Goal: Task Accomplishment & Management: Manage account settings

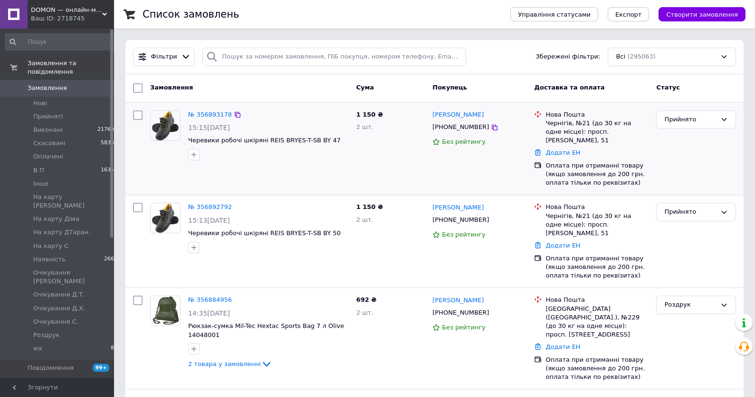
click at [704, 158] on div "Прийнято" at bounding box center [696, 148] width 87 height 85
click at [237, 61] on input "search" at bounding box center [335, 57] width 264 height 19
click at [238, 61] on input "search" at bounding box center [335, 57] width 264 height 19
paste input "+380989681881"
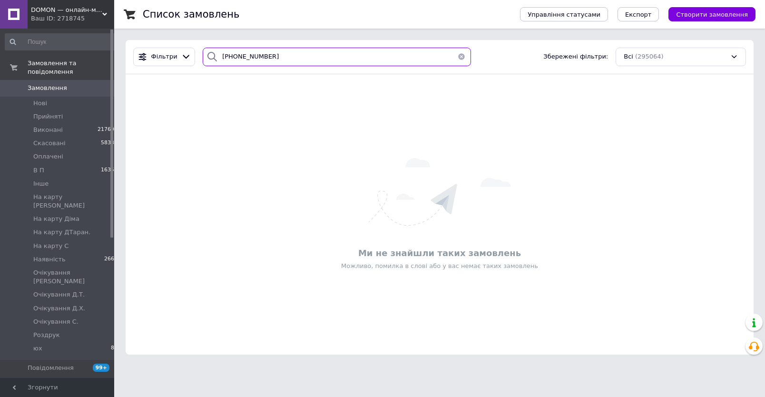
type input "+380989681881"
click at [67, 92] on span "Замовлення" at bounding box center [58, 88] width 60 height 9
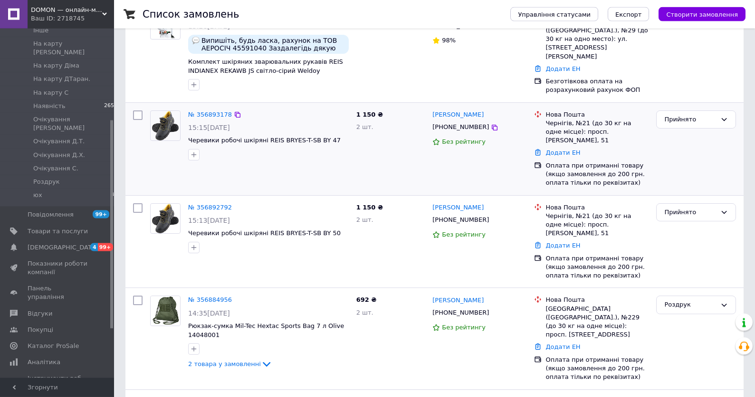
scroll to position [102, 0]
click at [198, 110] on link "№ 356893178" at bounding box center [210, 113] width 44 height 7
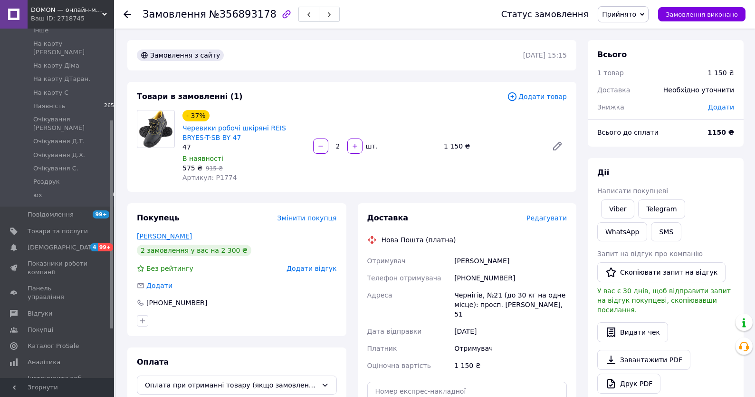
click at [176, 240] on link "[PERSON_NAME]" at bounding box center [164, 236] width 55 height 8
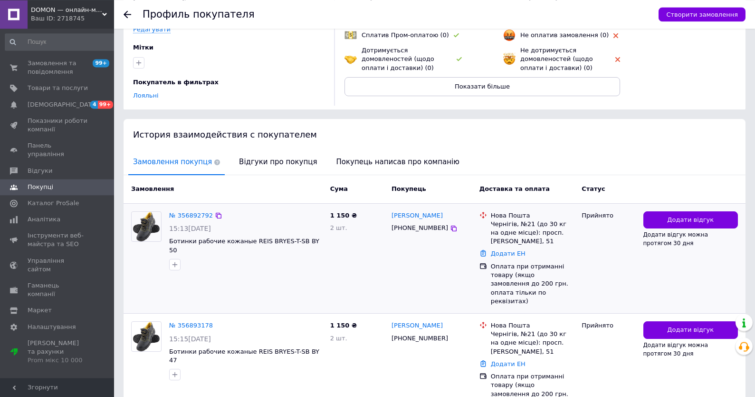
scroll to position [148, 0]
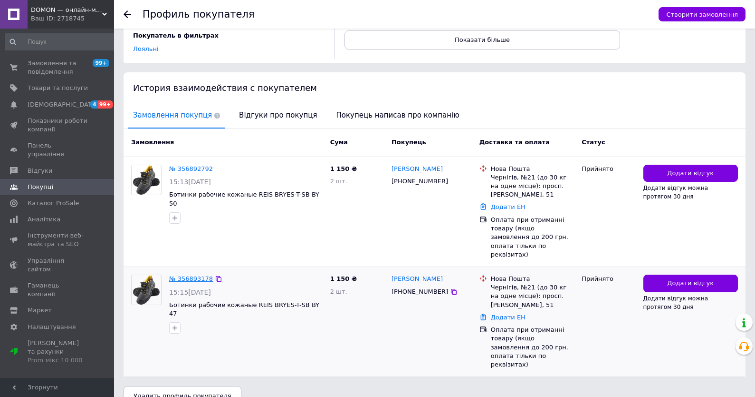
click at [188, 275] on link "№ 356893178" at bounding box center [191, 278] width 44 height 7
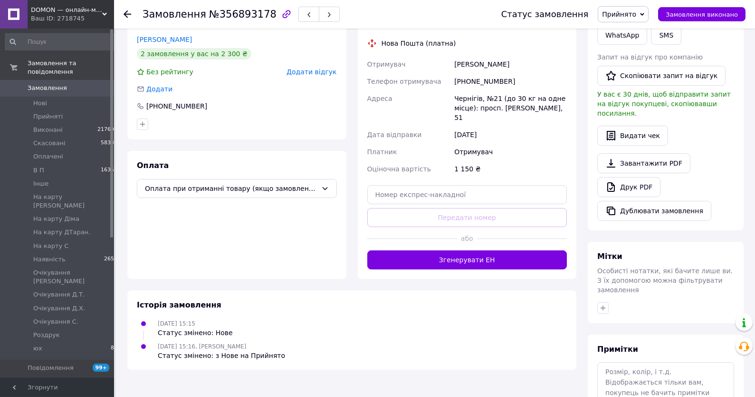
scroll to position [262, 0]
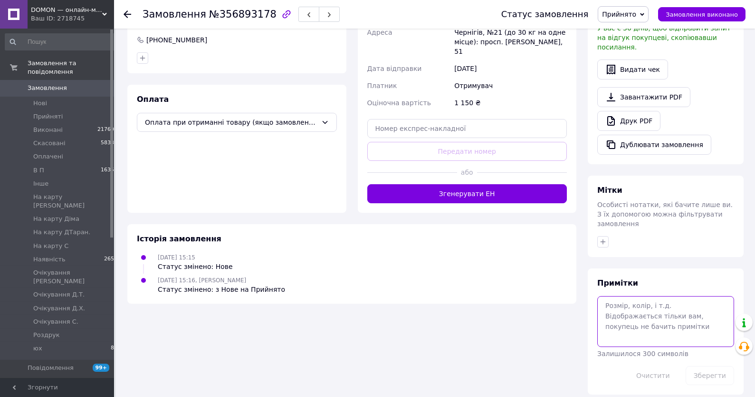
click at [618, 308] on textarea at bounding box center [666, 321] width 137 height 50
type textarea "21-23,08"
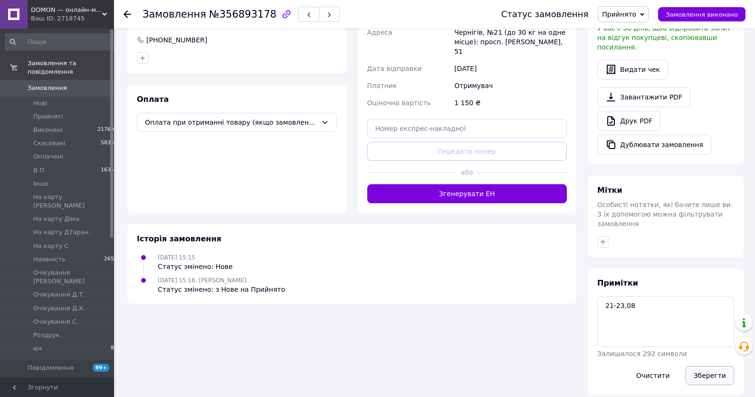
click at [705, 366] on button "Зберегти" at bounding box center [710, 375] width 48 height 19
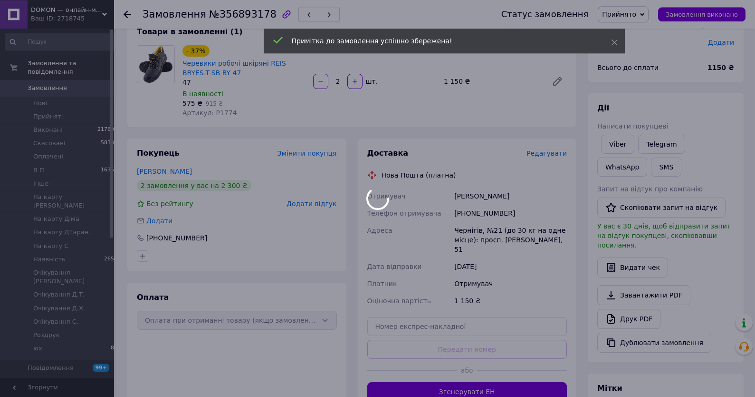
scroll to position [58, 0]
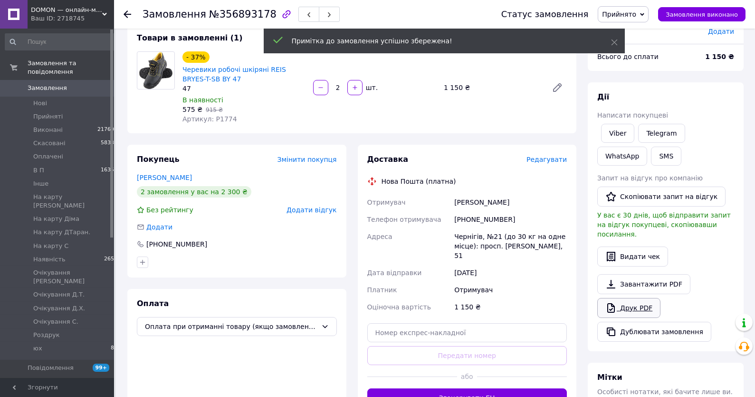
click at [638, 299] on link "Друк PDF" at bounding box center [629, 308] width 63 height 20
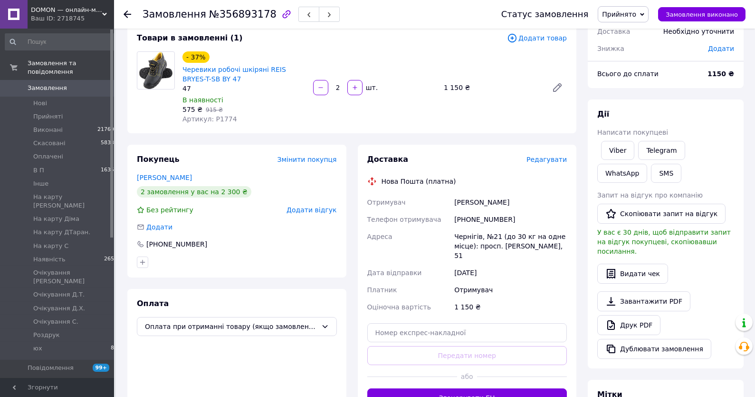
click at [637, 15] on span "Прийнято" at bounding box center [619, 14] width 34 height 8
click at [651, 60] on li "Наявність" at bounding box center [649, 60] width 100 height 14
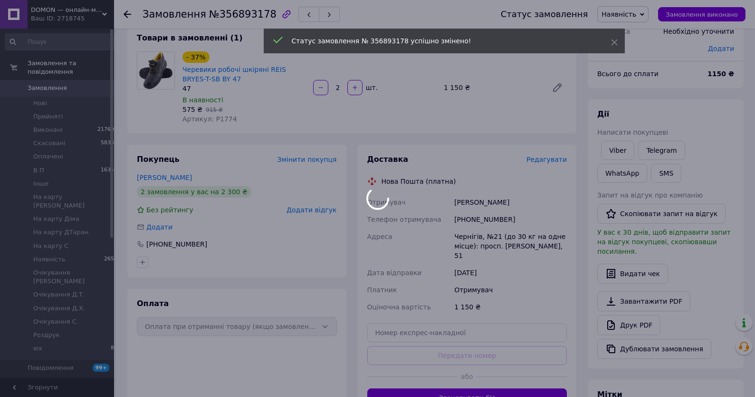
scroll to position [0, 0]
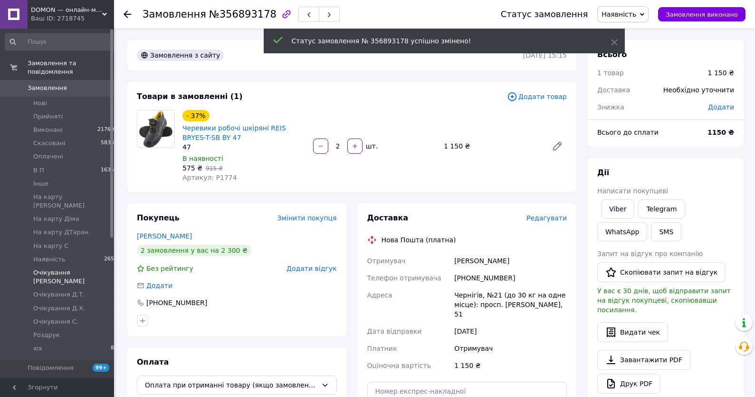
click at [71, 266] on li "Очікування Аня 1" at bounding box center [61, 277] width 123 height 22
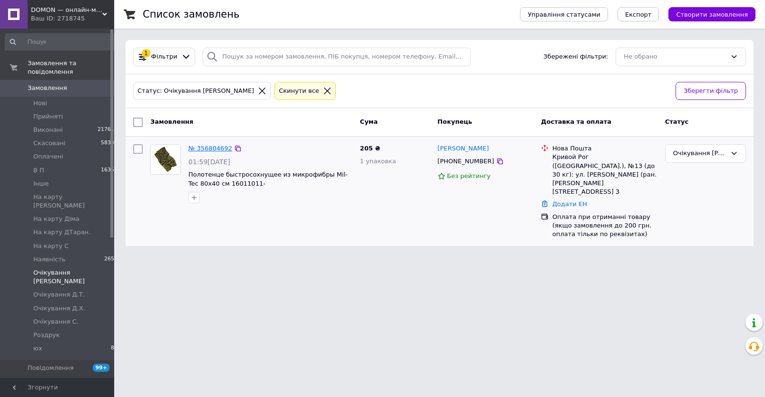
click at [214, 148] on link "№ 356804692" at bounding box center [210, 148] width 44 height 7
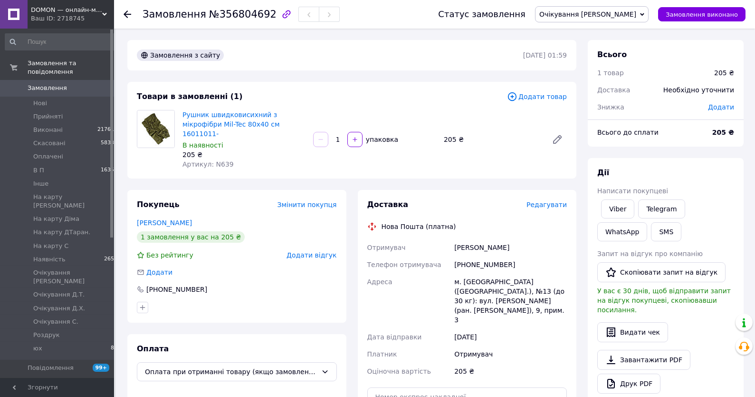
click at [226, 160] on span "Артикул: N639" at bounding box center [208, 164] width 51 height 8
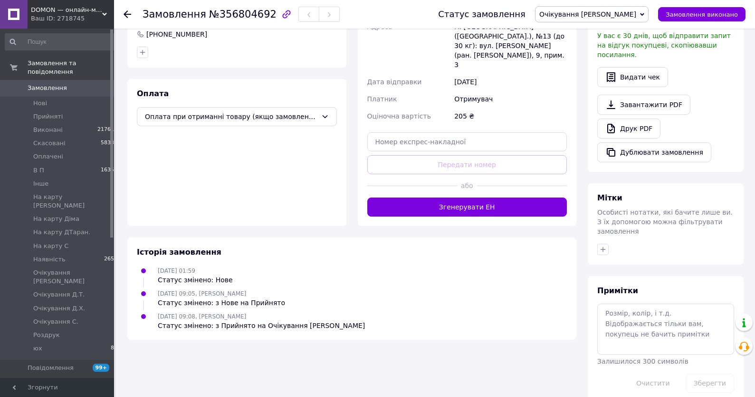
click at [657, 346] on div "Примітки Залишилося 300 символів Очистити Зберегти" at bounding box center [666, 338] width 137 height 107
click at [637, 324] on textarea at bounding box center [666, 328] width 137 height 50
paste textarea "/18-20AD"
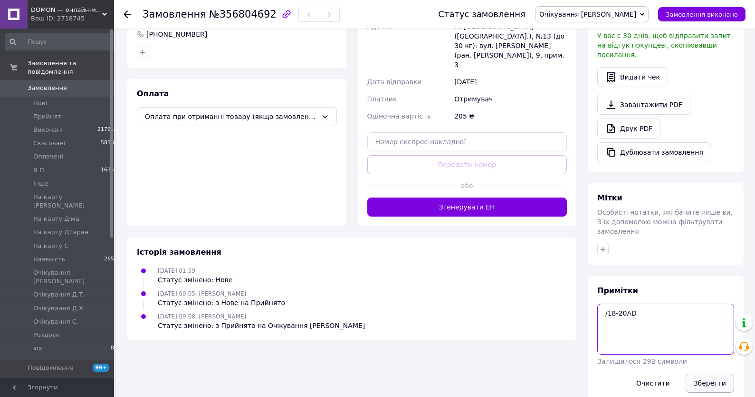
type textarea "/18-20AD"
click at [698, 373] on button "Зберегти" at bounding box center [710, 382] width 48 height 19
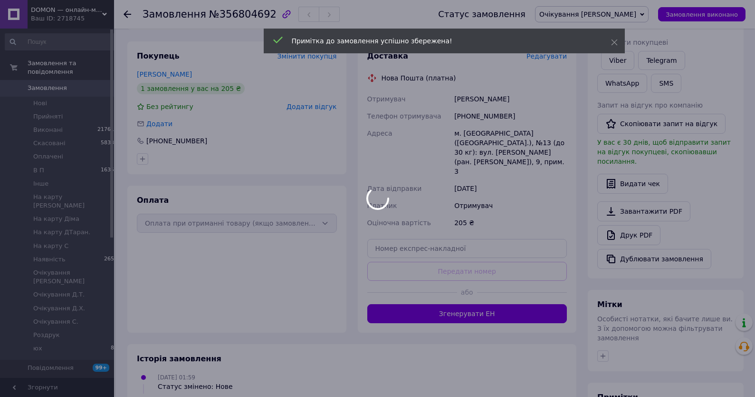
scroll to position [51, 0]
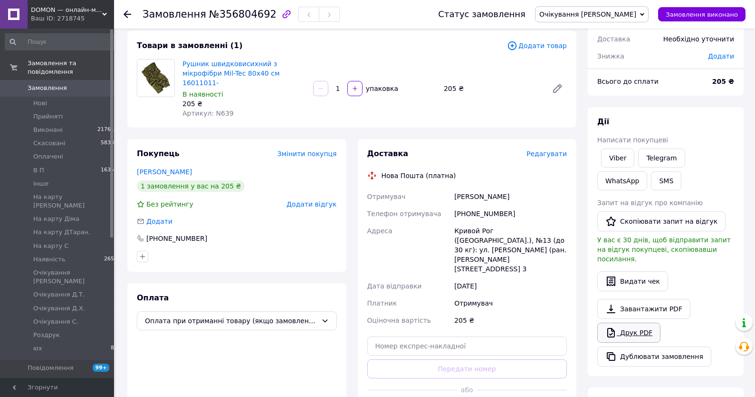
click at [648, 324] on link "Друк PDF" at bounding box center [629, 332] width 63 height 20
click at [635, 13] on span "Очікування [PERSON_NAME]" at bounding box center [588, 14] width 97 height 8
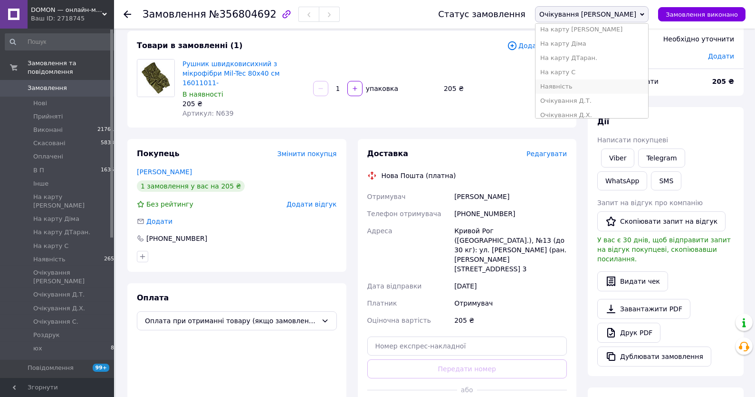
scroll to position [102, 0]
click at [623, 73] on li "Наявність" at bounding box center [592, 74] width 113 height 14
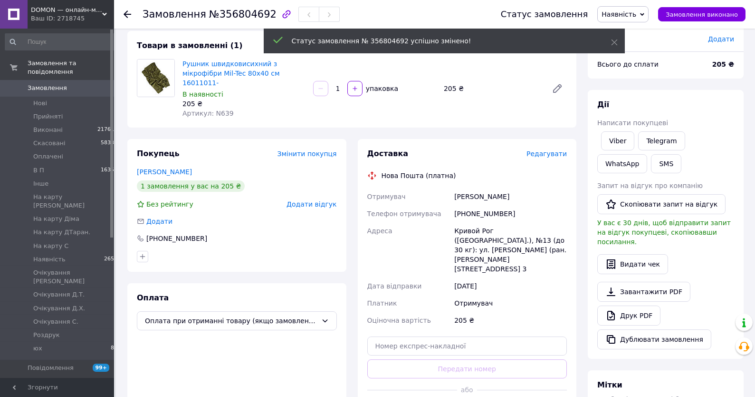
click at [37, 95] on link "Замовлення 0" at bounding box center [61, 88] width 123 height 16
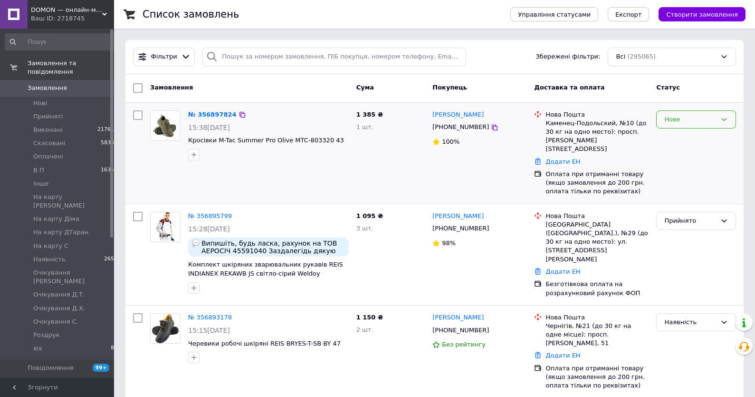
click at [693, 112] on div "Нове" at bounding box center [697, 119] width 80 height 19
click at [695, 133] on li "Прийнято" at bounding box center [696, 139] width 79 height 18
click at [210, 117] on link "№ 356897824" at bounding box center [210, 114] width 44 height 7
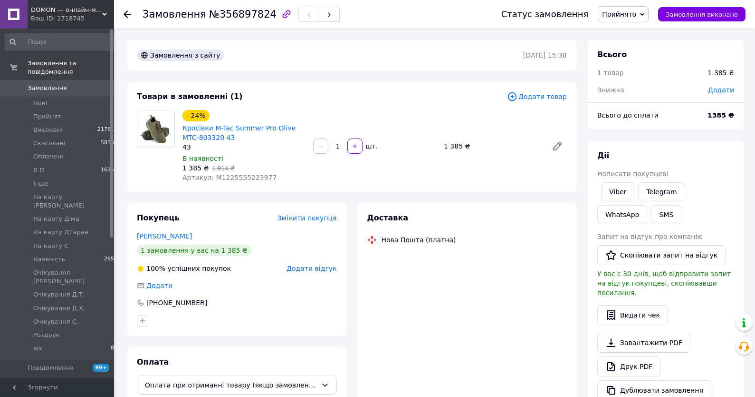
click at [230, 181] on span "Артикул: M1225555223977" at bounding box center [230, 178] width 94 height 8
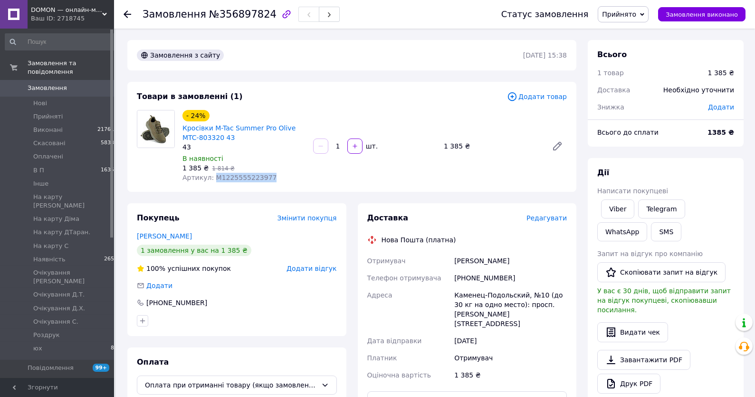
click at [230, 181] on span "Артикул: M1225555223977" at bounding box center [230, 178] width 94 height 8
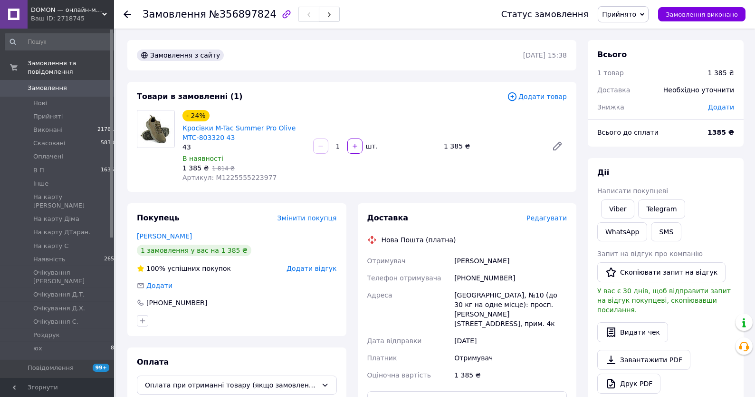
click at [230, 181] on span "Артикул: M1225555223977" at bounding box center [230, 178] width 94 height 8
click at [80, 91] on span "Замовлення" at bounding box center [58, 88] width 60 height 9
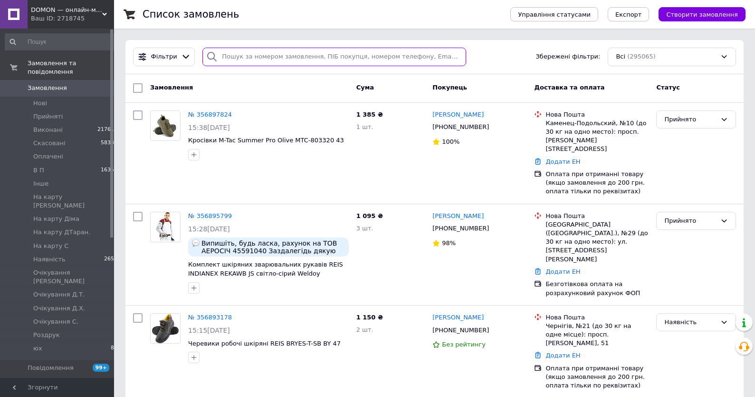
click at [238, 62] on input "search" at bounding box center [335, 57] width 264 height 19
type input "2110"
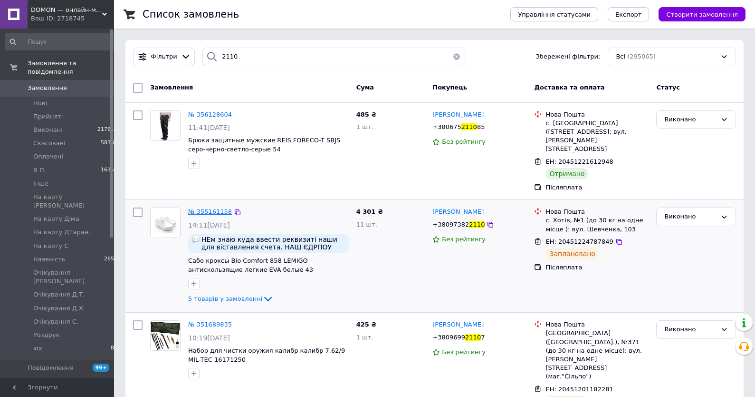
click at [213, 208] on span "№ 355161158" at bounding box center [210, 211] width 44 height 7
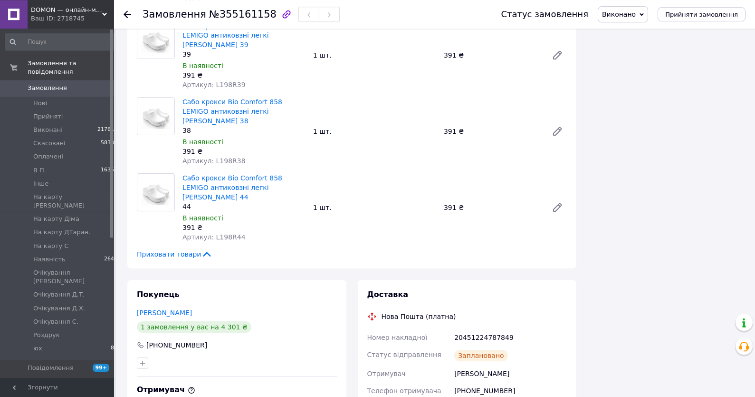
scroll to position [342, 0]
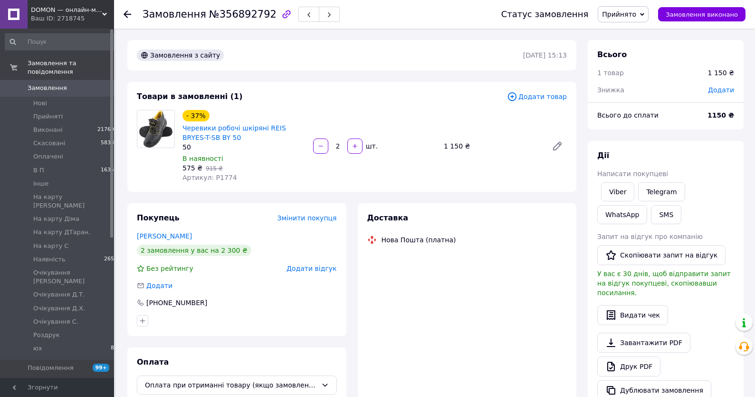
click at [222, 177] on span "Артикул: P1774" at bounding box center [210, 178] width 55 height 8
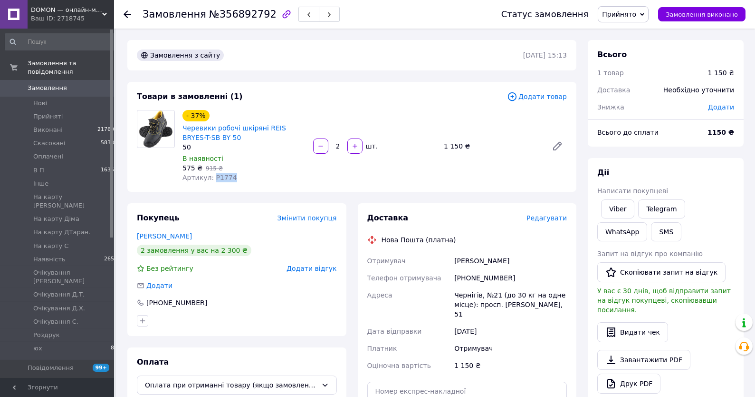
copy span "P1774"
click at [619, 208] on link "Viber" at bounding box center [617, 208] width 33 height 19
click at [669, 163] on div "Дії Написати покупцеві Viber Telegram WhatsApp SMS Запит на відгук про компанію…" at bounding box center [666, 292] width 156 height 269
click at [643, 18] on span "Прийнято" at bounding box center [623, 14] width 51 height 16
click at [638, 78] on li "В П" at bounding box center [649, 76] width 100 height 14
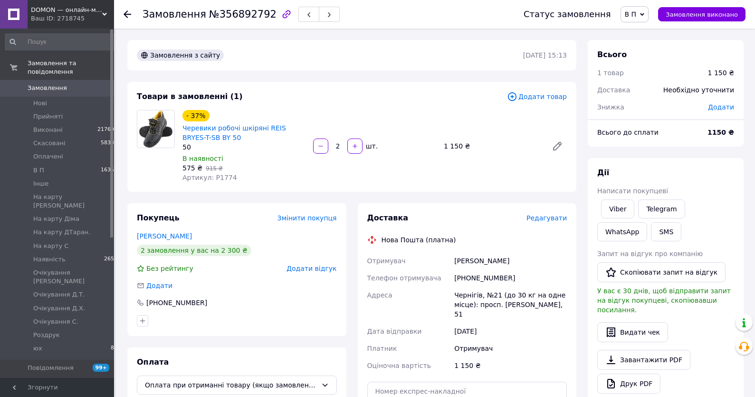
click at [643, 12] on span "В П" at bounding box center [635, 14] width 29 height 16
click at [664, 59] on li "Скасовано" at bounding box center [671, 62] width 100 height 14
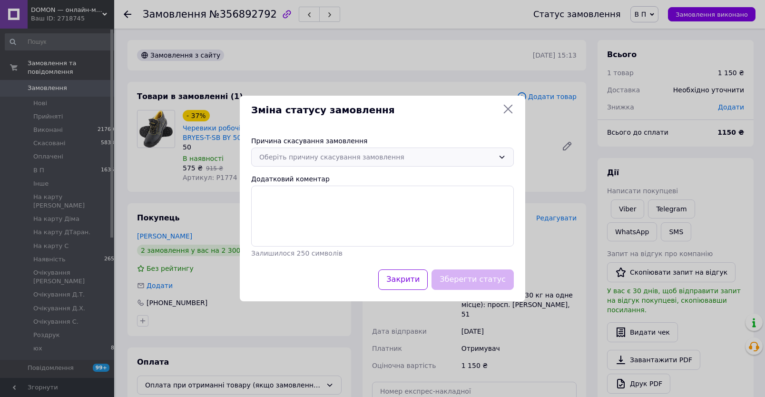
click at [351, 155] on div "Оберіть причину скасування замовлення" at bounding box center [376, 157] width 235 height 10
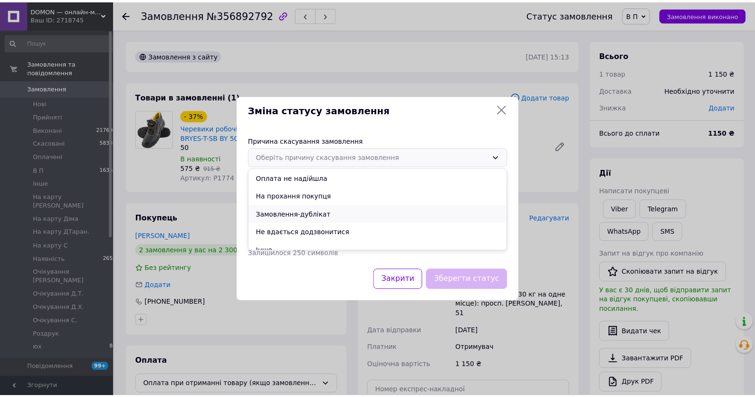
scroll to position [45, 0]
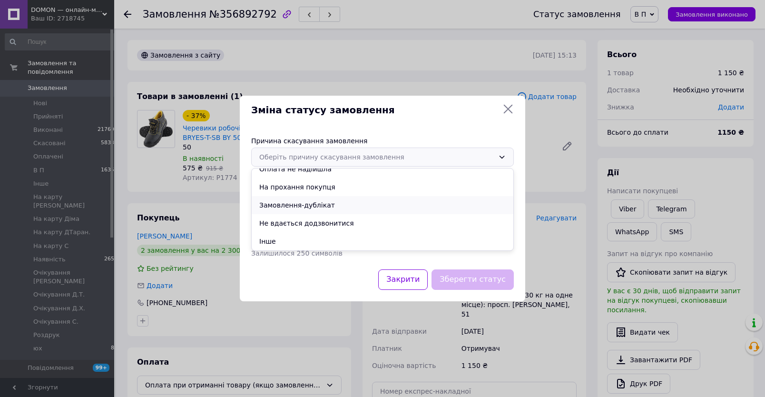
click at [295, 200] on li "Замовлення-дублікат" at bounding box center [382, 205] width 261 height 18
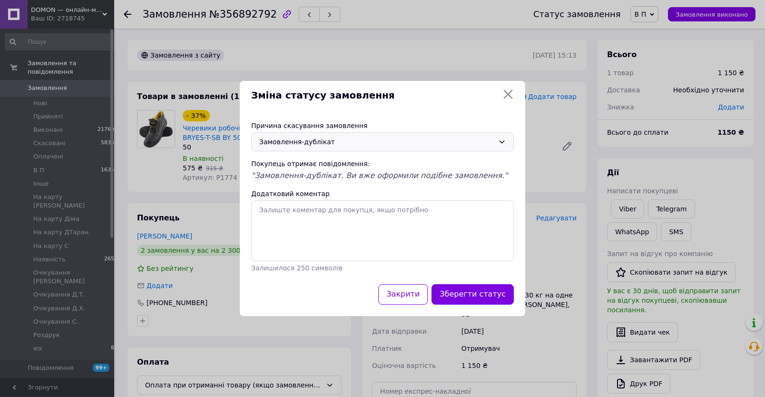
click at [505, 297] on button "Зберегти статус" at bounding box center [472, 294] width 82 height 20
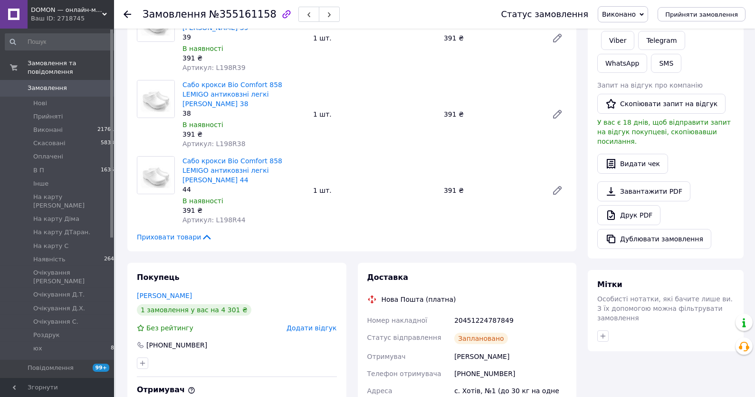
scroll to position [34, 0]
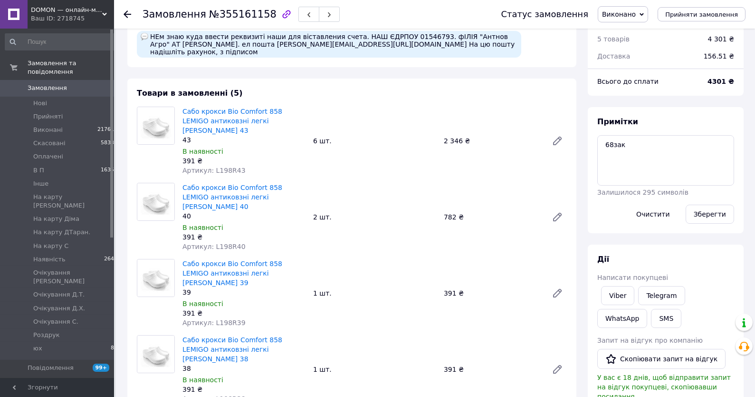
click at [62, 85] on span "Замовлення" at bounding box center [47, 88] width 39 height 9
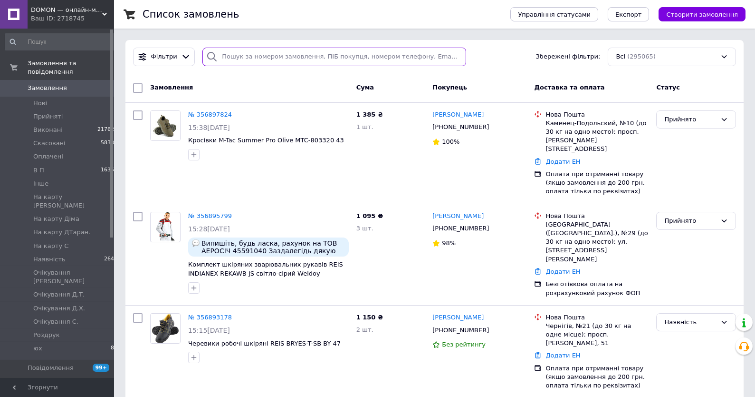
click at [237, 50] on input "search" at bounding box center [335, 57] width 264 height 19
type input "2427"
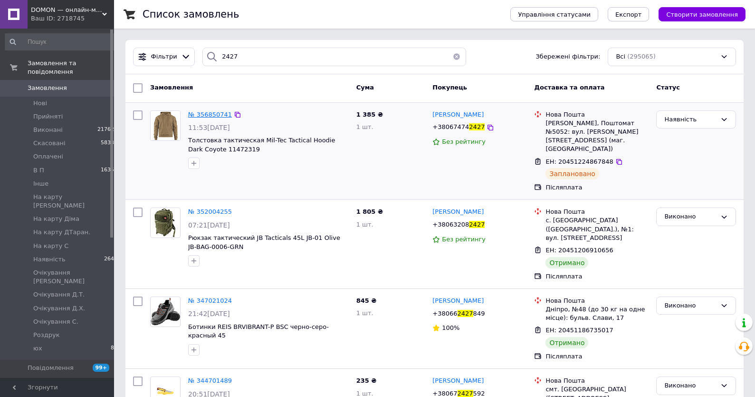
click at [206, 118] on span "№ 356850741" at bounding box center [210, 114] width 44 height 7
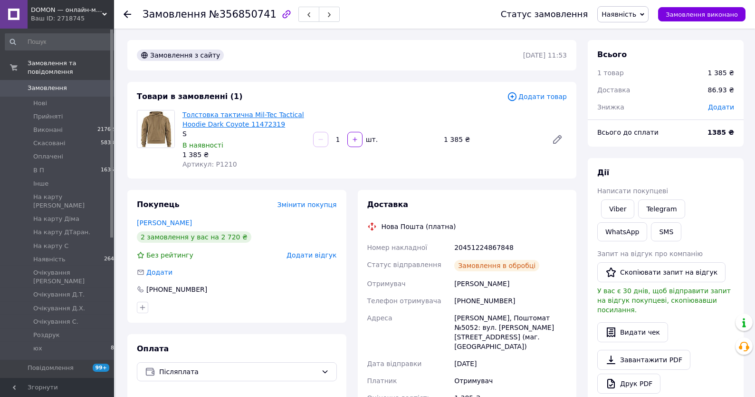
click at [235, 120] on link "Толстовка тактична Mil-Tec Tactical Hoodie Dark Coyote 11472319" at bounding box center [244, 119] width 122 height 17
click at [628, 213] on link "Viber" at bounding box center [617, 208] width 33 height 19
click at [50, 81] on link "Замовлення 0" at bounding box center [61, 88] width 123 height 16
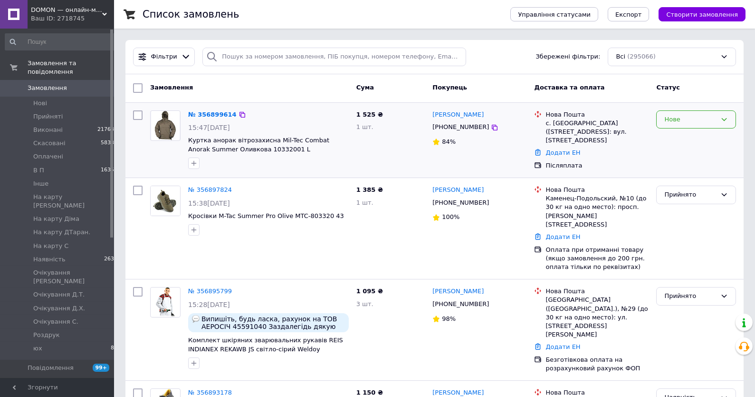
click at [684, 121] on div "Нове" at bounding box center [691, 120] width 52 height 10
click at [685, 142] on li "Прийнято" at bounding box center [696, 139] width 79 height 18
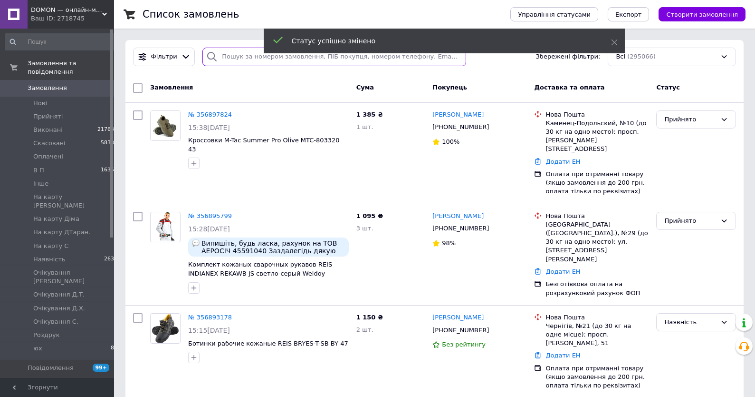
click at [244, 55] on input "search" at bounding box center [335, 57] width 264 height 19
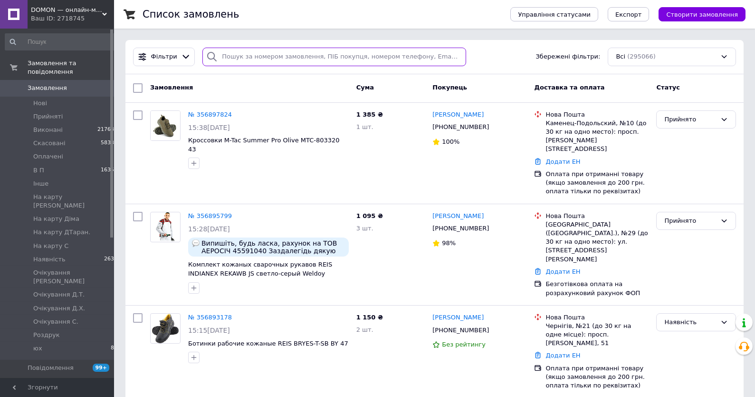
type input "8"
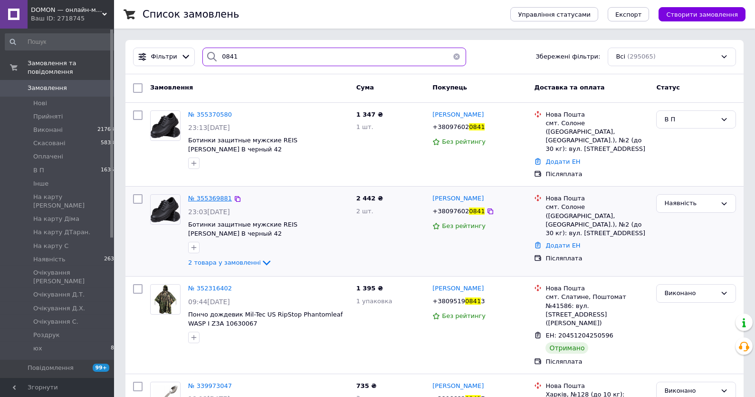
type input "0841"
click at [204, 194] on span "№ 355369881" at bounding box center [210, 197] width 44 height 7
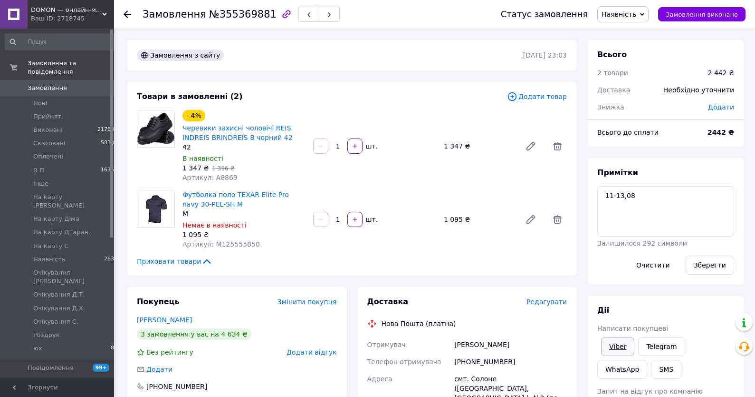
click at [617, 349] on link "Viber" at bounding box center [617, 346] width 33 height 19
click at [724, 218] on textarea "11-13,08" at bounding box center [666, 211] width 137 height 50
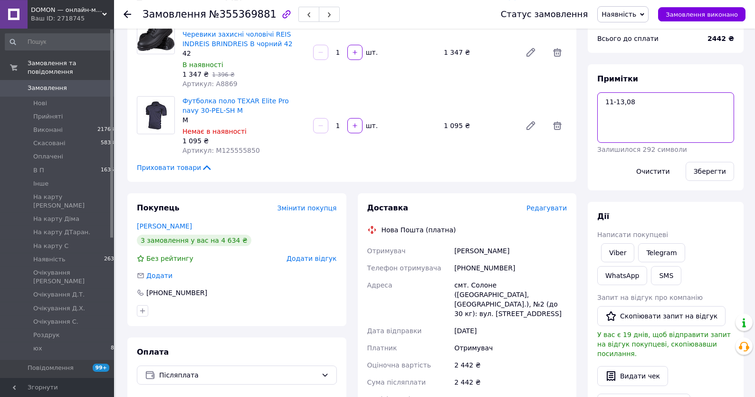
scroll to position [203, 0]
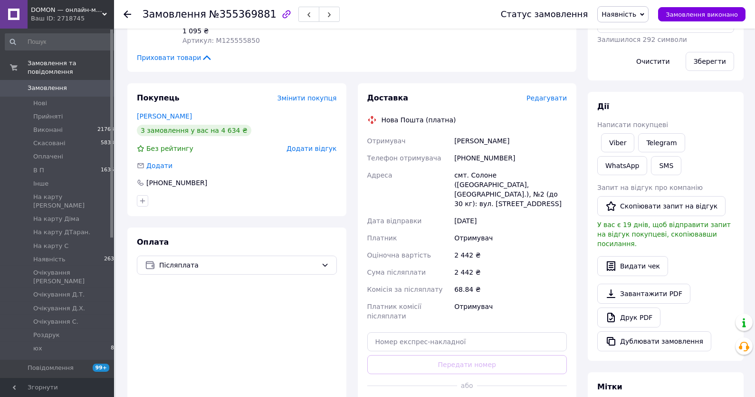
click at [484, 159] on div "+380976020841" at bounding box center [511, 157] width 116 height 17
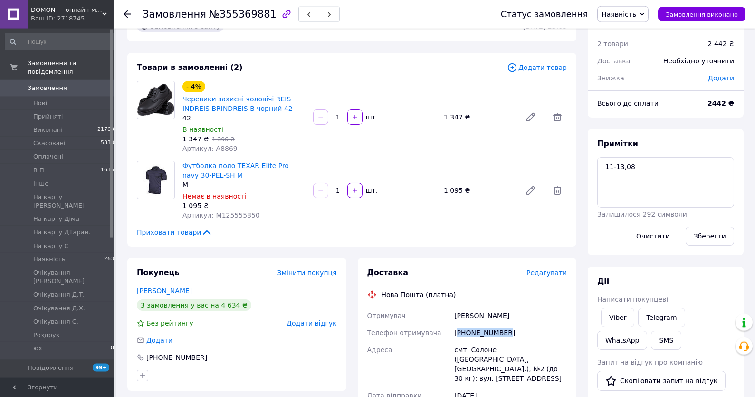
scroll to position [0, 0]
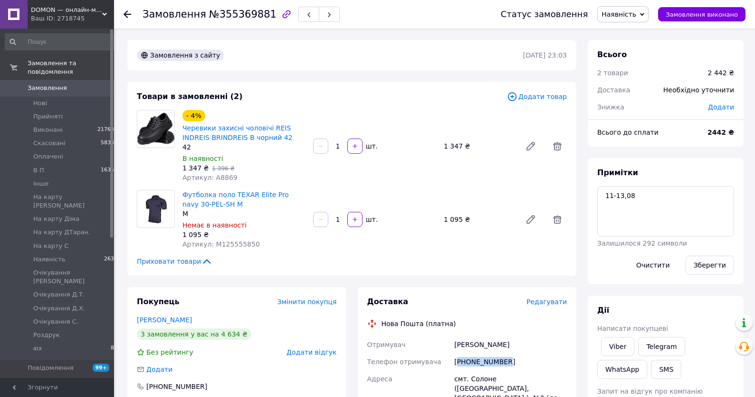
click at [625, 22] on span "Наявність" at bounding box center [623, 14] width 51 height 16
click at [632, 94] on li "В П" at bounding box center [648, 90] width 100 height 14
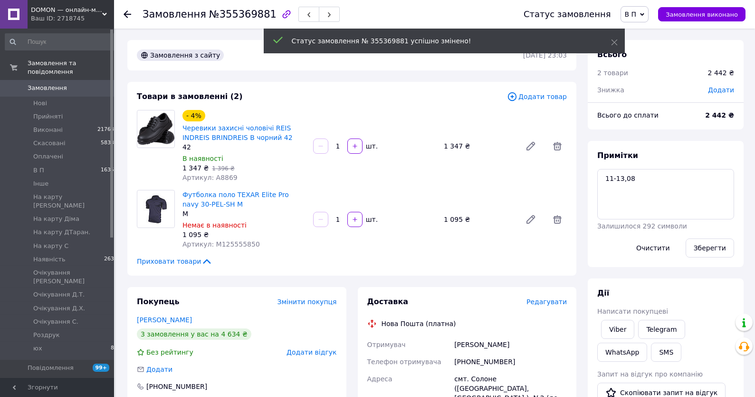
click at [42, 93] on link "Замовлення 0" at bounding box center [61, 88] width 123 height 16
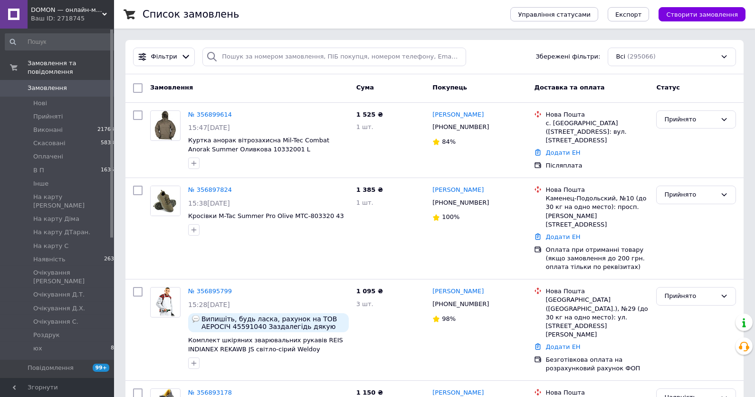
click at [629, 94] on div "Доставка та оплата" at bounding box center [592, 87] width 122 height 17
paste input "+380674742427"
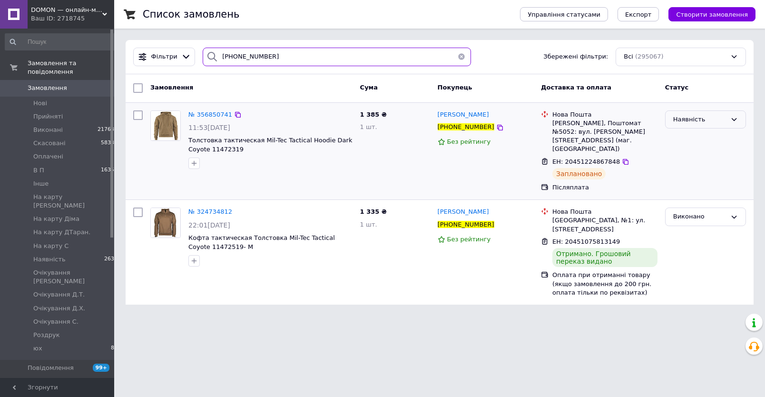
type input "+380674742427"
click at [706, 116] on div "Наявність" at bounding box center [699, 120] width 53 height 10
click at [687, 205] on li "В П" at bounding box center [705, 209] width 80 height 18
click at [86, 82] on link "Замовлення 0" at bounding box center [61, 88] width 123 height 16
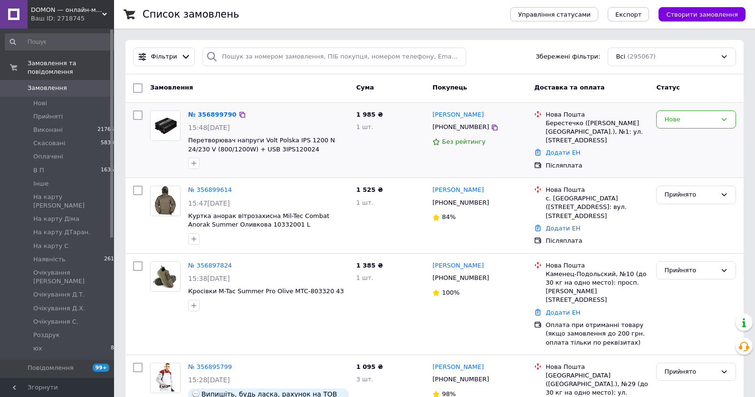
click at [707, 109] on div "Нове" at bounding box center [696, 140] width 87 height 68
click at [691, 114] on div "Нове" at bounding box center [697, 119] width 80 height 19
click at [672, 123] on div "Нове" at bounding box center [691, 120] width 52 height 10
click at [673, 124] on div "Нове" at bounding box center [691, 120] width 52 height 10
click at [677, 136] on li "Прийнято" at bounding box center [696, 139] width 79 height 18
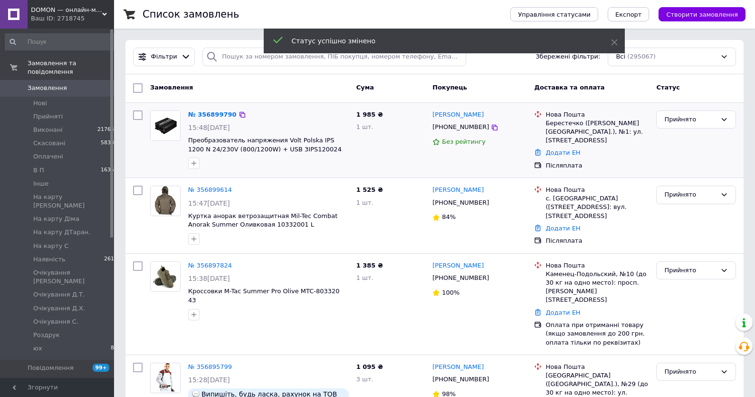
click at [209, 189] on link "№ 356899614" at bounding box center [210, 189] width 44 height 7
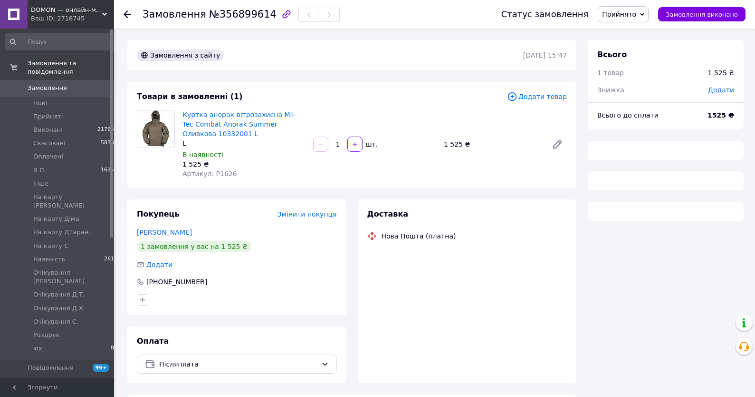
click at [215, 179] on div "Куртка анорак вітрозахисна Mil-Tec Combat Anorak Summer Оливкова 10332001 L L В…" at bounding box center [244, 144] width 131 height 72
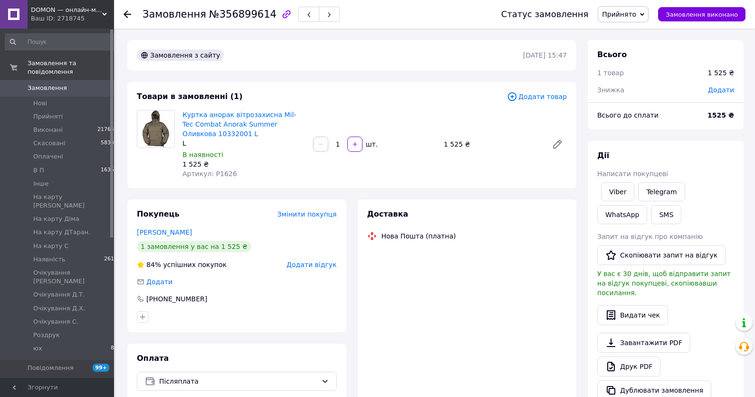
click at [215, 179] on div "Куртка анорак вітрозахисна Mil-Tec Combat Anorak Summer Оливкова 10332001 L L В…" at bounding box center [244, 144] width 131 height 72
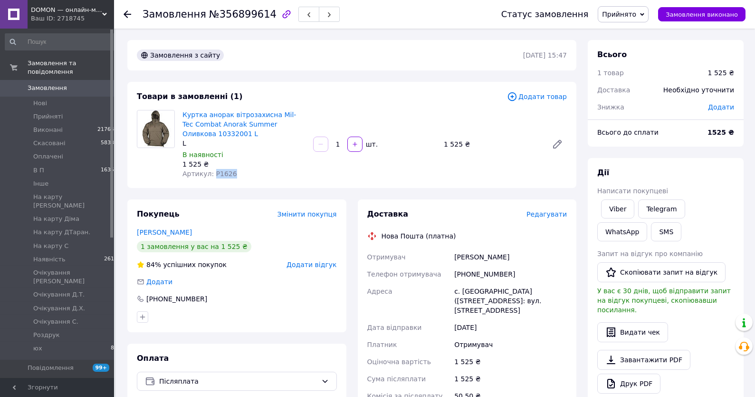
click at [215, 179] on div "Куртка анорак вітрозахисна Mil-Tec Combat Anorak Summer Оливкова 10332001 L L В…" at bounding box center [244, 144] width 131 height 72
click at [616, 211] on link "Viber" at bounding box center [617, 208] width 33 height 19
click at [698, 159] on div "Дії Написати покупцеві Viber Telegram WhatsApp SMS Запит на відгук про компанію…" at bounding box center [666, 292] width 156 height 269
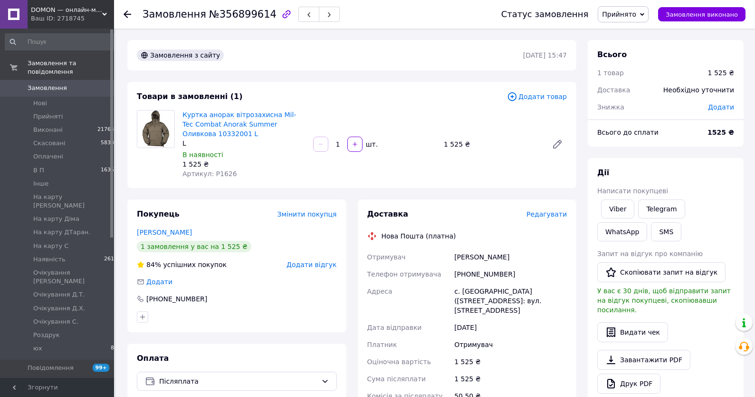
click at [636, 12] on span "Прийнято" at bounding box center [619, 14] width 34 height 8
click at [637, 74] on li "Очікування [PERSON_NAME]" at bounding box center [649, 74] width 100 height 14
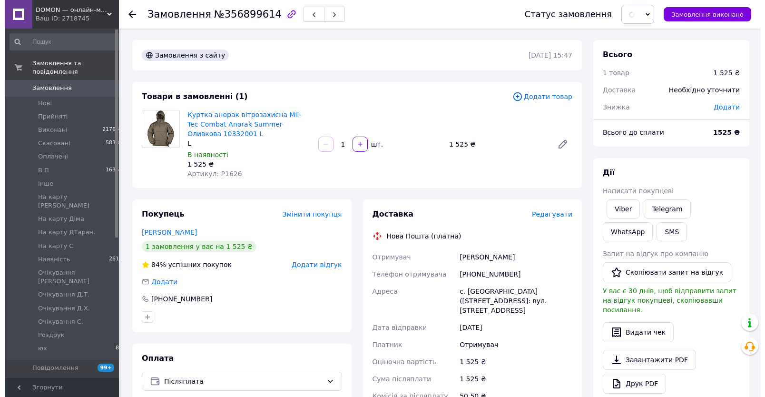
scroll to position [51, 0]
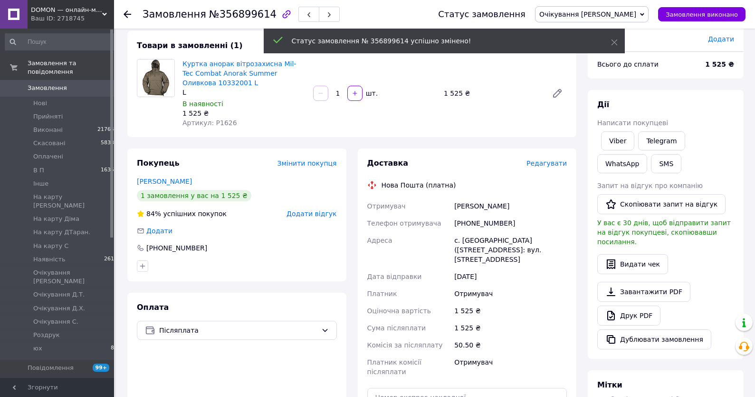
click at [655, 58] on div "Всього до сплати" at bounding box center [646, 64] width 108 height 21
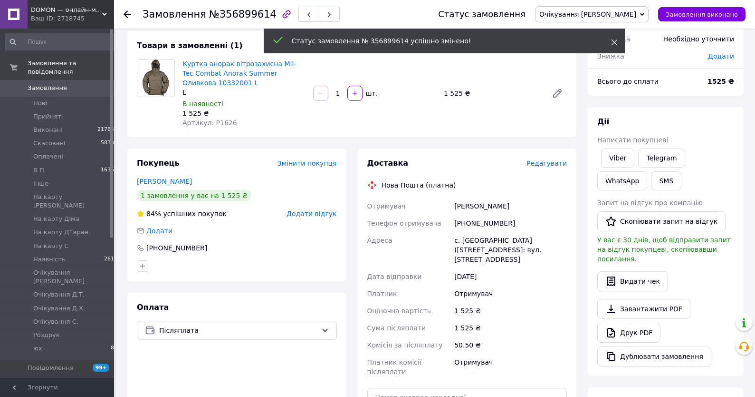
click at [615, 41] on use at bounding box center [614, 42] width 6 height 6
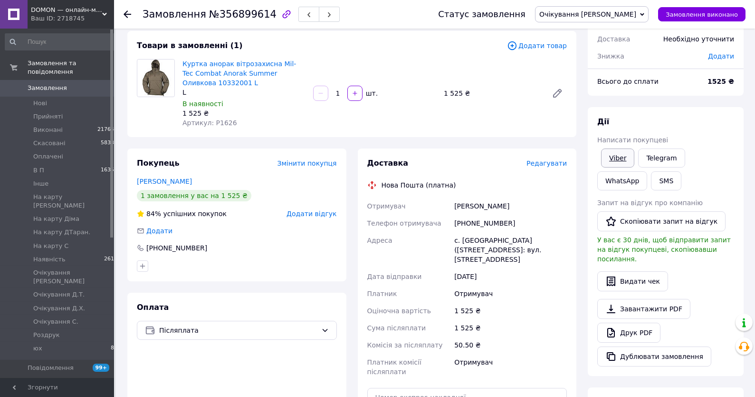
click at [615, 161] on link "Viber" at bounding box center [617, 157] width 33 height 19
click at [554, 165] on span "Редагувати" at bounding box center [547, 163] width 40 height 8
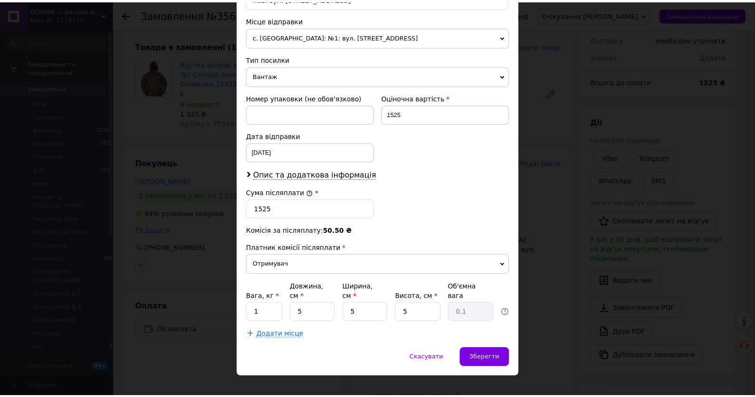
scroll to position [331, 0]
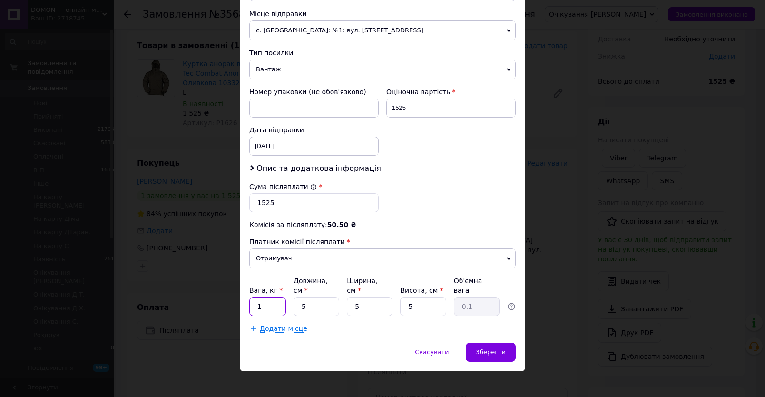
click at [276, 297] on input "1" at bounding box center [267, 306] width 37 height 19
type input "2.2"
click at [472, 342] on div "Зберегти" at bounding box center [490, 351] width 50 height 19
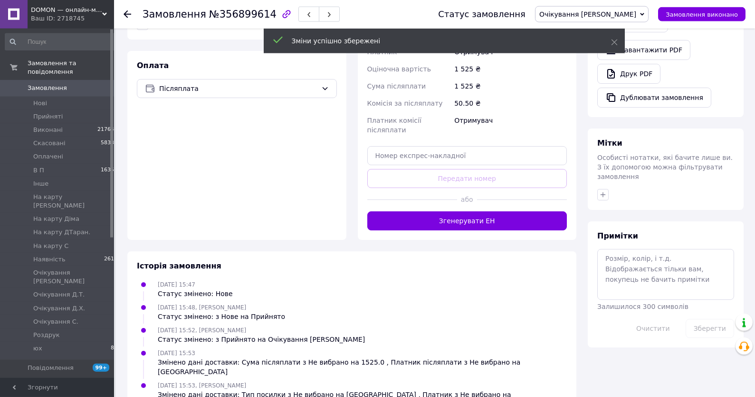
scroll to position [325, 0]
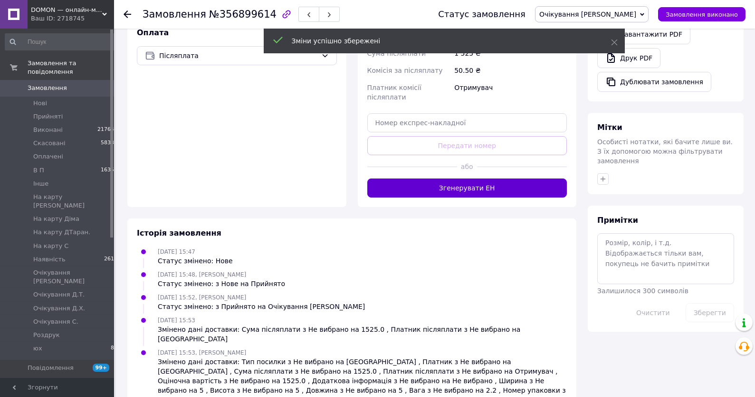
click at [480, 178] on button "Згенерувати ЕН" at bounding box center [468, 187] width 200 height 19
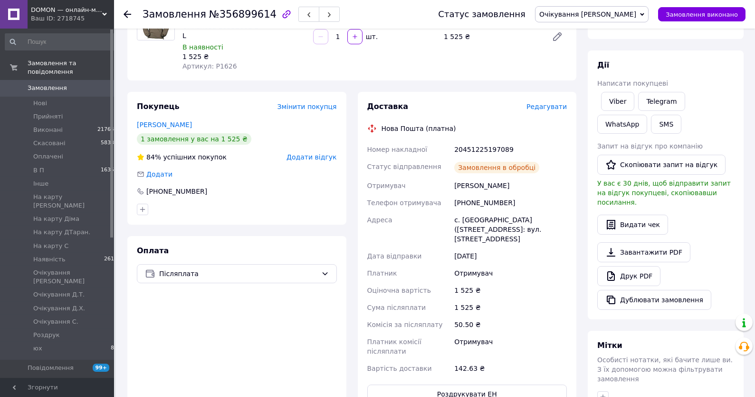
scroll to position [70, 0]
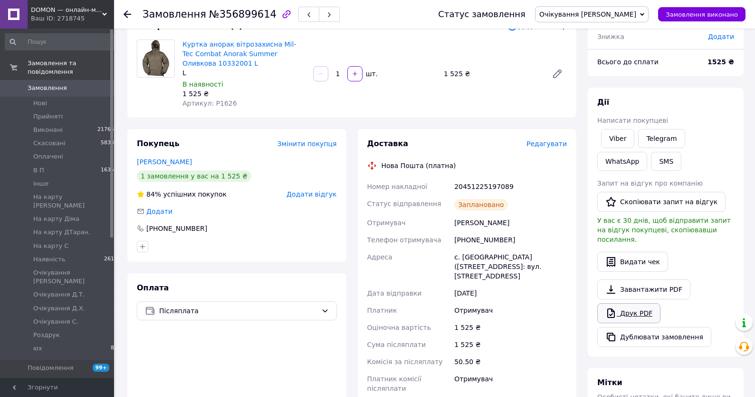
click at [638, 305] on link "Друк PDF" at bounding box center [629, 313] width 63 height 20
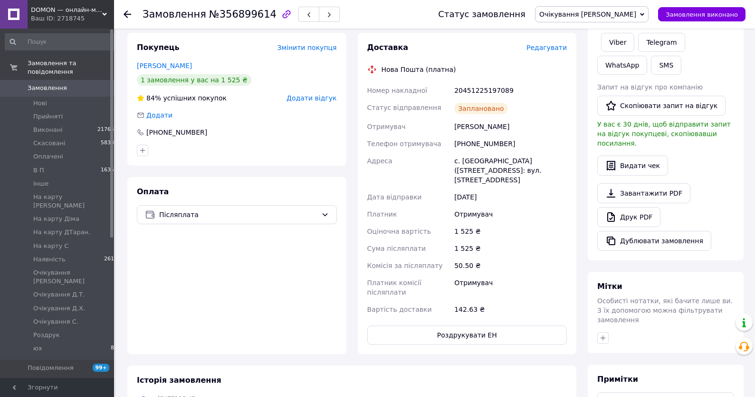
scroll to position [223, 0]
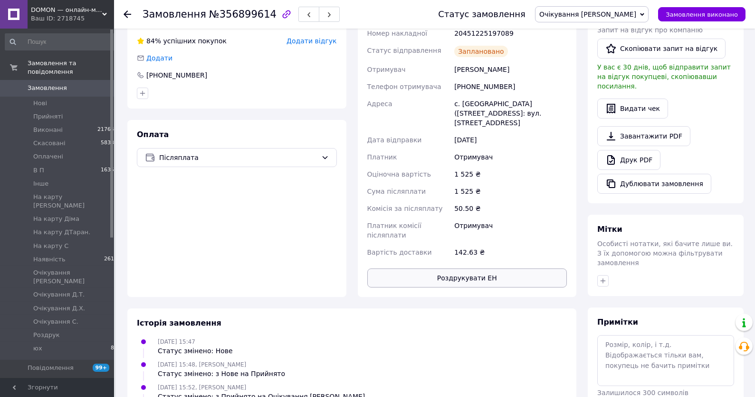
click at [484, 268] on button "Роздрукувати ЕН" at bounding box center [468, 277] width 200 height 19
click at [620, 18] on span "Очікування [PERSON_NAME]" at bounding box center [588, 14] width 97 height 8
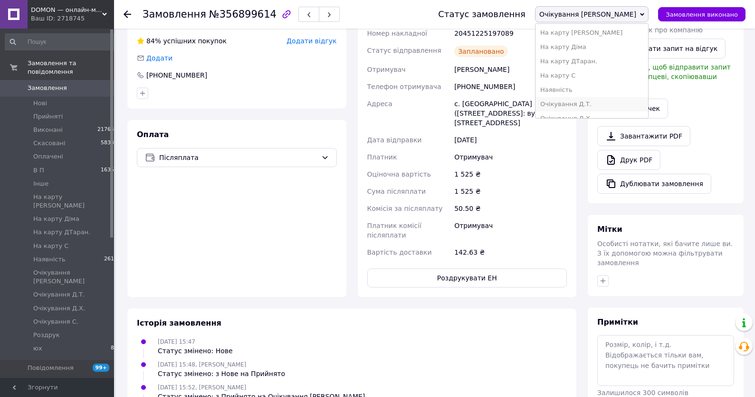
scroll to position [102, 0]
click at [623, 72] on li "Наявність" at bounding box center [592, 74] width 113 height 14
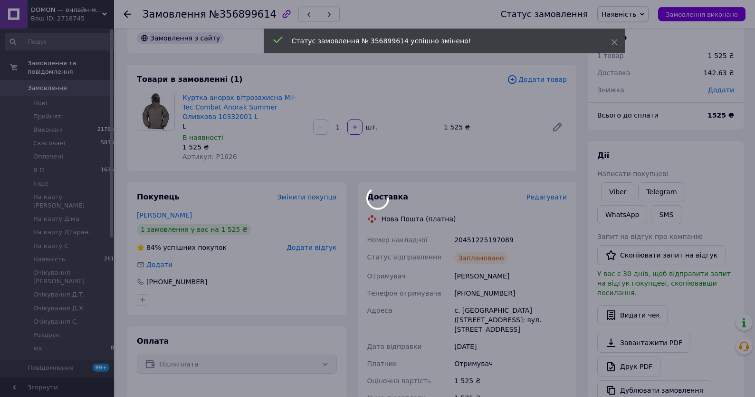
scroll to position [0, 0]
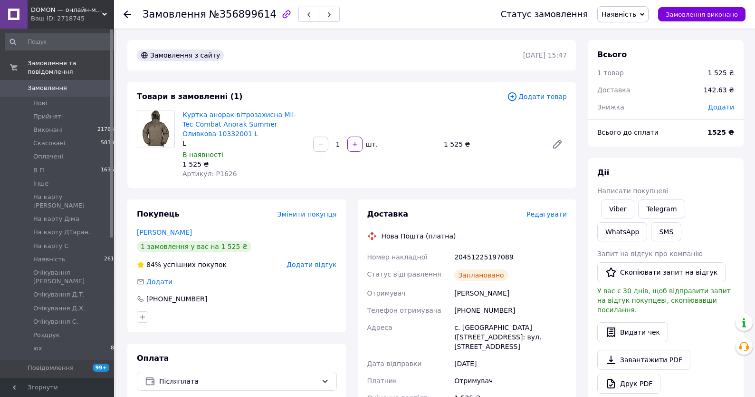
click at [64, 88] on span "Замовлення" at bounding box center [58, 88] width 60 height 9
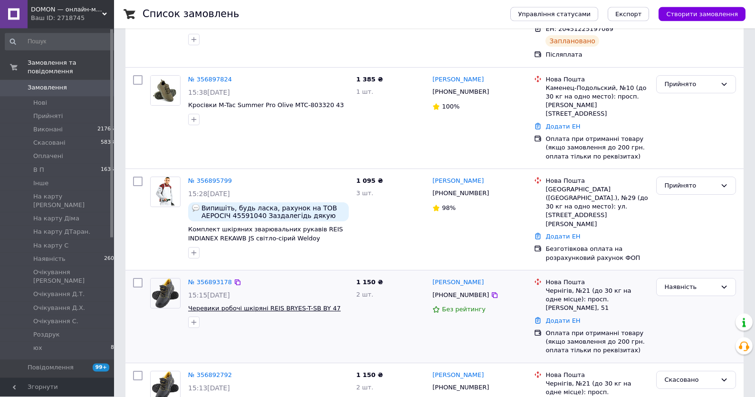
scroll to position [306, 0]
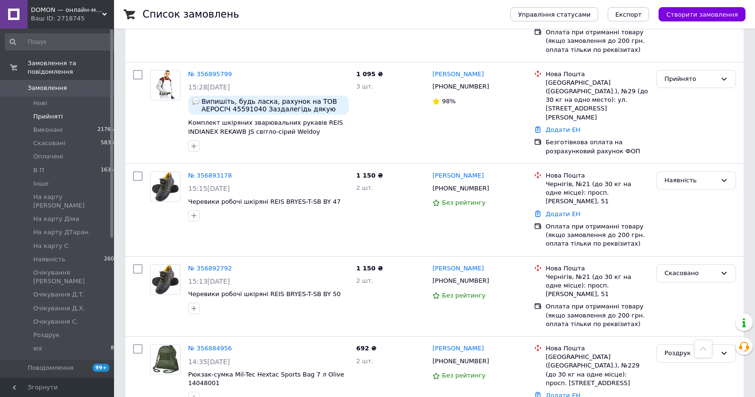
click at [40, 118] on span "Прийняті" at bounding box center [47, 116] width 29 height 9
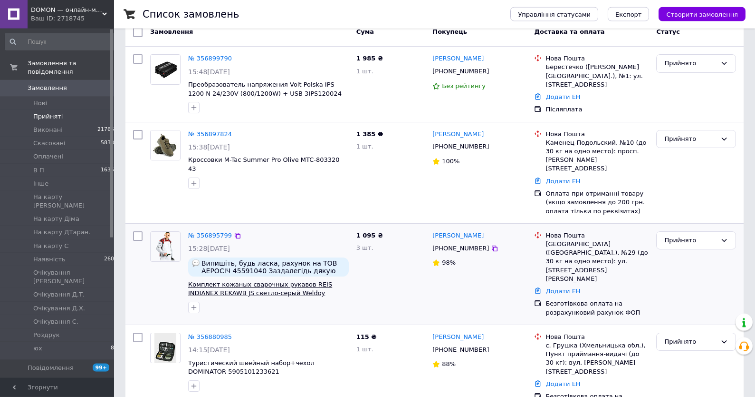
scroll to position [99, 0]
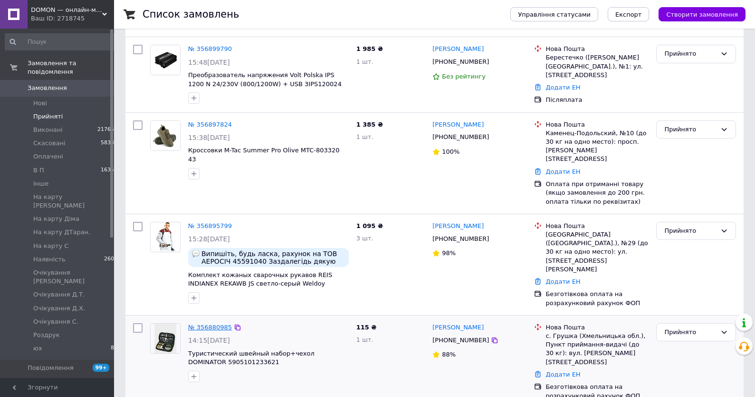
click at [210, 323] on link "№ 356880985" at bounding box center [210, 326] width 44 height 7
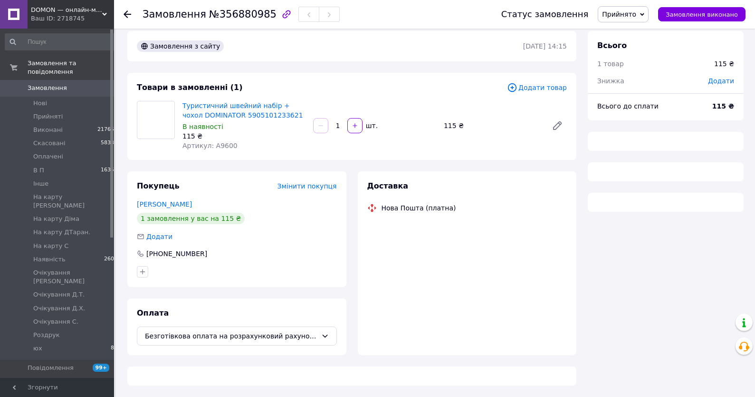
scroll to position [10, 0]
click at [213, 148] on span "Артикул: A9600" at bounding box center [210, 146] width 55 height 8
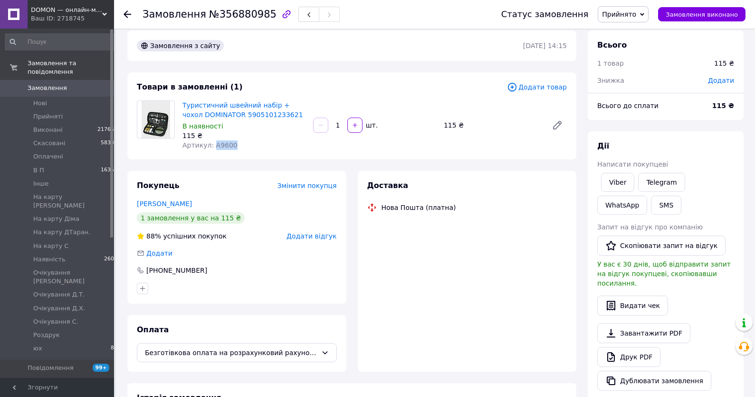
click at [213, 148] on span "Артикул: A9600" at bounding box center [210, 145] width 55 height 8
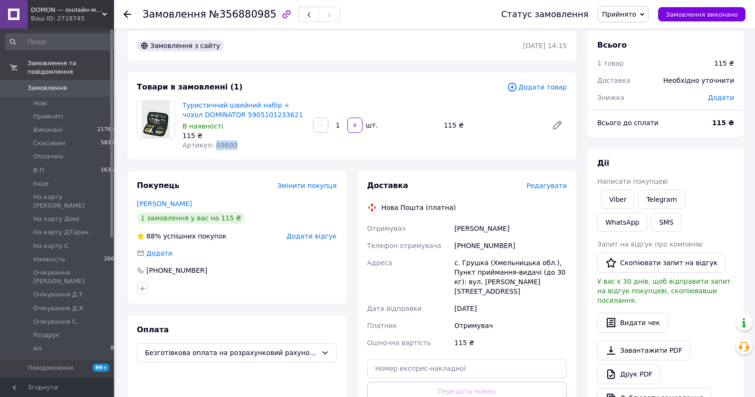
click at [213, 148] on span "Артикул: A9600" at bounding box center [210, 145] width 55 height 8
click at [627, 191] on link "Viber" at bounding box center [617, 199] width 33 height 19
click at [705, 150] on div "Дії Написати покупцеві Viber Telegram WhatsApp SMS Запит на відгук про компанію…" at bounding box center [666, 282] width 156 height 269
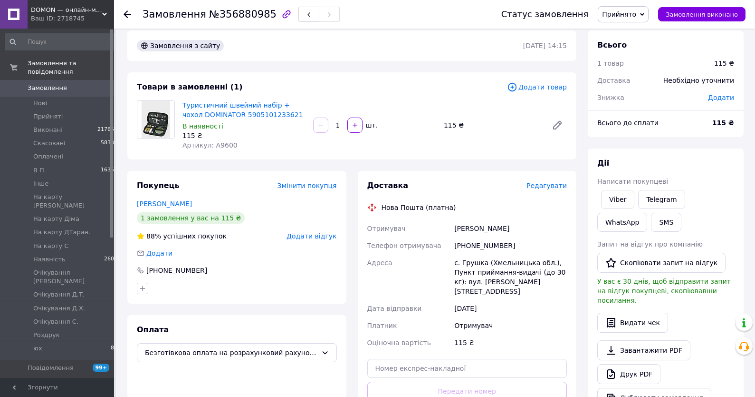
drag, startPoint x: 137, startPoint y: 2, endPoint x: 435, endPoint y: 202, distance: 358.7
click at [556, 237] on div "Замовлення №356880985 Статус замовлення Прийнято Виконано Скасовано Оплачено В …" at bounding box center [435, 338] width 639 height 639
drag, startPoint x: 623, startPoint y: 200, endPoint x: 622, endPoint y: 205, distance: 5.8
click at [623, 199] on link "Viber" at bounding box center [617, 199] width 33 height 19
click at [65, 127] on li "Виконані 217659" at bounding box center [61, 129] width 123 height 13
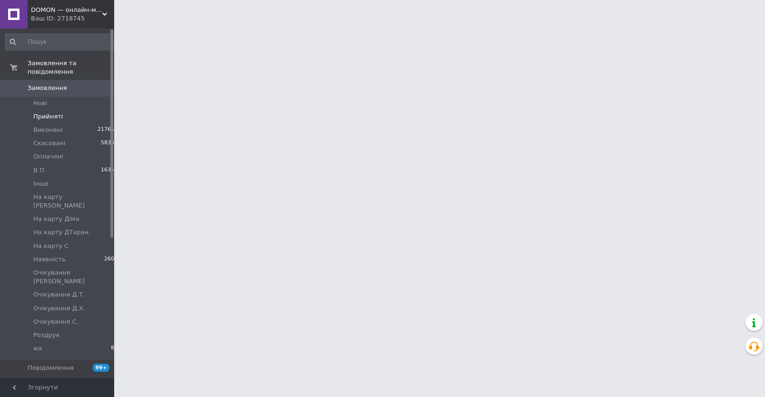
click at [68, 113] on li "Прийняті 4" at bounding box center [61, 116] width 123 height 13
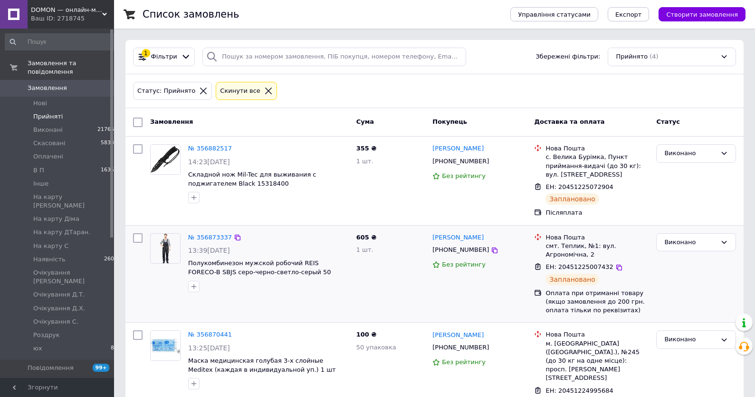
scroll to position [99, 0]
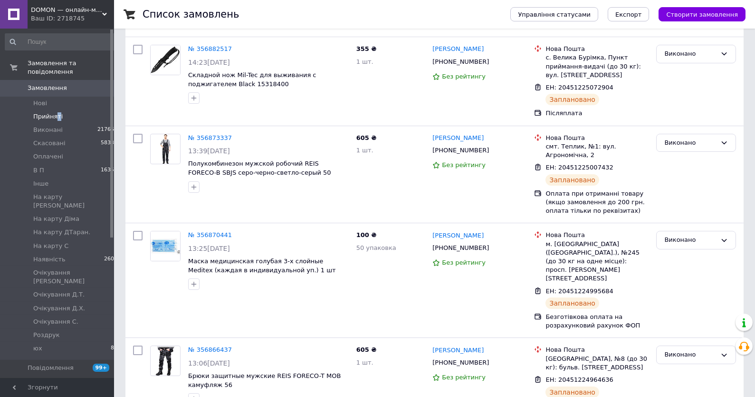
click at [57, 122] on li "Прийняті 4" at bounding box center [61, 116] width 123 height 13
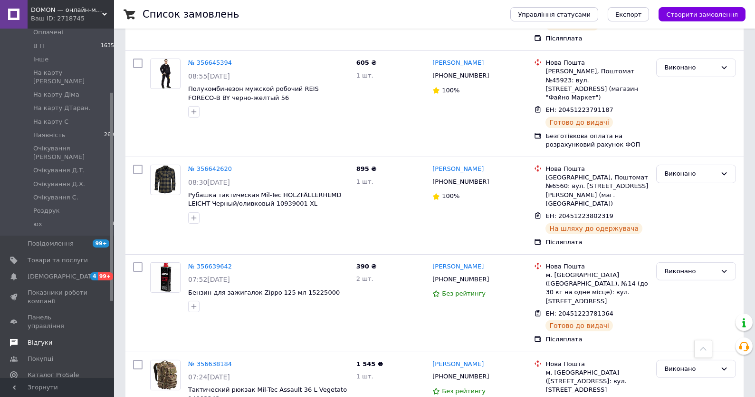
scroll to position [153, 0]
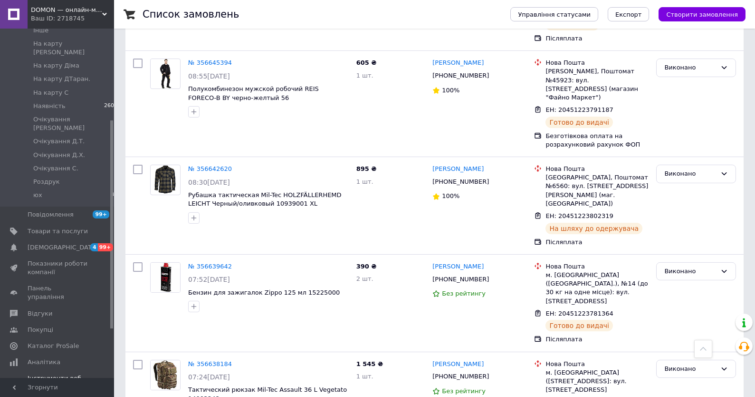
click at [44, 309] on span "Відгуки" at bounding box center [40, 313] width 25 height 9
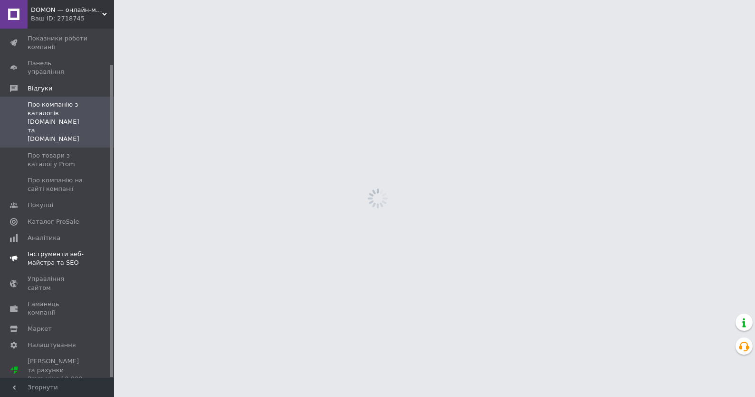
scroll to position [40, 0]
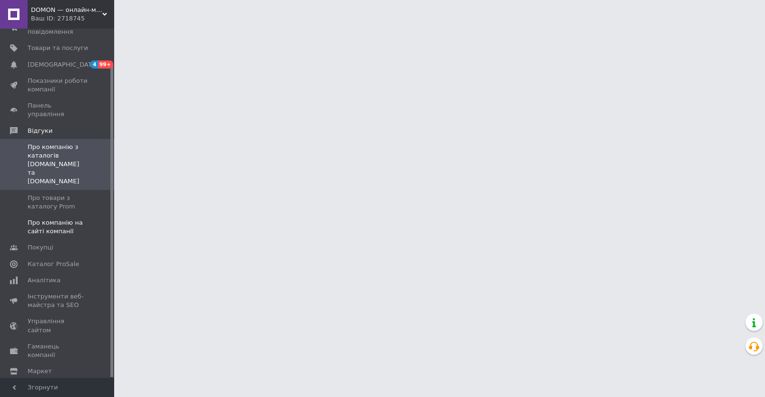
drag, startPoint x: 63, startPoint y: 209, endPoint x: 69, endPoint y: 202, distance: 9.4
click at [64, 218] on span "Про компанію на сайті компанії" at bounding box center [58, 226] width 60 height 17
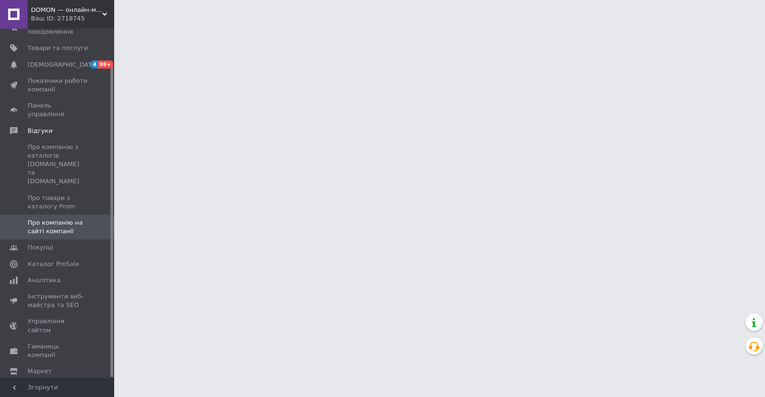
click at [76, 218] on span "Про компанію на сайті компанії" at bounding box center [58, 226] width 60 height 17
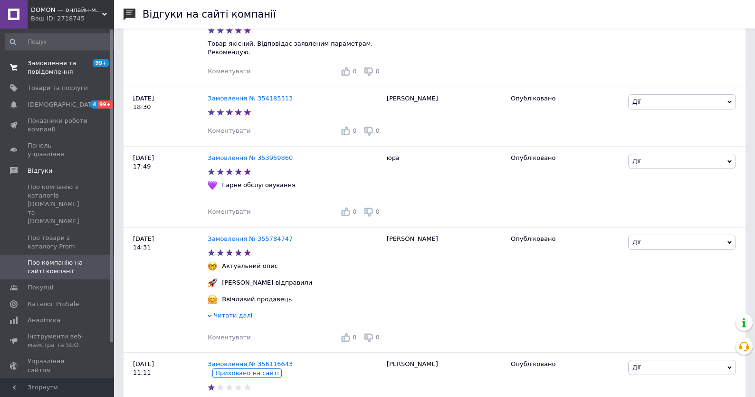
click at [48, 70] on span "Замовлення та повідомлення" at bounding box center [58, 67] width 60 height 17
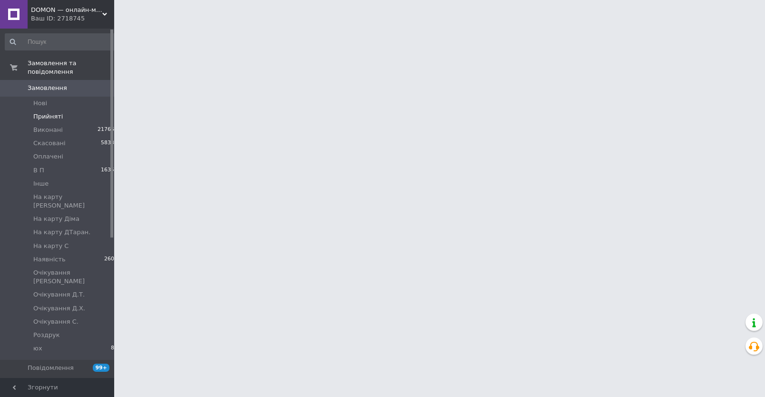
click at [60, 117] on li "Прийняті 4" at bounding box center [61, 116] width 123 height 13
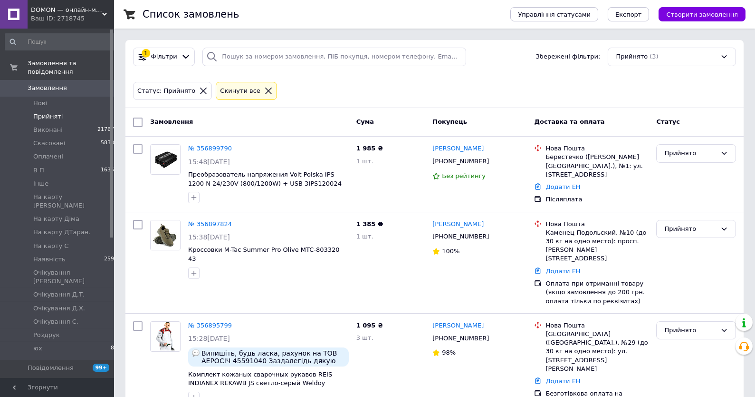
click at [83, 87] on span "Замовлення" at bounding box center [58, 88] width 60 height 9
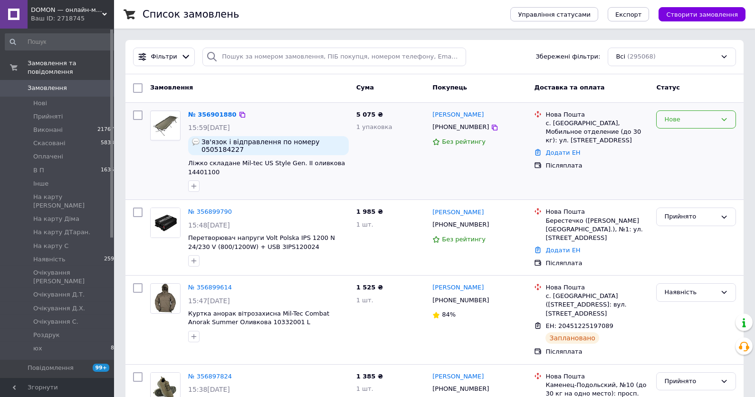
click at [701, 122] on div "Нове" at bounding box center [691, 120] width 52 height 10
click at [697, 137] on li "Прийнято" at bounding box center [696, 139] width 79 height 18
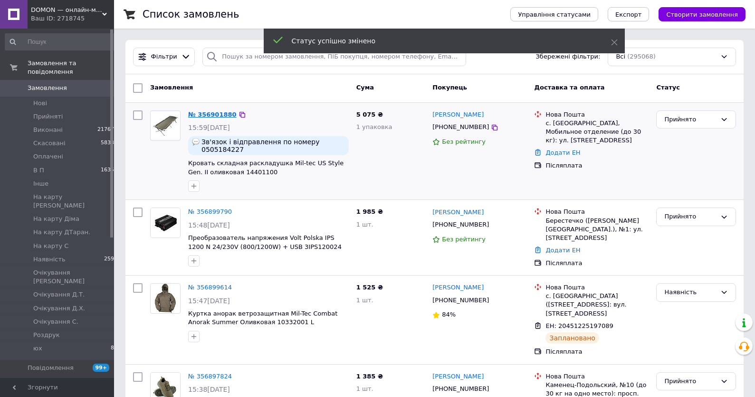
click at [215, 113] on link "№ 356901880" at bounding box center [212, 114] width 48 height 7
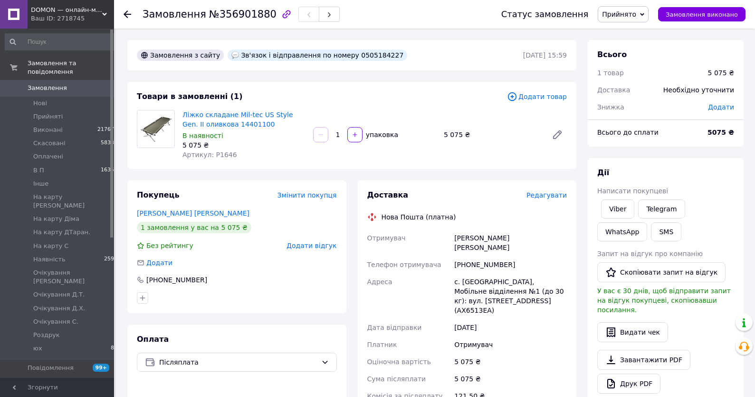
click at [219, 158] on span "Артикул: P1646" at bounding box center [210, 155] width 55 height 8
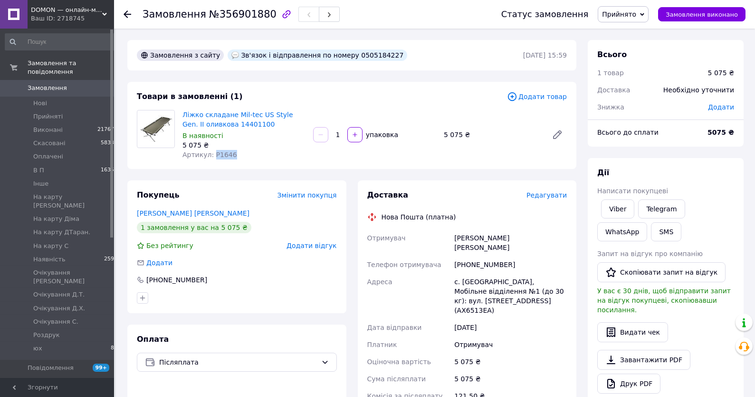
click at [219, 158] on span "Артикул: P1646" at bounding box center [210, 155] width 55 height 8
click at [361, 53] on div "Зв'язок і відправлення по номеру 0505184227" at bounding box center [318, 54] width 180 height 11
copy div "0505184227"
click at [717, 156] on div "Всього 1 товар 5 075 ₴ Доставка Необхідно уточнити Знижка Додати Всього до спла…" at bounding box center [666, 348] width 156 height 617
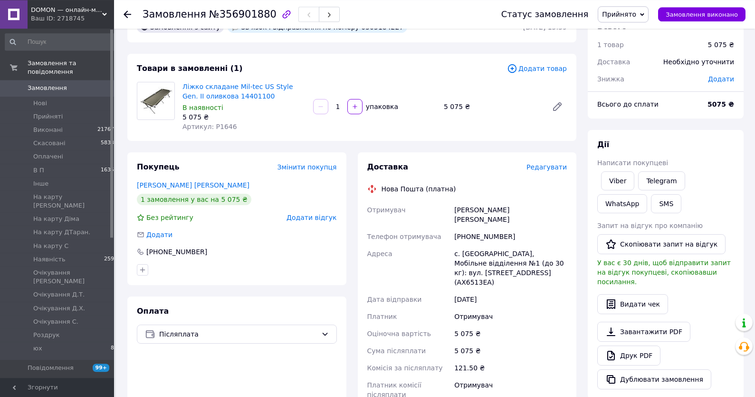
scroll to position [51, 0]
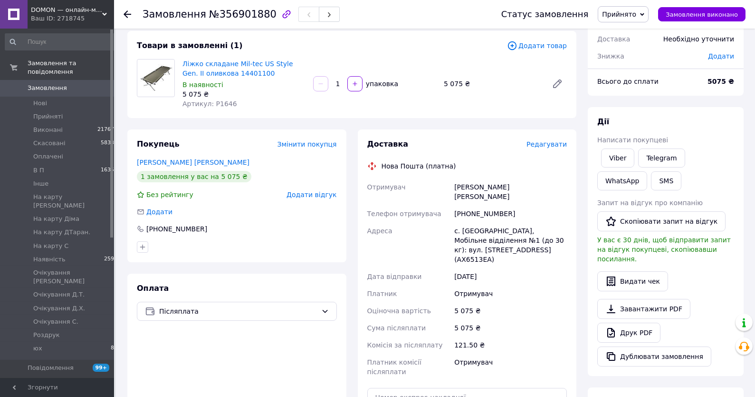
drag, startPoint x: 677, startPoint y: 99, endPoint x: 633, endPoint y: 18, distance: 91.7
click at [675, 100] on div "Всього 1 товар 5 075 ₴ Доставка Необхідно уточнити Знижка Додати Всього до спла…" at bounding box center [666, 297] width 156 height 617
click at [633, 18] on span "Прийнято" at bounding box center [619, 14] width 34 height 8
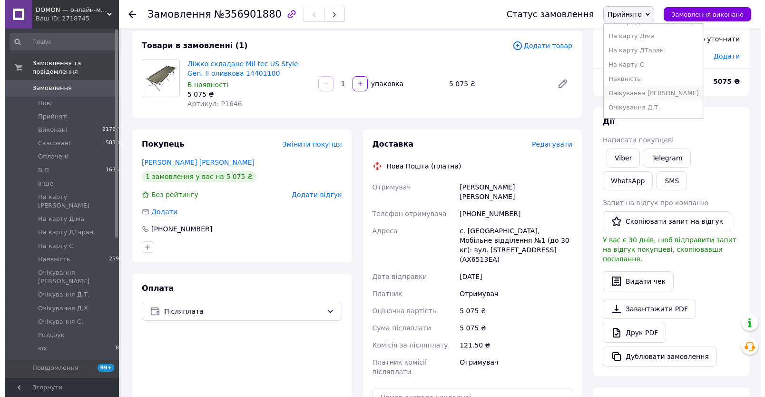
scroll to position [102, 0]
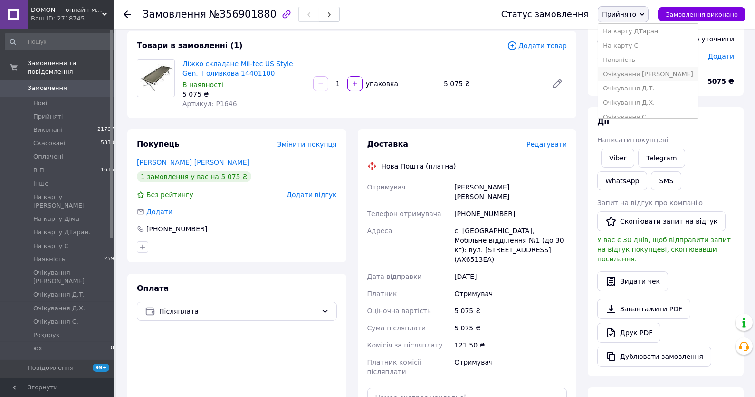
click at [643, 71] on li "Очікування [PERSON_NAME]" at bounding box center [649, 74] width 100 height 14
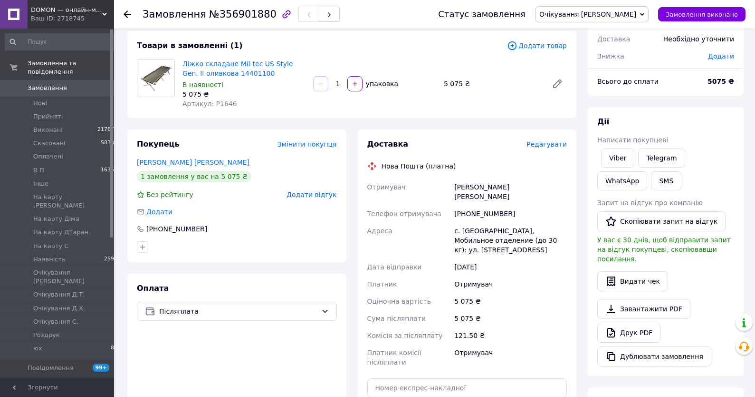
click at [677, 121] on div "Дії" at bounding box center [666, 121] width 137 height 11
click at [543, 144] on span "Редагувати" at bounding box center [547, 144] width 40 height 8
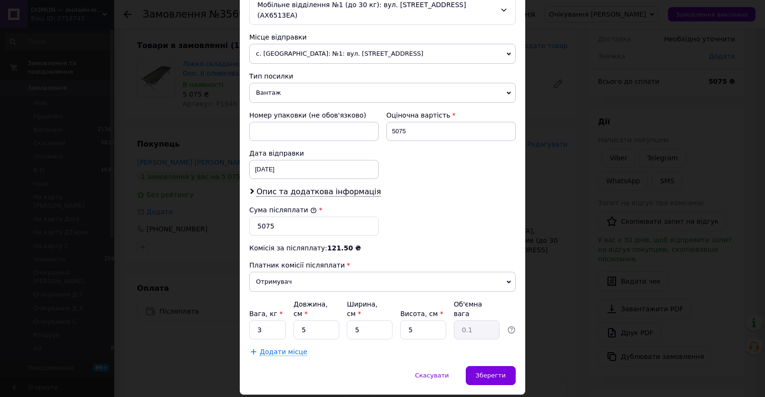
scroll to position [331, 0]
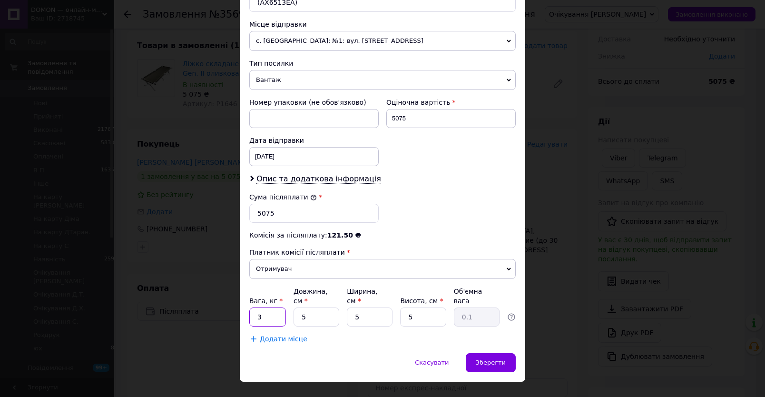
click at [265, 307] on input "3" at bounding box center [267, 316] width 37 height 19
click at [488, 358] on span "Зберегти" at bounding box center [490, 361] width 30 height 7
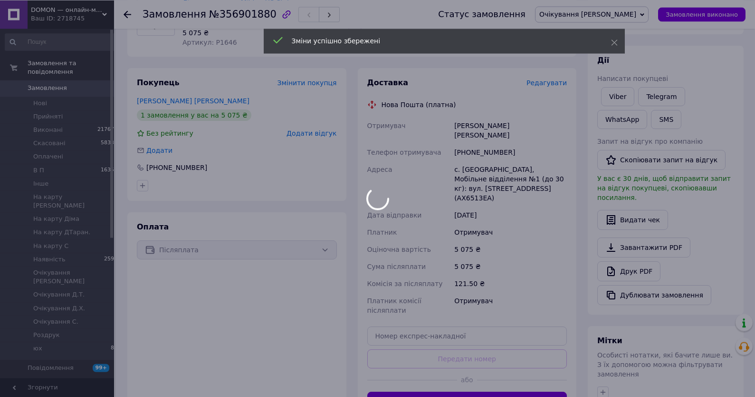
scroll to position [203, 0]
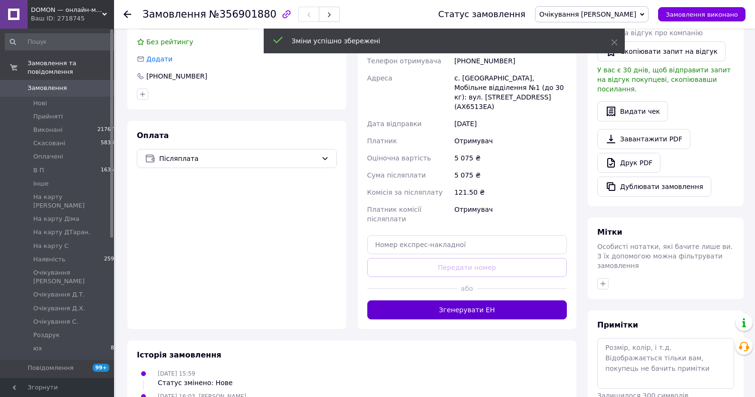
click at [450, 300] on button "Згенерувати ЕН" at bounding box center [468, 309] width 200 height 19
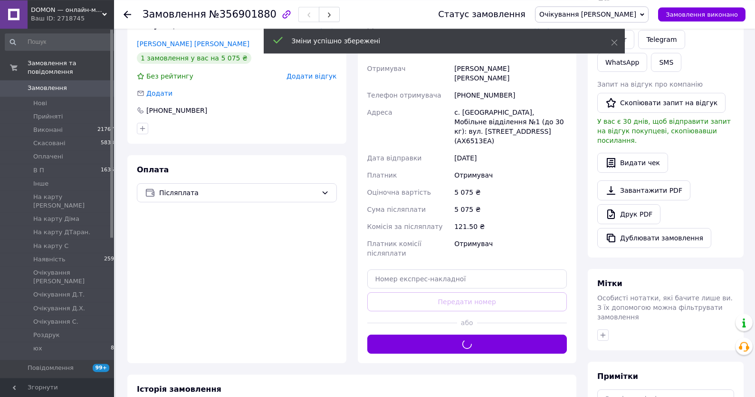
scroll to position [153, 0]
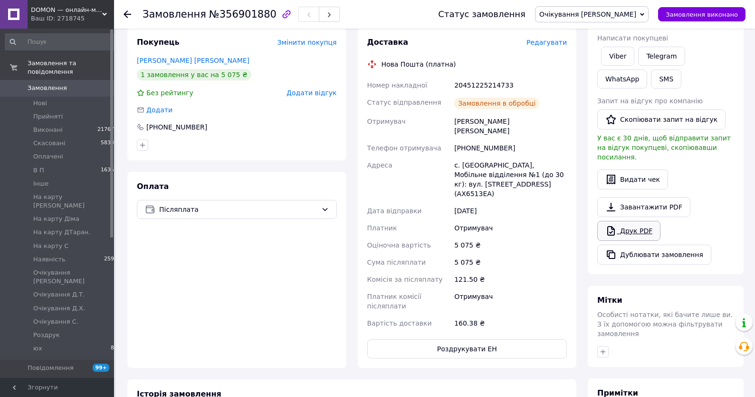
click at [648, 223] on link "Друк PDF" at bounding box center [629, 231] width 63 height 20
click at [470, 339] on button "Роздрукувати ЕН" at bounding box center [468, 348] width 200 height 19
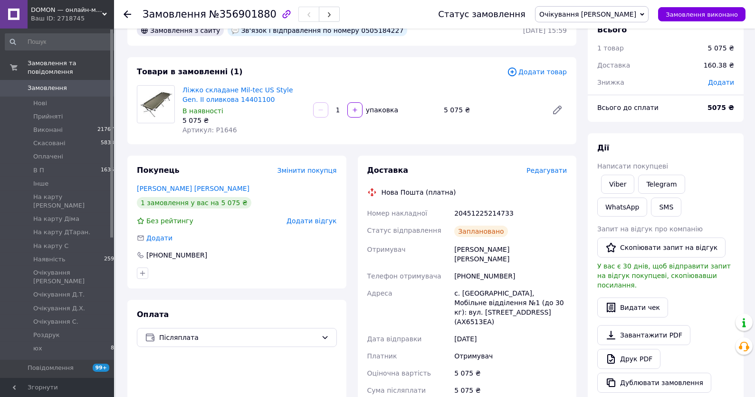
drag, startPoint x: 616, startPoint y: 10, endPoint x: 626, endPoint y: 22, distance: 15.5
click at [617, 10] on span "Очікування [PERSON_NAME]" at bounding box center [588, 14] width 97 height 8
click at [616, 77] on li "Наявність" at bounding box center [592, 74] width 113 height 14
click at [672, 134] on div "Дії Написати покупцеві Viber Telegram WhatsApp SMS Запит на відгук про компанію…" at bounding box center [666, 267] width 156 height 269
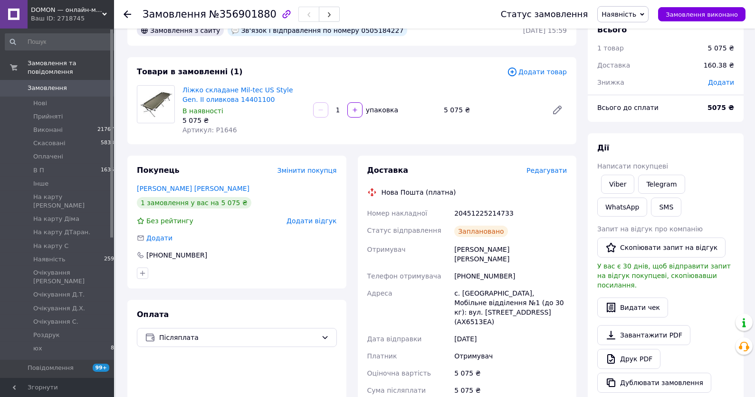
click at [86, 87] on span "Замовлення" at bounding box center [58, 88] width 60 height 9
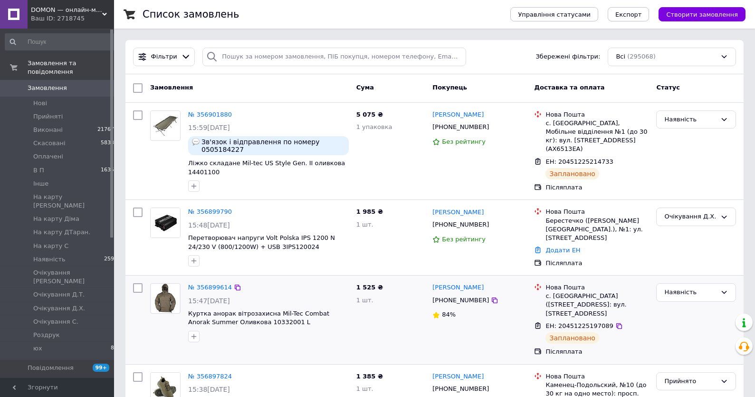
click at [687, 251] on div "Очікування Д.Х." at bounding box center [696, 237] width 87 height 68
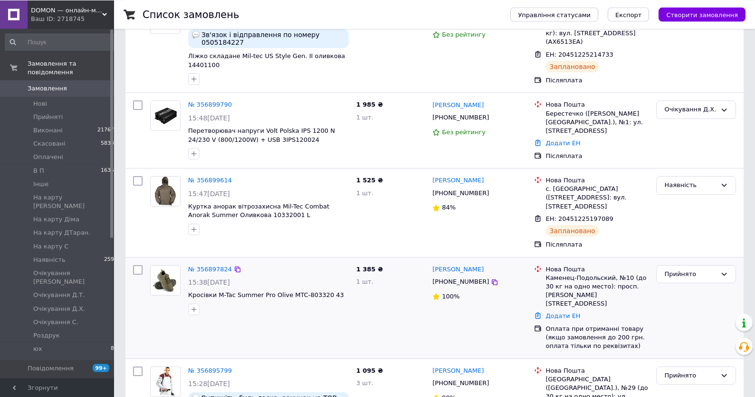
scroll to position [153, 0]
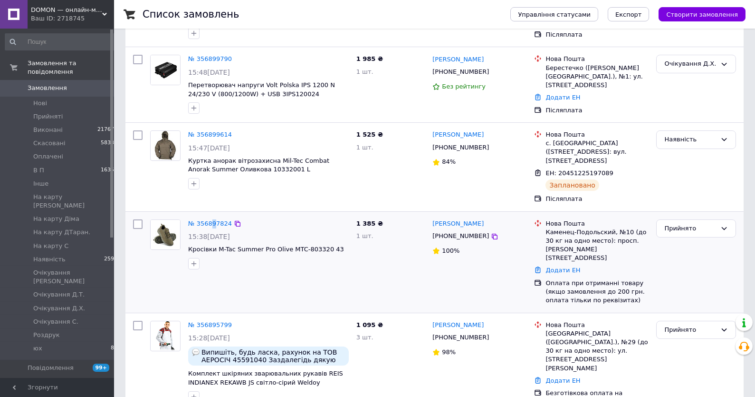
click at [211, 218] on div "№ 356897824" at bounding box center [210, 223] width 46 height 11
click at [202, 220] on link "№ 356897824" at bounding box center [210, 223] width 44 height 7
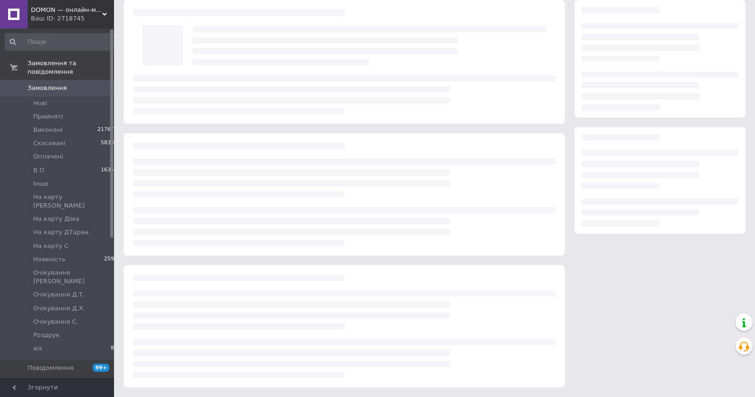
scroll to position [33, 0]
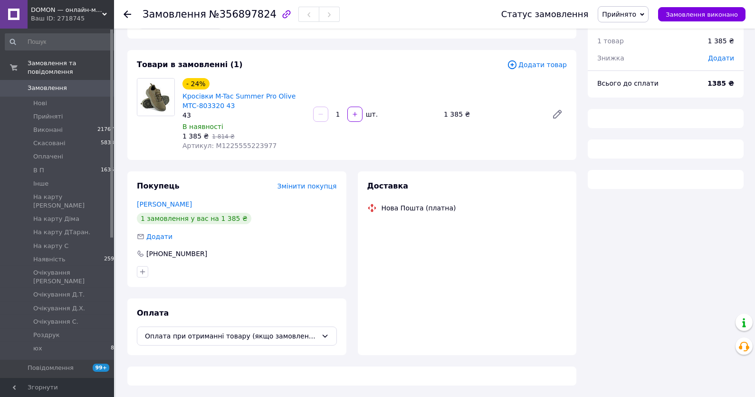
click at [627, 15] on span "Прийнято" at bounding box center [619, 14] width 34 height 8
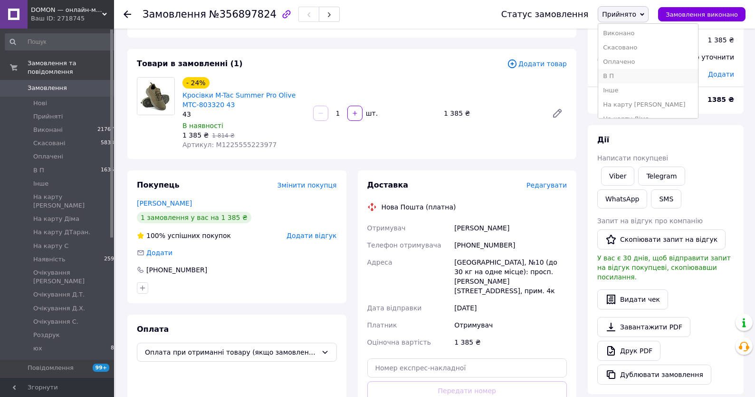
click at [623, 76] on li "В П" at bounding box center [649, 76] width 100 height 14
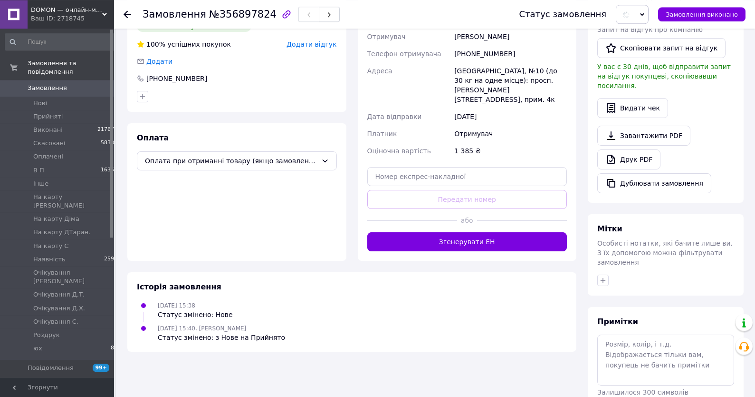
scroll to position [237, 0]
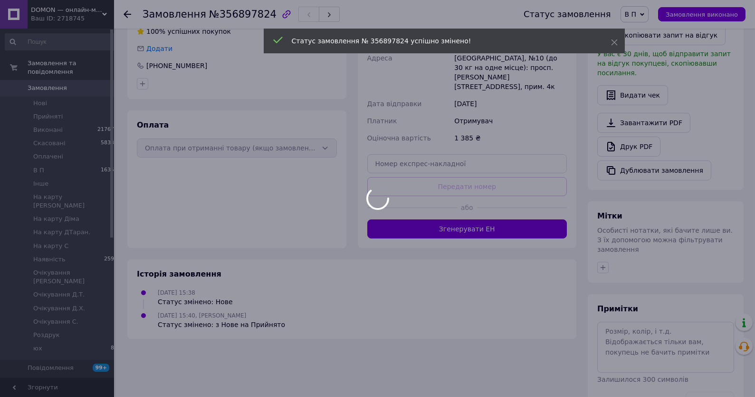
click at [628, 355] on div at bounding box center [377, 198] width 755 height 397
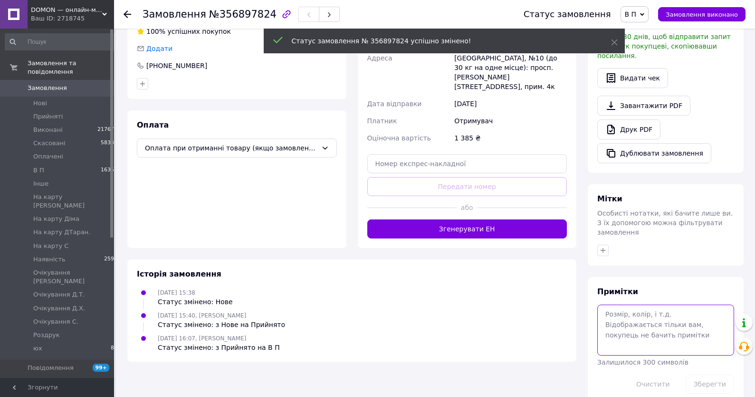
click at [629, 332] on textarea at bounding box center [666, 329] width 137 height 50
paste textarea "Вибачте, але не готовий"
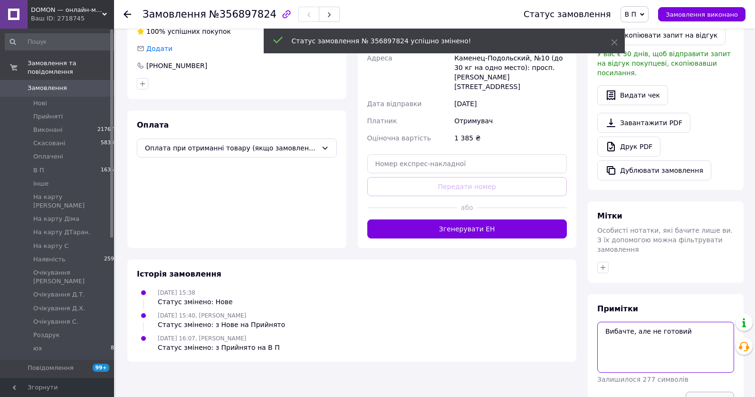
type textarea "Вибачте, але не готовий"
click at [702, 391] on button "Зберегти" at bounding box center [710, 400] width 48 height 19
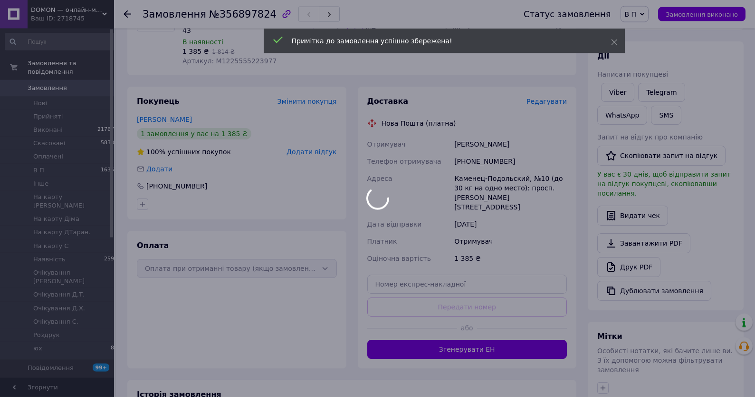
scroll to position [33, 0]
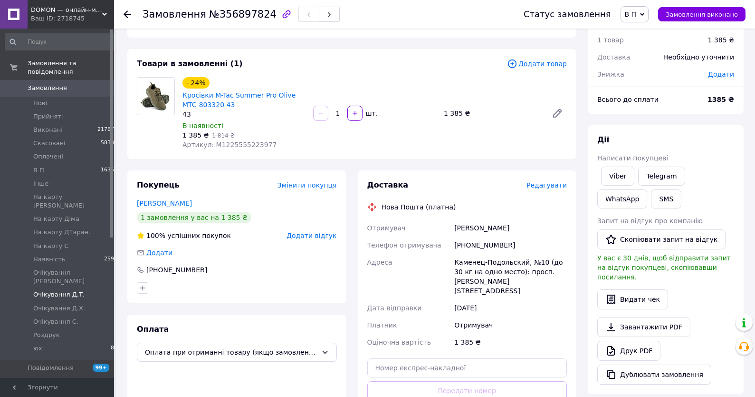
click at [68, 290] on span "Очікування Д.Т." at bounding box center [58, 294] width 51 height 9
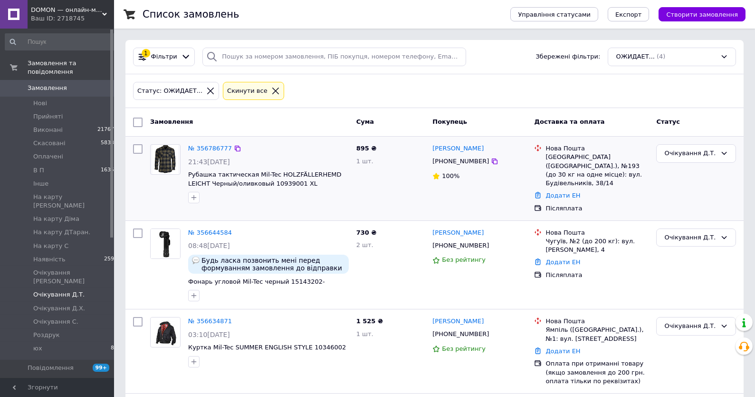
scroll to position [75, 0]
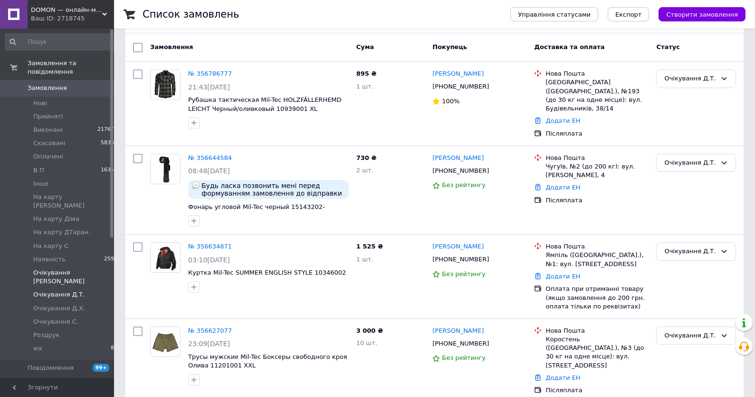
click at [67, 268] on span "Очікування [PERSON_NAME]" at bounding box center [73, 276] width 81 height 17
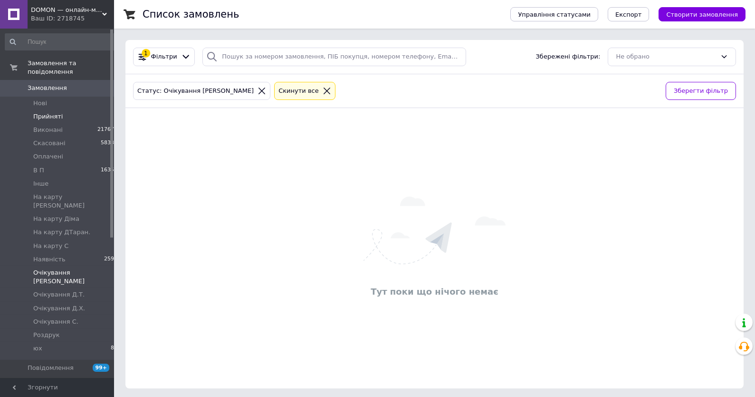
click at [47, 119] on span "Прийняті" at bounding box center [47, 116] width 29 height 9
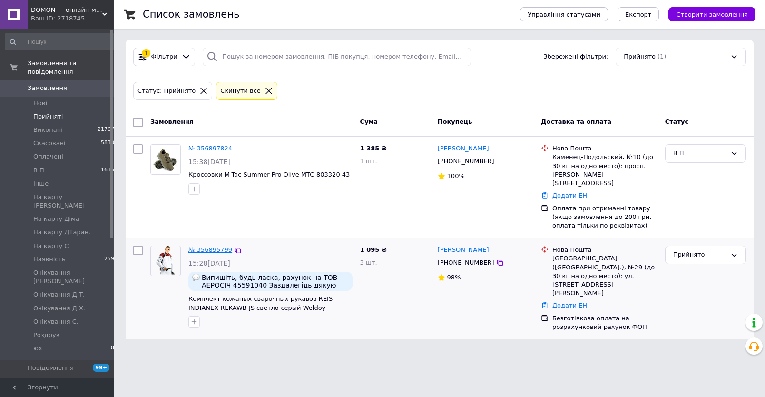
click at [212, 246] on link "№ 356895799" at bounding box center [210, 249] width 44 height 7
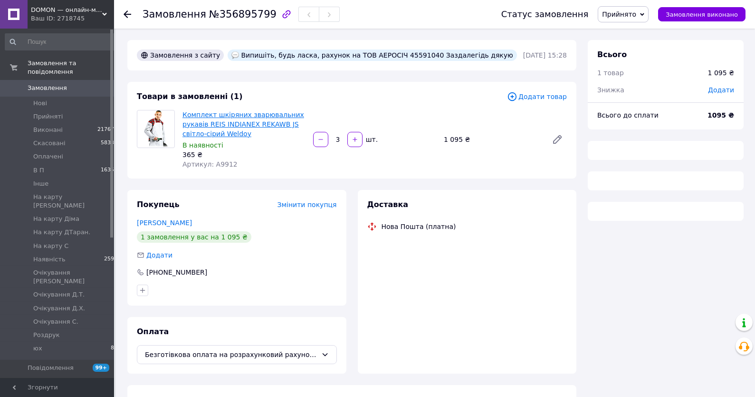
click at [267, 114] on link "Комплект шкіряних зварювальних рукавів REIS INDIANEX REKAWB JS світло-сірий Wel…" at bounding box center [244, 124] width 122 height 27
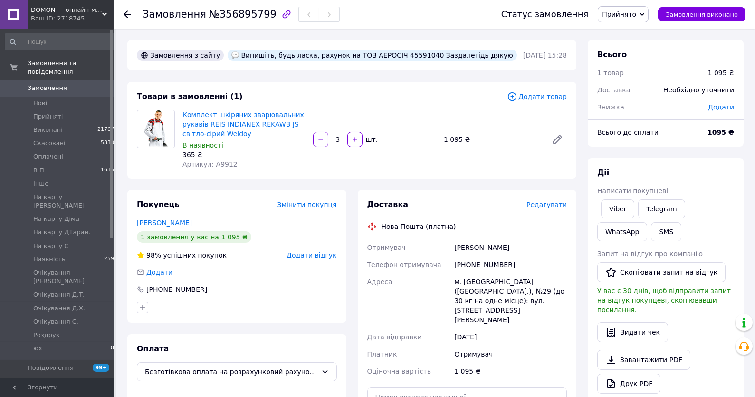
click at [73, 86] on span "Замовлення" at bounding box center [58, 88] width 60 height 9
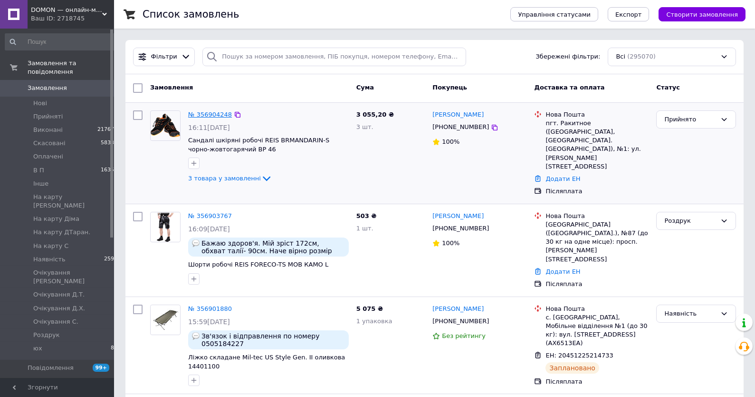
click at [206, 117] on link "№ 356904248" at bounding box center [210, 114] width 44 height 7
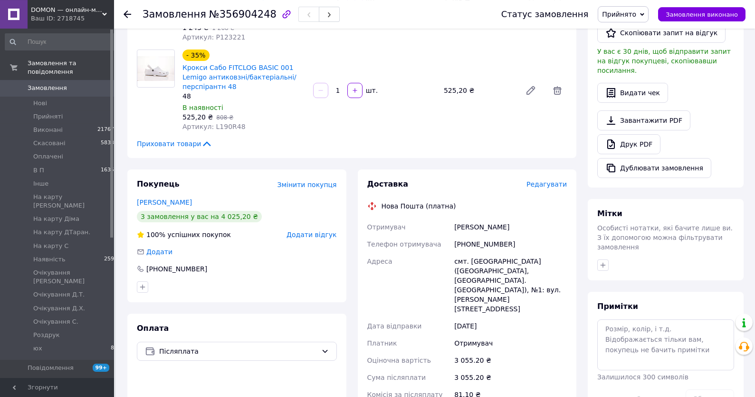
scroll to position [234, 0]
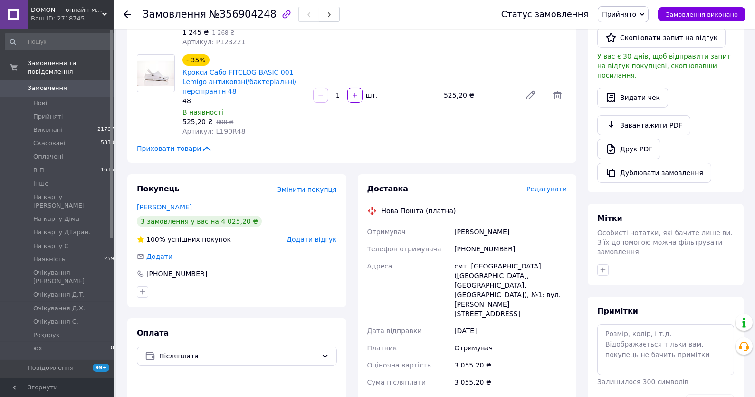
click at [181, 208] on link "Борисовець Петро" at bounding box center [164, 207] width 55 height 8
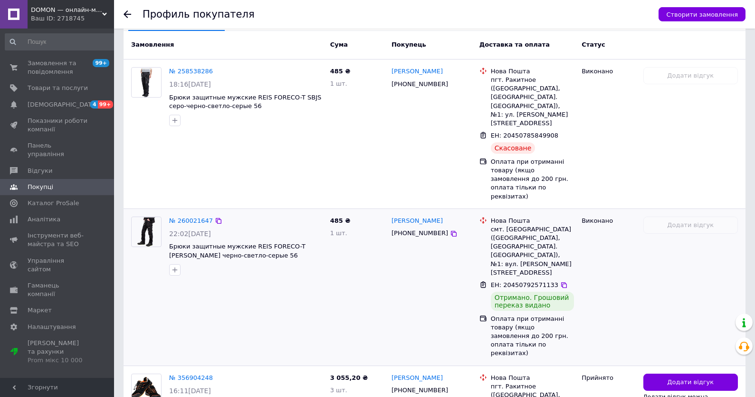
scroll to position [255, 0]
click at [185, 216] on link "№ 260021647" at bounding box center [191, 219] width 44 height 7
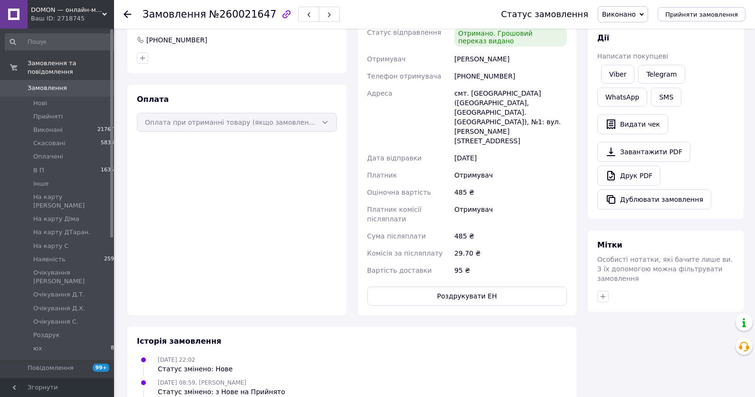
scroll to position [426, 0]
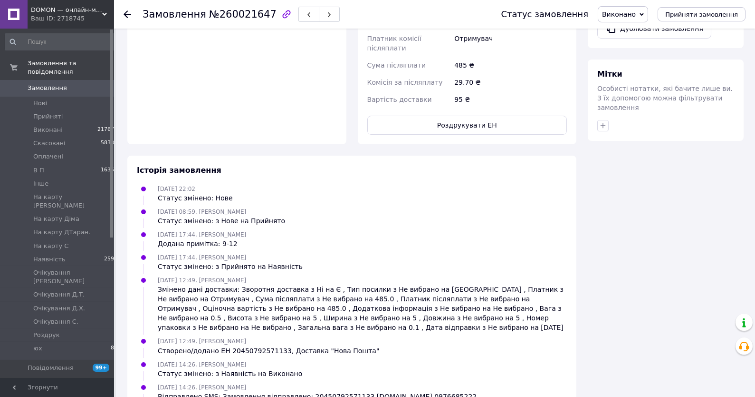
click at [62, 88] on span "Замовлення" at bounding box center [47, 88] width 39 height 9
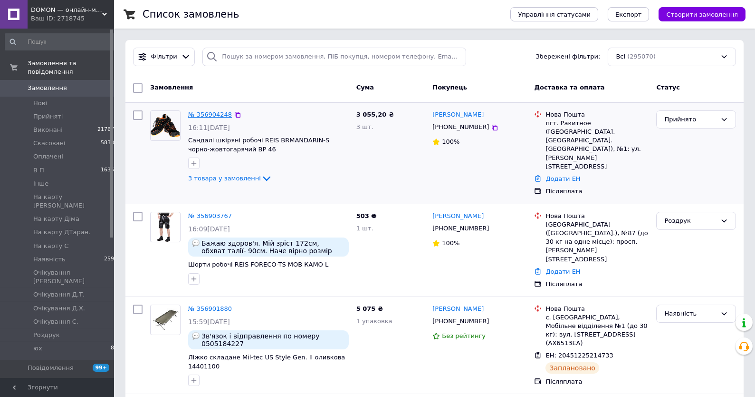
click at [205, 111] on link "№ 356904248" at bounding box center [210, 114] width 44 height 7
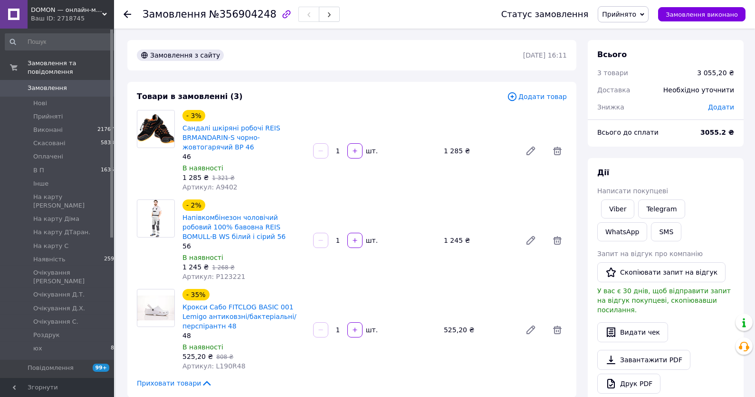
click at [228, 190] on span "Артикул: A9402" at bounding box center [210, 187] width 55 height 8
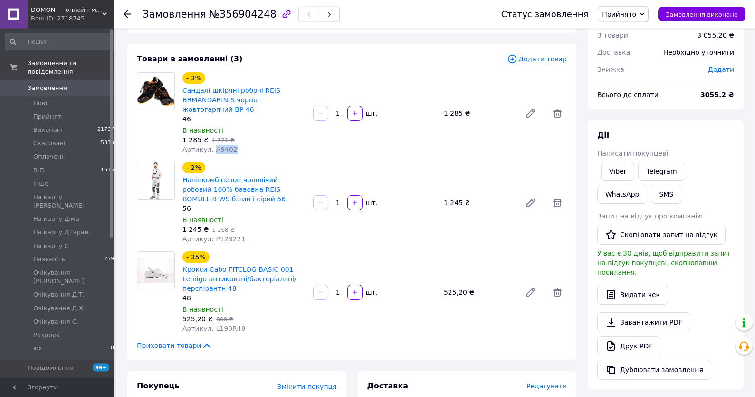
scroll to position [51, 0]
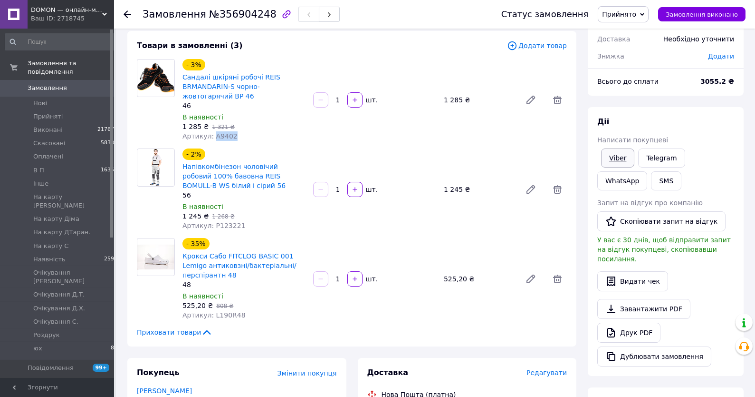
click at [619, 159] on link "Viber" at bounding box center [617, 157] width 33 height 19
click at [691, 119] on div "Дії" at bounding box center [666, 121] width 137 height 11
click at [220, 232] on div "- 2% Напівкомбінезон чоловічий робовий 100% бавовна REIS BOMULL-B WS білий і сі…" at bounding box center [244, 189] width 131 height 86
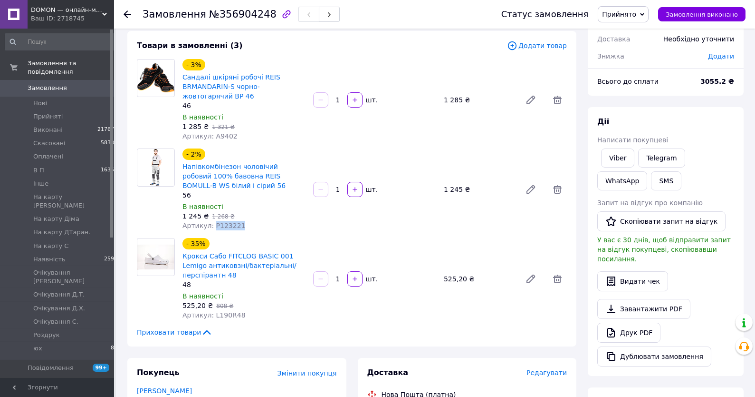
click at [220, 232] on div "- 2% Напівкомбінезон чоловічий робовий 100% бавовна REIS BOMULL-B WS білий і сі…" at bounding box center [244, 189] width 131 height 86
click at [223, 323] on div "Товари в замовленні (3) Додати товар - 3% Сандалі шкіряні робочі REIS BRMANDARI…" at bounding box center [351, 188] width 449 height 315
click at [227, 319] on span "Артикул: L190R48" at bounding box center [214, 315] width 63 height 8
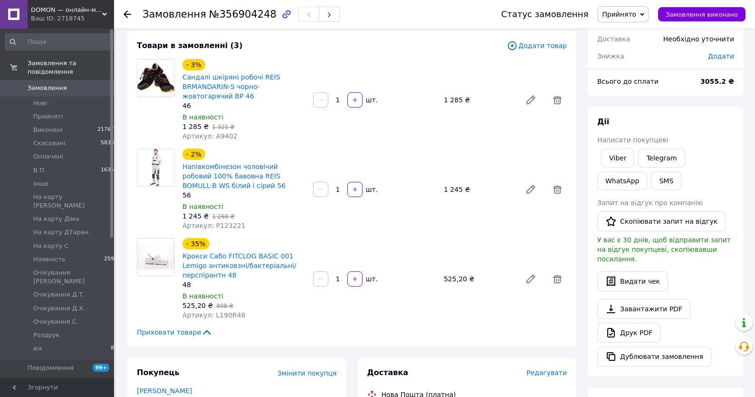
click at [227, 319] on span "Артикул: L190R48" at bounding box center [214, 315] width 63 height 8
click at [228, 318] on span "Артикул: L190R48" at bounding box center [214, 315] width 63 height 8
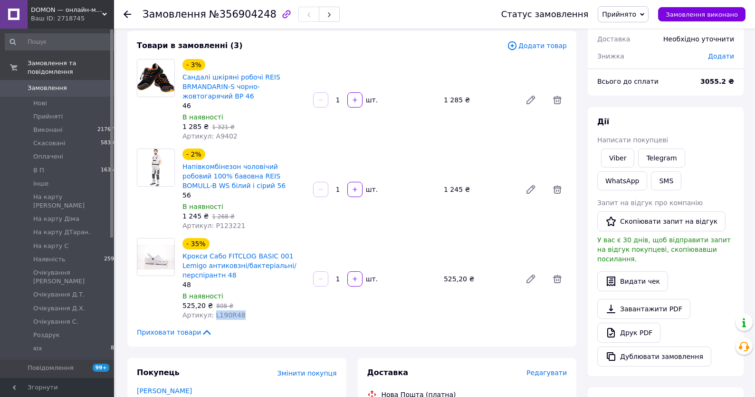
click at [228, 318] on span "Артикул: L190R48" at bounding box center [214, 315] width 63 height 8
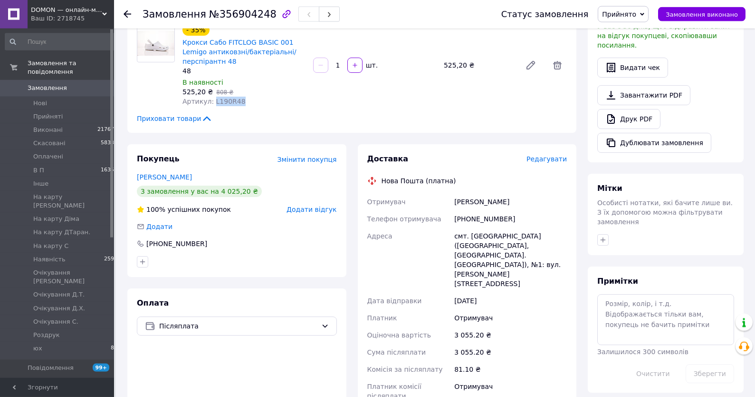
scroll to position [407, 0]
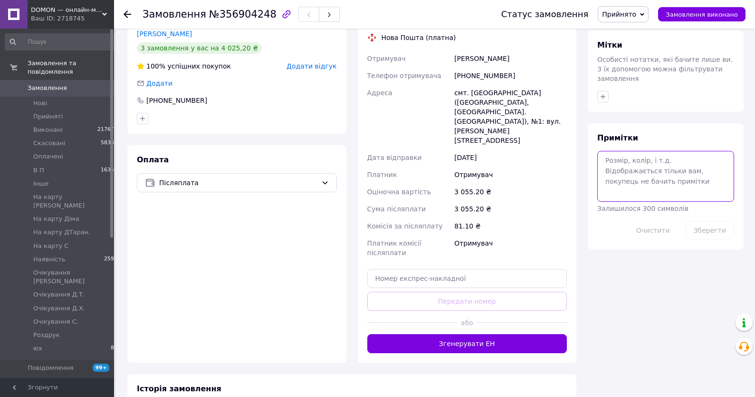
click at [656, 172] on textarea at bounding box center [666, 176] width 137 height 50
type textarea "21-23,08"
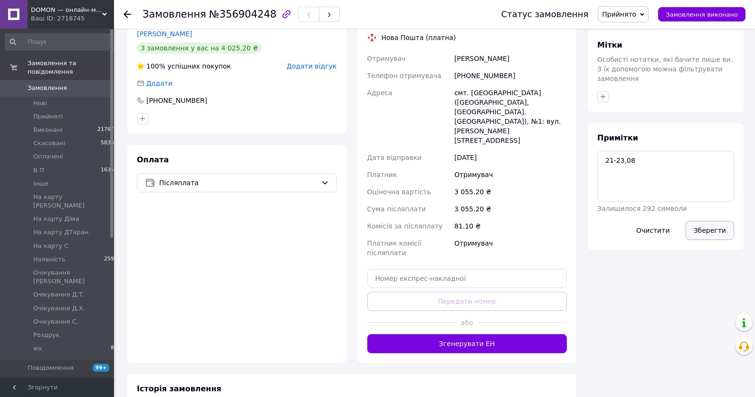
drag, startPoint x: 704, startPoint y: 218, endPoint x: 700, endPoint y: 231, distance: 13.3
click at [704, 221] on button "Зберегти" at bounding box center [710, 230] width 48 height 19
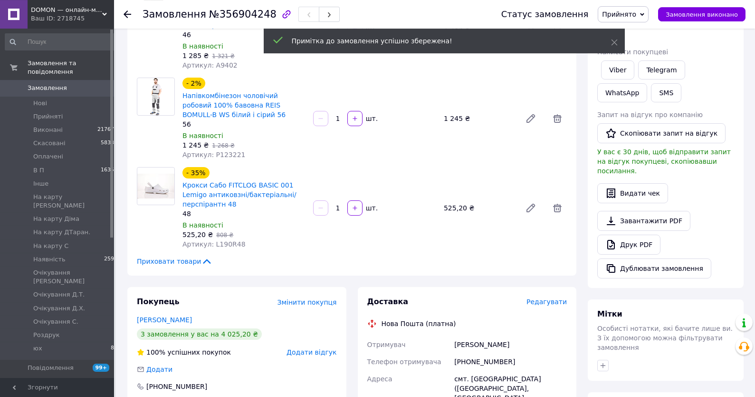
scroll to position [102, 0]
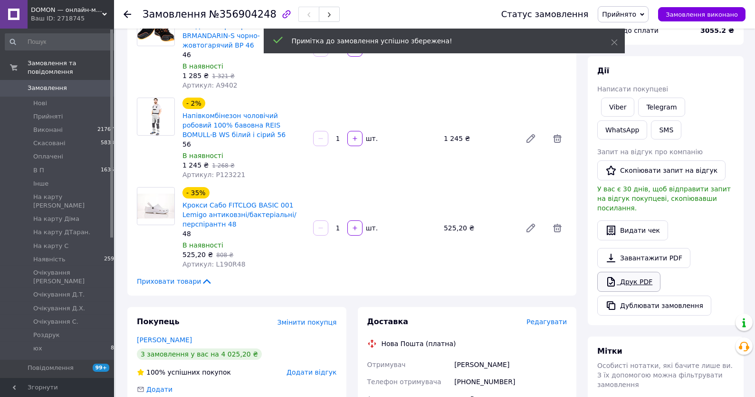
click at [632, 273] on link "Друк PDF" at bounding box center [629, 281] width 63 height 20
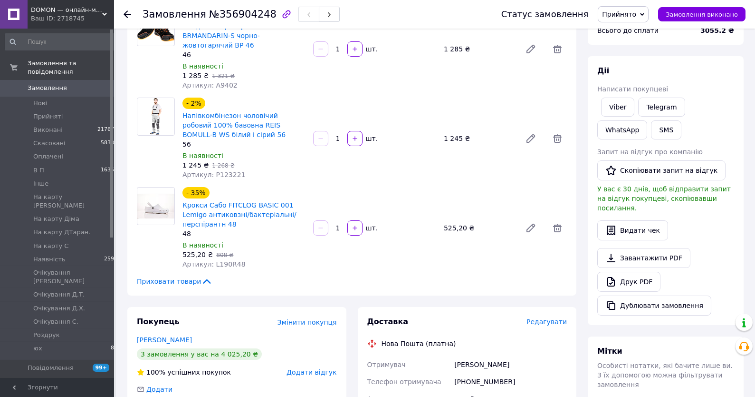
click at [622, 15] on span "Прийнято" at bounding box center [619, 14] width 34 height 8
click at [642, 62] on li "Наявність" at bounding box center [649, 60] width 100 height 14
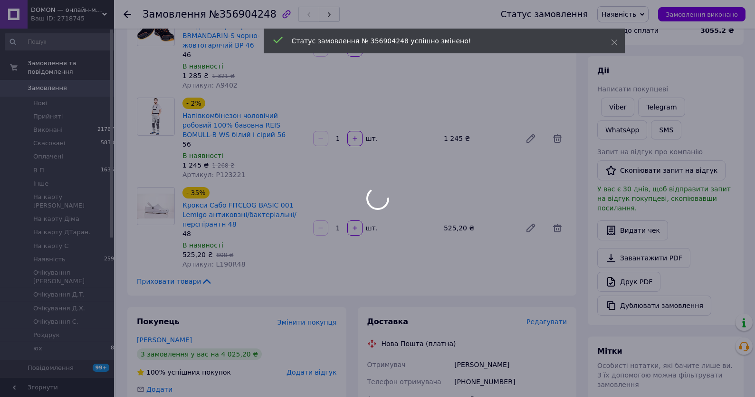
scroll to position [0, 0]
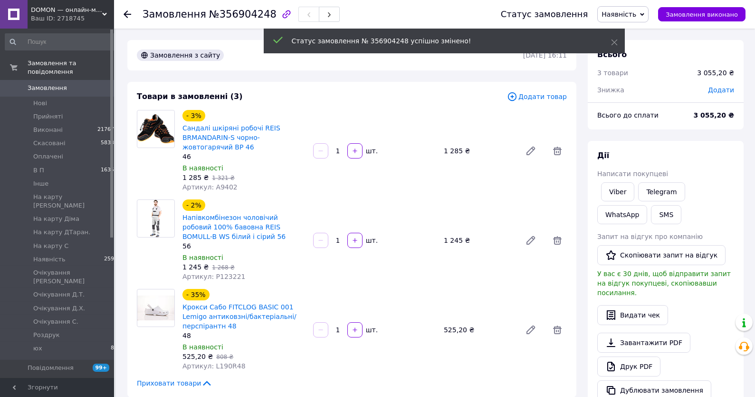
click at [68, 90] on span "Замовлення" at bounding box center [58, 88] width 60 height 9
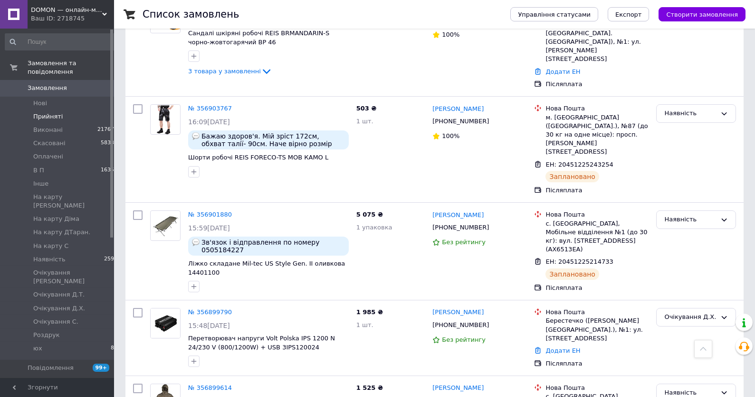
click at [54, 119] on span "Прийняті" at bounding box center [47, 116] width 29 height 9
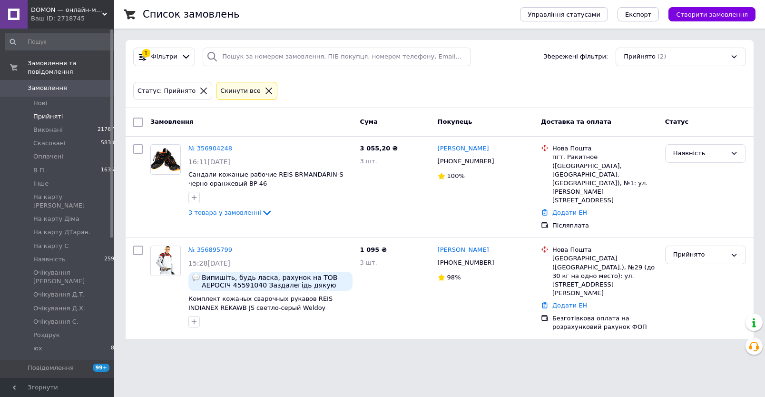
click at [45, 94] on link "Замовлення 0" at bounding box center [61, 88] width 123 height 16
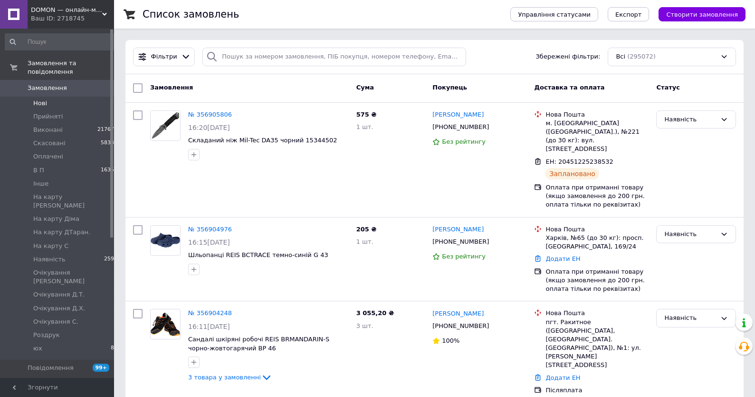
click at [81, 99] on li "Нові 0" at bounding box center [61, 103] width 123 height 13
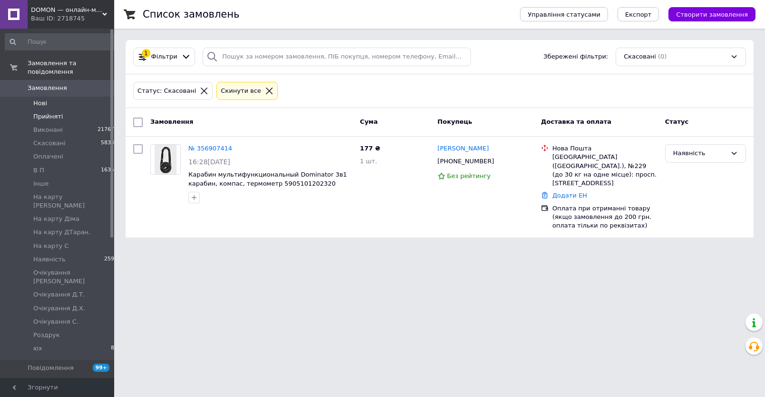
click at [78, 112] on li "Прийняті 2" at bounding box center [61, 116] width 123 height 13
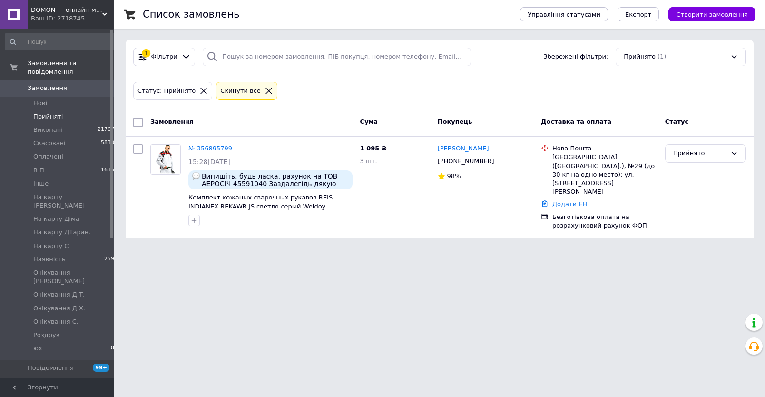
click at [59, 86] on span "Замовлення" at bounding box center [47, 88] width 39 height 9
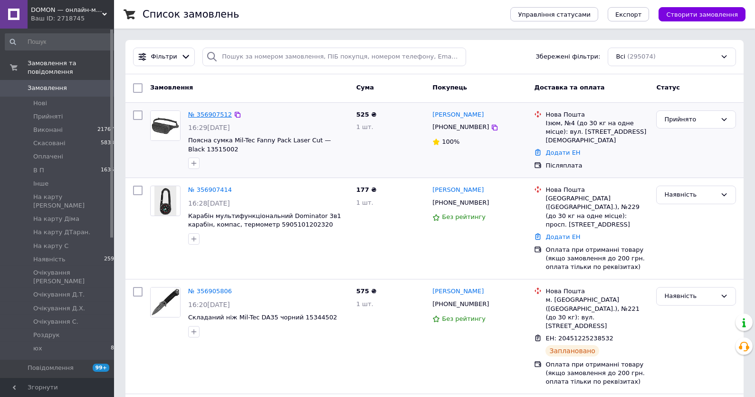
click at [204, 112] on link "№ 356907512" at bounding box center [210, 114] width 44 height 7
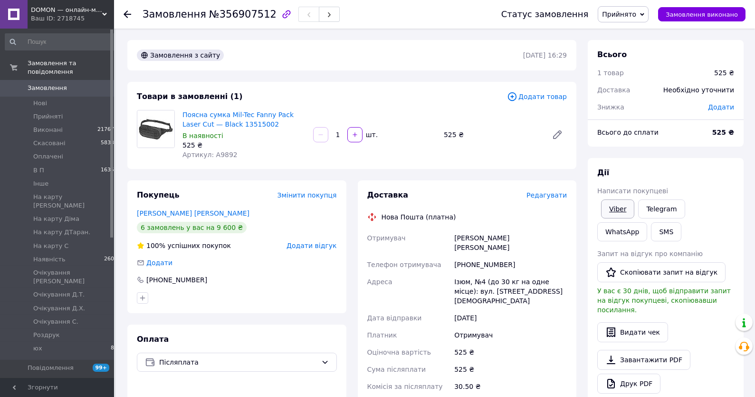
click at [617, 211] on link "Viber" at bounding box center [617, 208] width 33 height 19
click at [713, 149] on div "Всього 1 товар 525 ₴ Доставка Необхідно уточнити Знижка Додати Всього до сплати…" at bounding box center [666, 348] width 156 height 617
click at [164, 217] on link "Ларьев Дмитрий" at bounding box center [193, 213] width 113 height 8
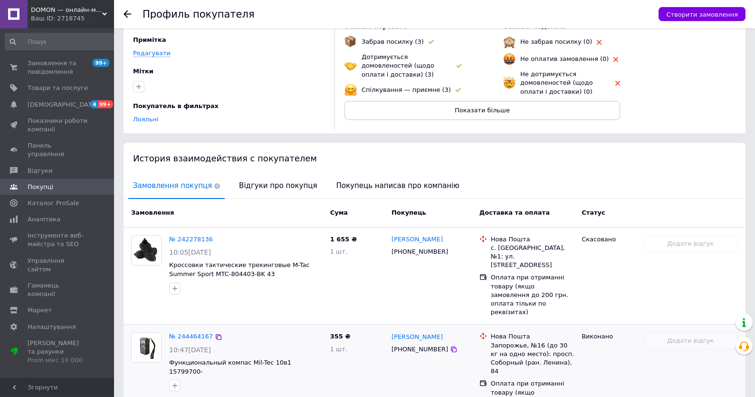
scroll to position [77, 0]
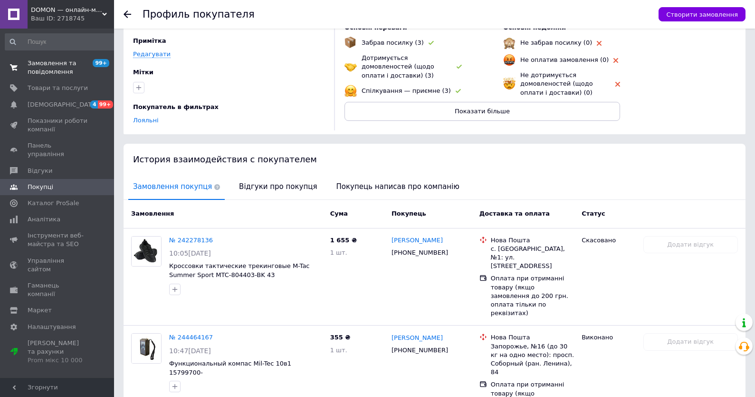
click at [77, 65] on span "Замовлення та повідомлення" at bounding box center [58, 67] width 60 height 17
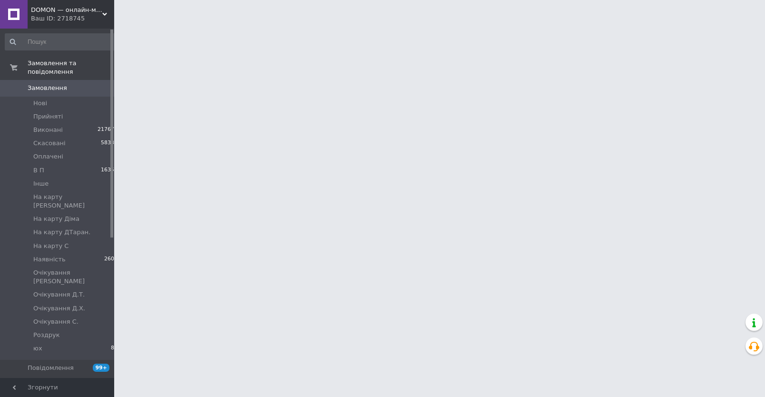
click at [65, 86] on span "Замовлення" at bounding box center [58, 88] width 60 height 9
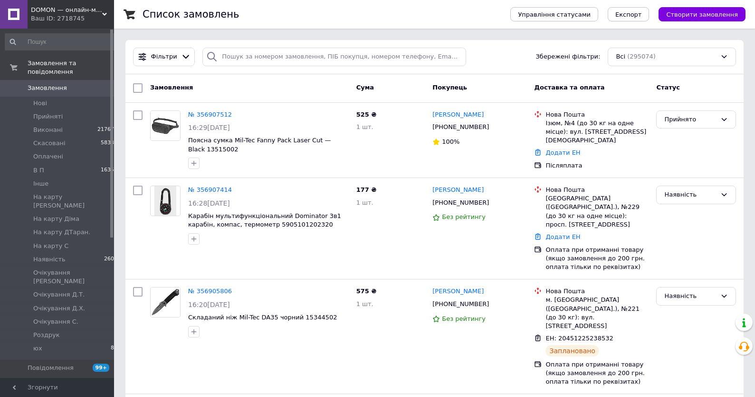
click at [55, 94] on link "Замовлення 0" at bounding box center [61, 88] width 123 height 16
click at [646, 159] on div "Післяплата" at bounding box center [597, 165] width 107 height 12
paste input "+380637562900"
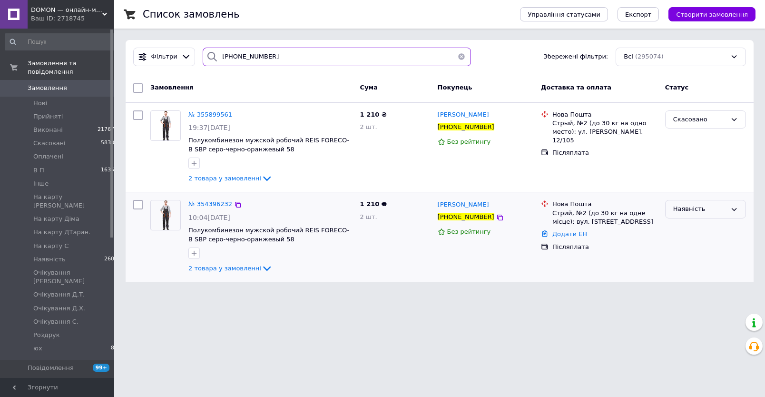
type input "+380637562900"
click at [692, 211] on div "Наявність" at bounding box center [699, 209] width 53 height 10
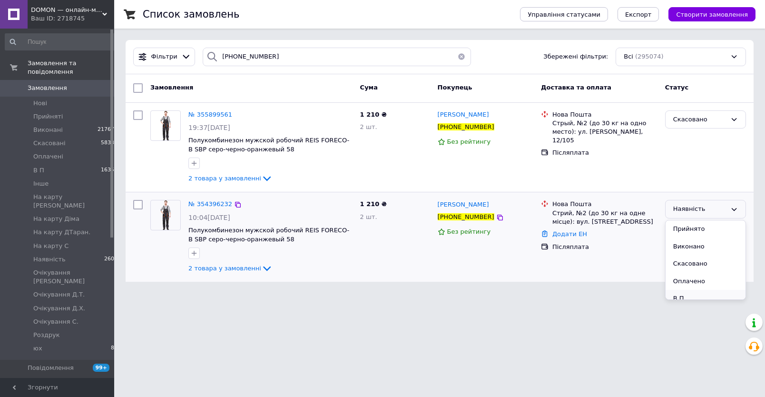
click at [690, 295] on li "В П" at bounding box center [705, 299] width 80 height 18
drag, startPoint x: 75, startPoint y: 85, endPoint x: 351, endPoint y: 393, distance: 413.8
click at [76, 85] on span "Замовлення" at bounding box center [58, 88] width 60 height 9
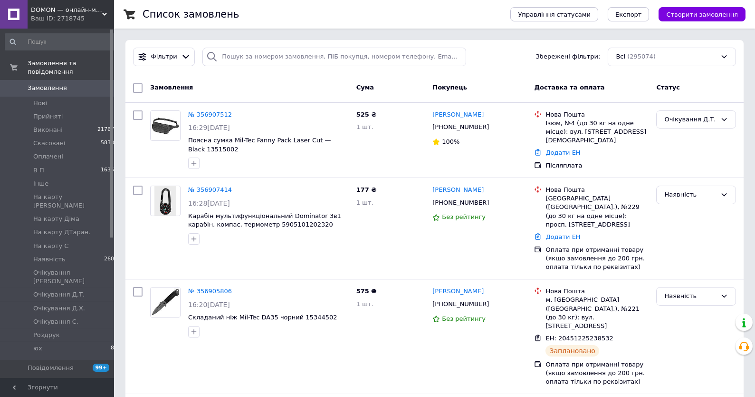
click at [31, 92] on span "Замовлення" at bounding box center [47, 88] width 39 height 9
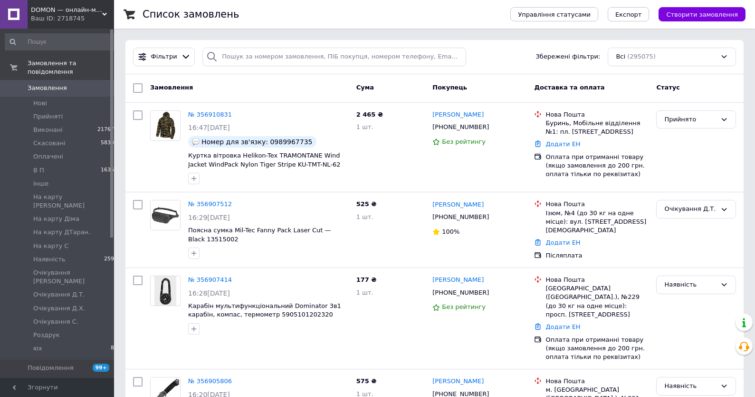
click at [68, 93] on link "Замовлення 0" at bounding box center [61, 88] width 123 height 16
click at [208, 117] on link "№ 356910831" at bounding box center [210, 114] width 44 height 7
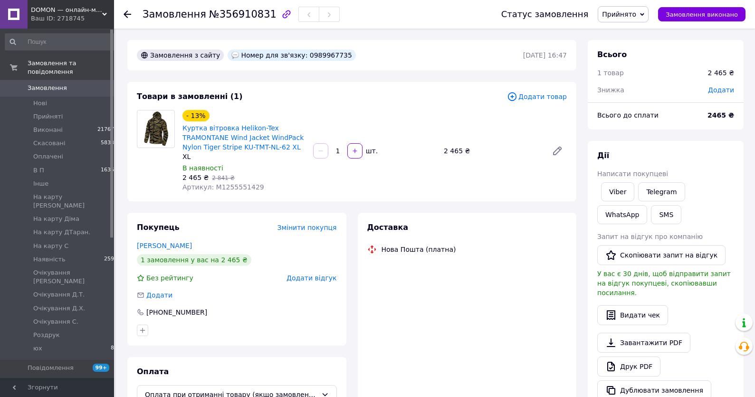
click at [236, 188] on span "Артикул: M1255551429" at bounding box center [224, 187] width 82 height 8
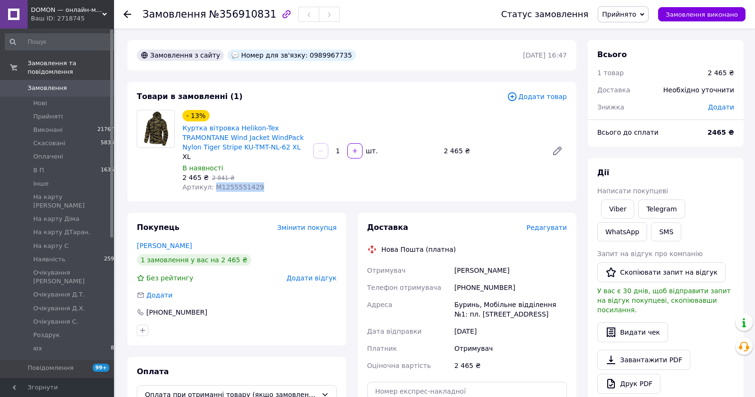
copy span "M1255551429"
drag, startPoint x: 247, startPoint y: 142, endPoint x: 256, endPoint y: 129, distance: 15.7
click at [248, 141] on link "Куртка вітровка Helikon-Tex TRAMONTANE Wind Jacket WindPack Nylon Tiger Stripe …" at bounding box center [243, 137] width 121 height 27
click at [309, 53] on div "Номер для зв'язку: 0989967735" at bounding box center [292, 54] width 128 height 11
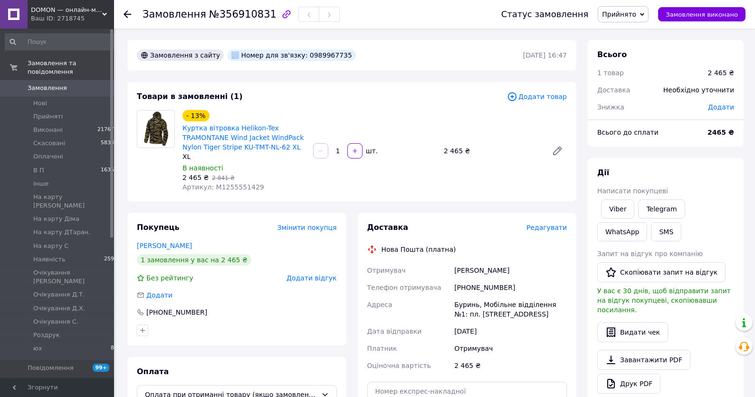
click at [309, 53] on div "Номер для зв'язку: 0989967735" at bounding box center [292, 54] width 128 height 11
copy div "0989967735"
click at [668, 165] on div "Дії Написати покупцеві Viber Telegram WhatsApp SMS Запит на відгук про компанію…" at bounding box center [666, 292] width 156 height 269
click at [628, 208] on link "Viber" at bounding box center [617, 208] width 33 height 19
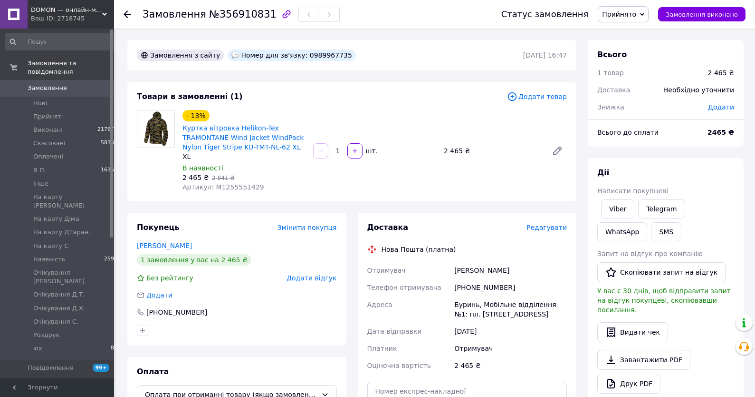
click at [684, 174] on div "Дії" at bounding box center [666, 172] width 137 height 11
click at [611, 213] on link "Viber" at bounding box center [617, 208] width 33 height 19
click at [697, 186] on div "Написати покупцеві" at bounding box center [666, 191] width 137 height 10
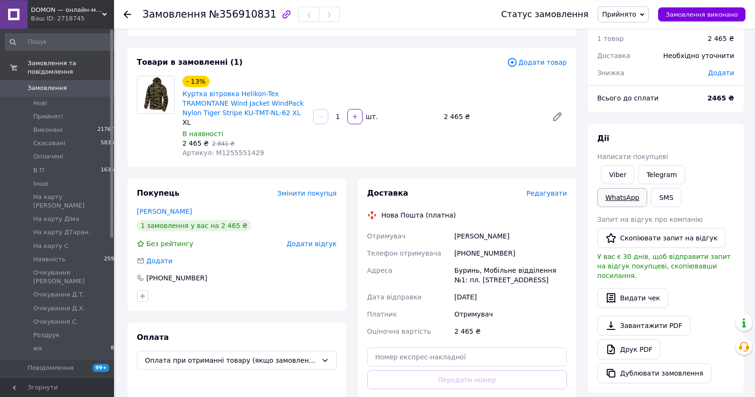
scroll to position [51, 0]
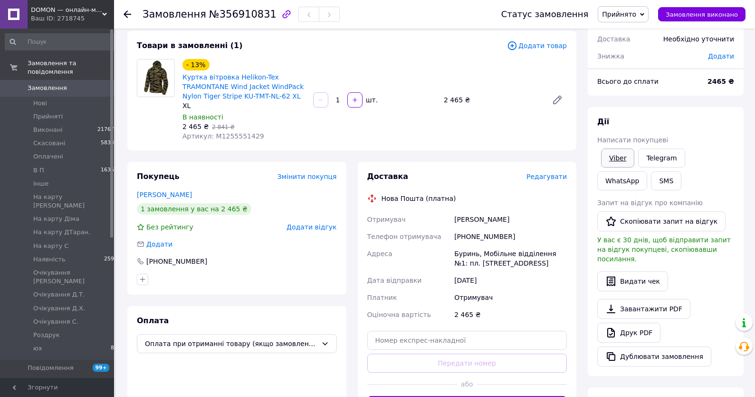
click at [609, 158] on link "Viber" at bounding box center [617, 157] width 33 height 19
click at [707, 175] on div "Viber Telegram WhatsApp SMS" at bounding box center [666, 169] width 141 height 46
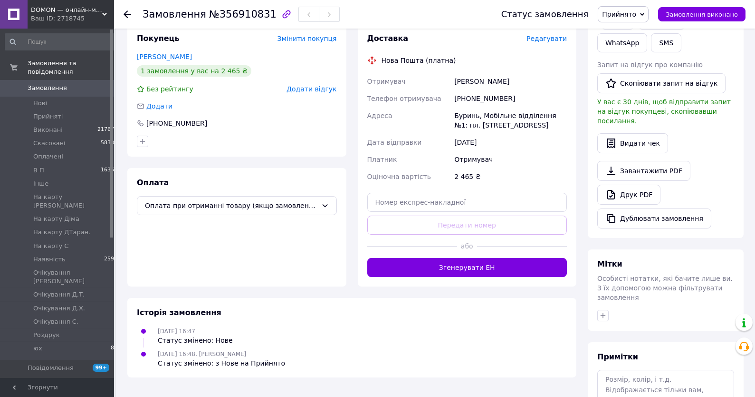
scroll to position [262, 0]
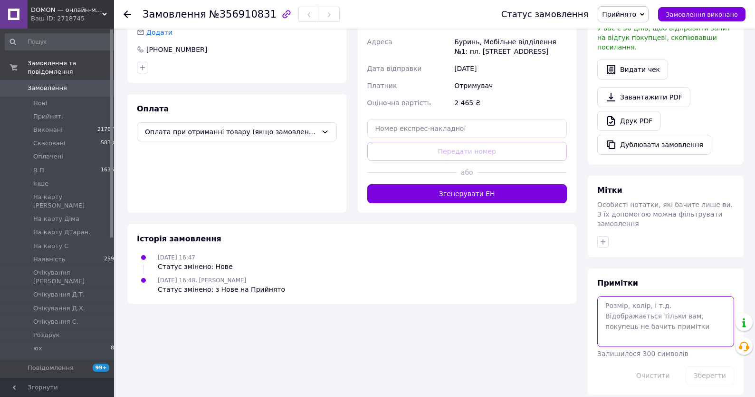
click at [655, 311] on textarea at bounding box center [666, 321] width 137 height 50
type textarea "у"
type textarea "в-є 21-23,08"
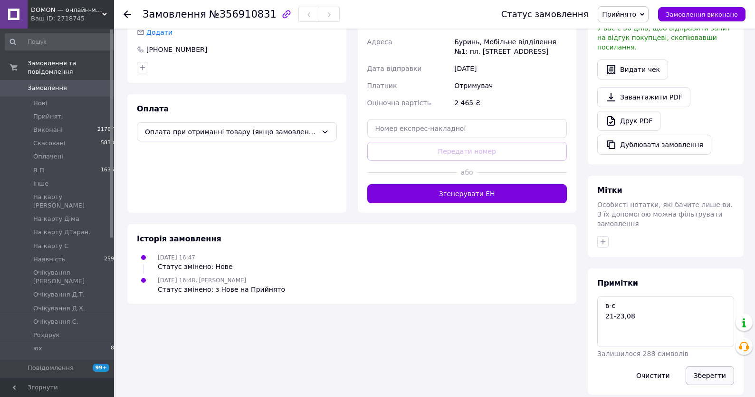
click at [708, 369] on button "Зберегти" at bounding box center [710, 375] width 48 height 19
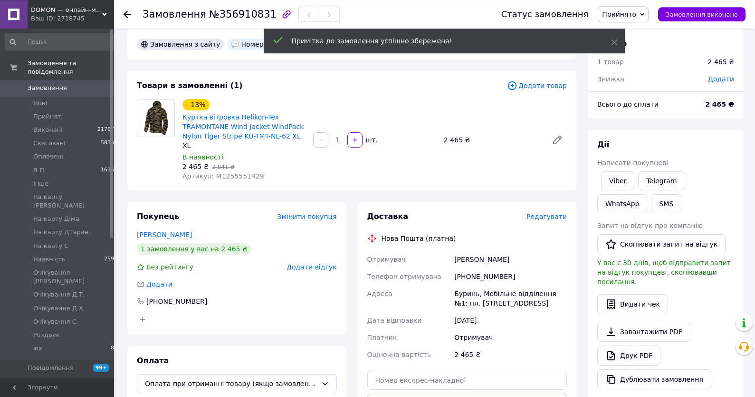
scroll to position [8, 0]
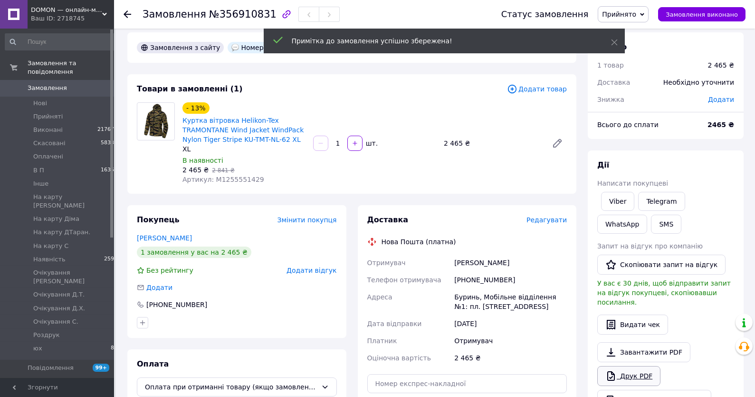
click at [643, 366] on link "Друк PDF" at bounding box center [629, 376] width 63 height 20
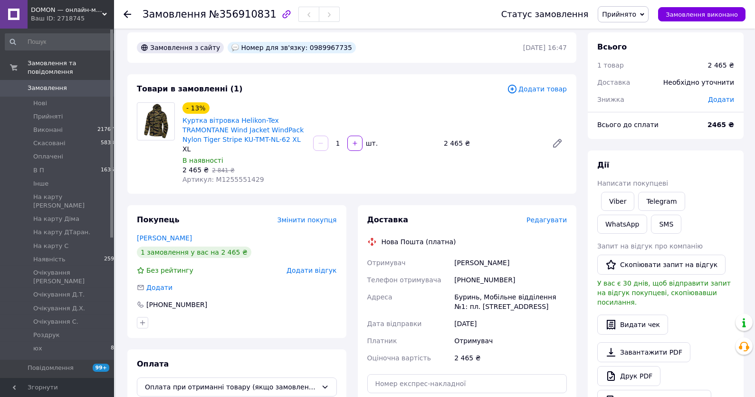
click at [623, 13] on span "Прийнято" at bounding box center [619, 14] width 34 height 8
click at [624, 62] on li "Наявність" at bounding box center [649, 60] width 100 height 14
click at [697, 166] on div "Дії" at bounding box center [666, 165] width 137 height 11
click at [63, 86] on span "Замовлення" at bounding box center [47, 88] width 39 height 9
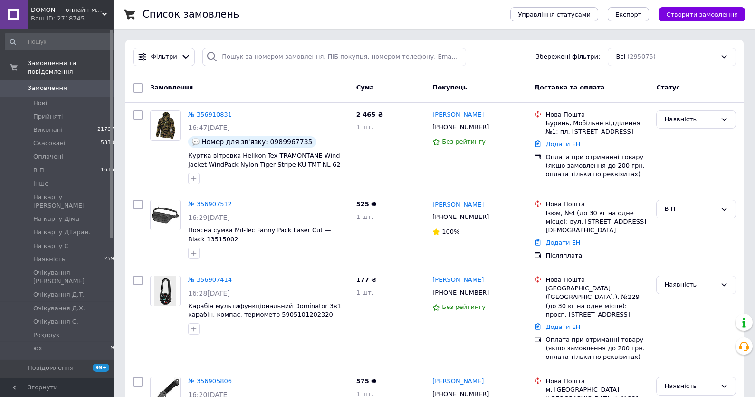
click at [72, 88] on span "Замовлення" at bounding box center [58, 88] width 60 height 9
click at [85, 88] on span "Замовлення" at bounding box center [58, 88] width 60 height 9
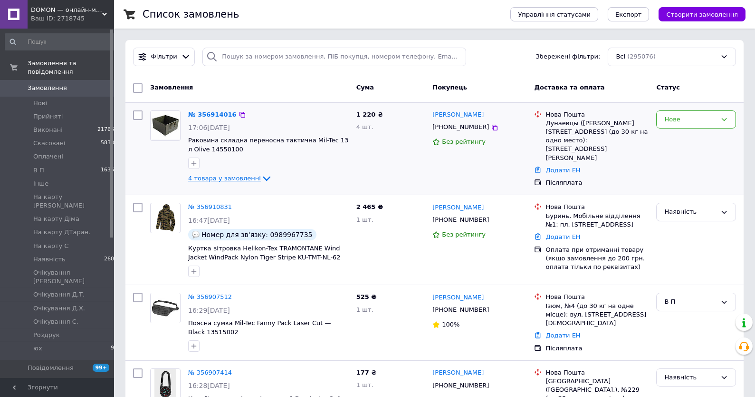
click at [218, 176] on span "4 товара у замовленні" at bounding box center [224, 177] width 73 height 7
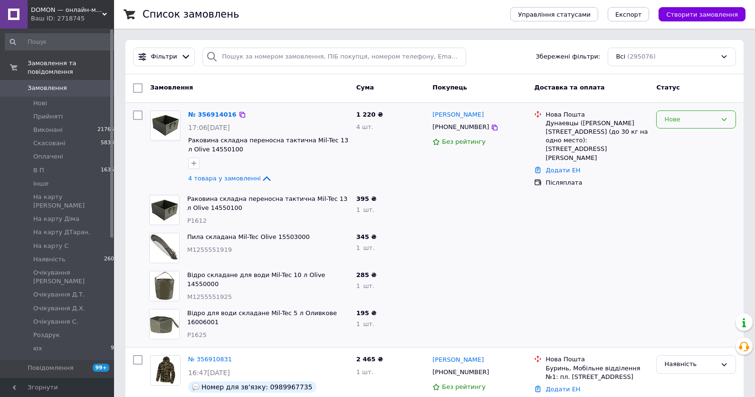
click at [691, 119] on div "Нове" at bounding box center [691, 120] width 52 height 10
click at [692, 140] on li "Прийнято" at bounding box center [696, 139] width 79 height 18
click at [214, 118] on link "№ 356914016" at bounding box center [210, 114] width 44 height 7
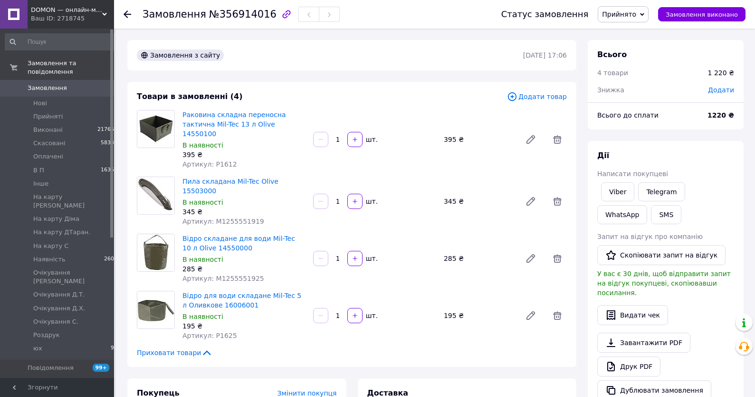
scroll to position [188, 0]
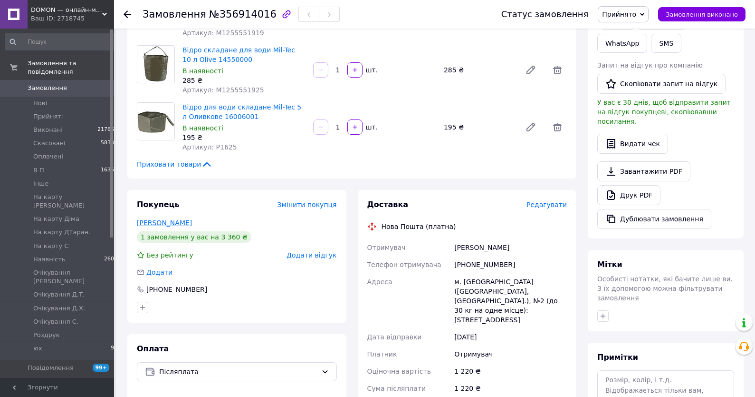
click at [190, 219] on link "Замойський Михайло" at bounding box center [164, 223] width 55 height 8
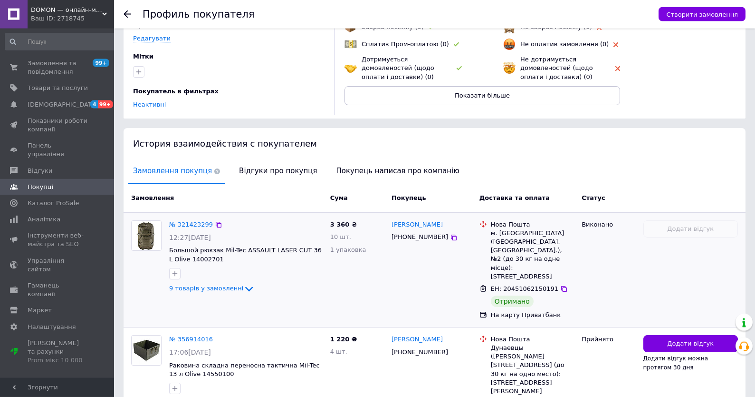
scroll to position [141, 0]
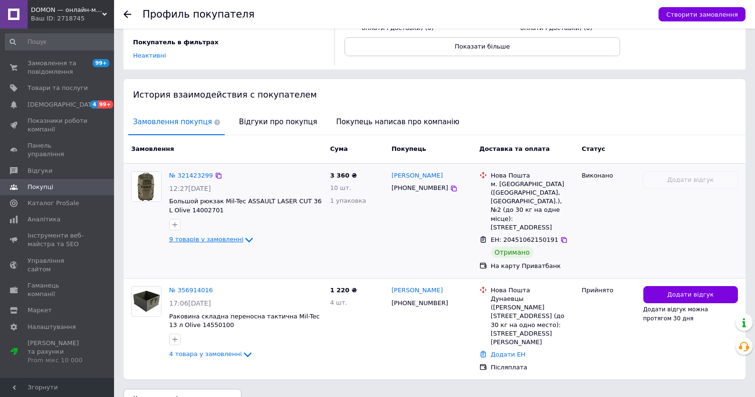
click at [199, 242] on span "9 товарів у замовленні" at bounding box center [206, 238] width 74 height 7
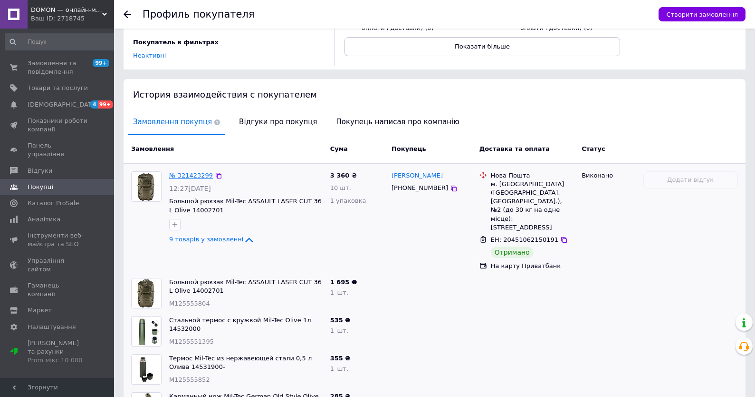
click at [191, 178] on link "№ 321423299" at bounding box center [191, 175] width 44 height 7
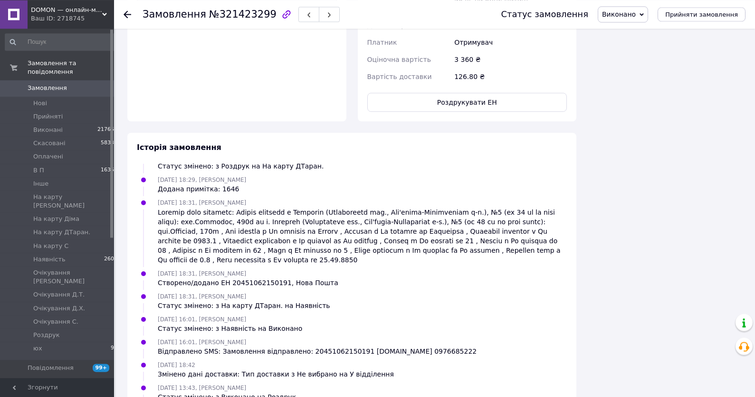
scroll to position [882, 0]
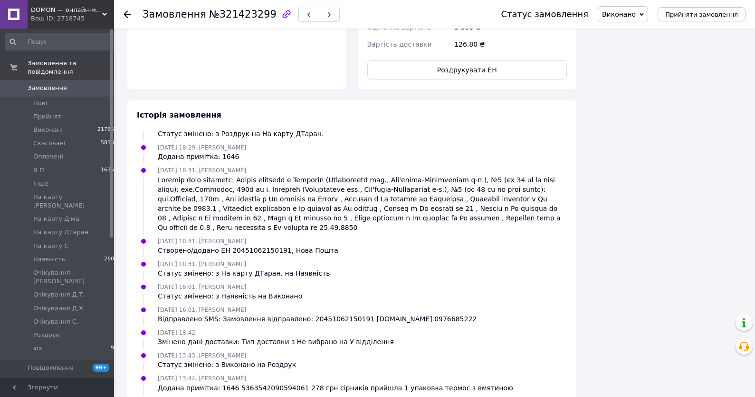
click at [64, 83] on link "Замовлення 0" at bounding box center [61, 88] width 123 height 16
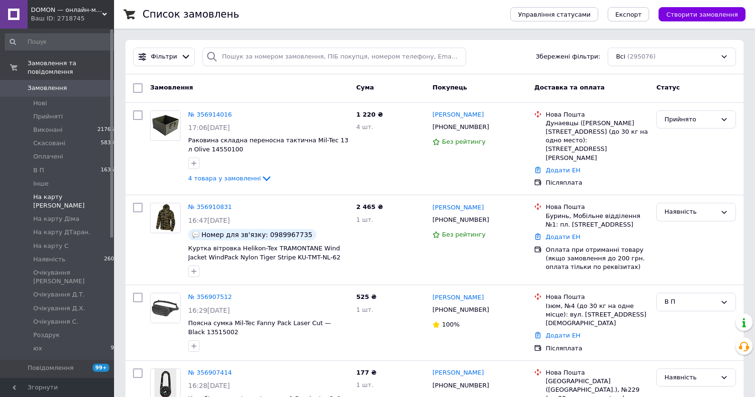
click at [50, 202] on li "На карту Аня 0" at bounding box center [61, 201] width 123 height 22
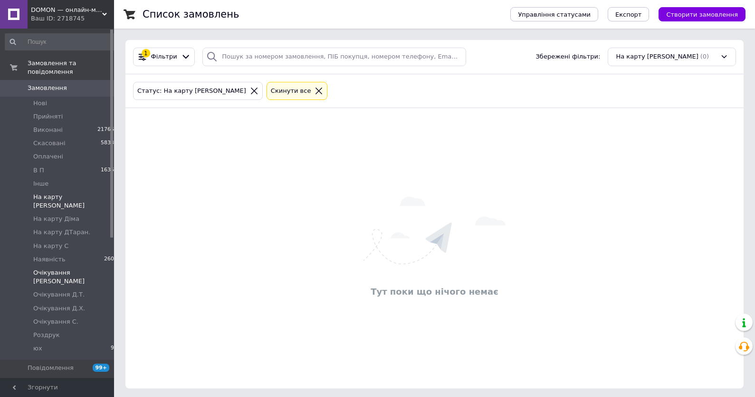
click at [60, 268] on span "Очікування [PERSON_NAME]" at bounding box center [73, 276] width 81 height 17
click at [64, 135] on li "Виконані 217667" at bounding box center [61, 129] width 123 height 13
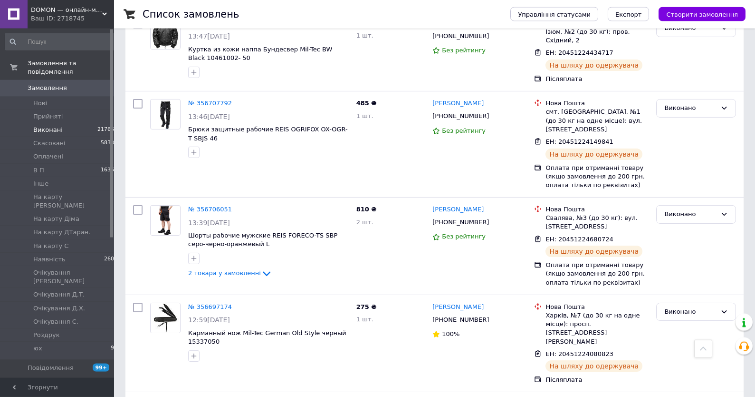
scroll to position [4311, 0]
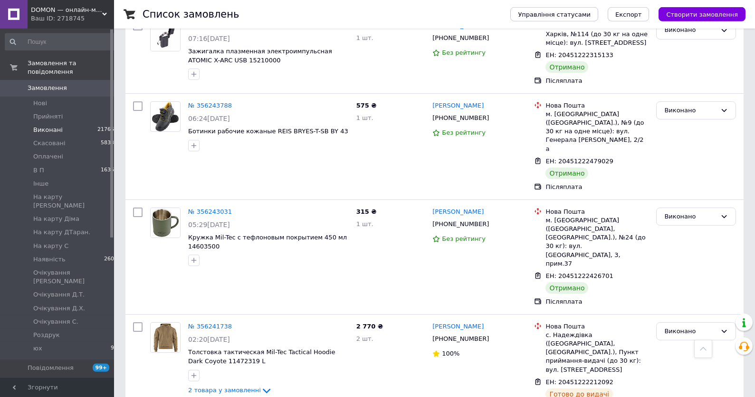
scroll to position [4268, 0]
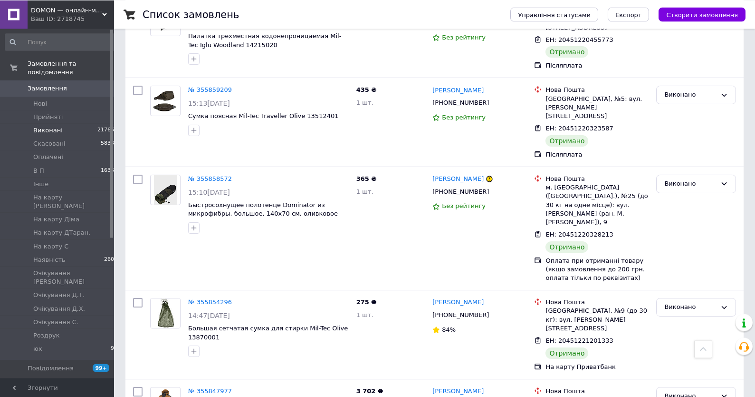
scroll to position [2924, 0]
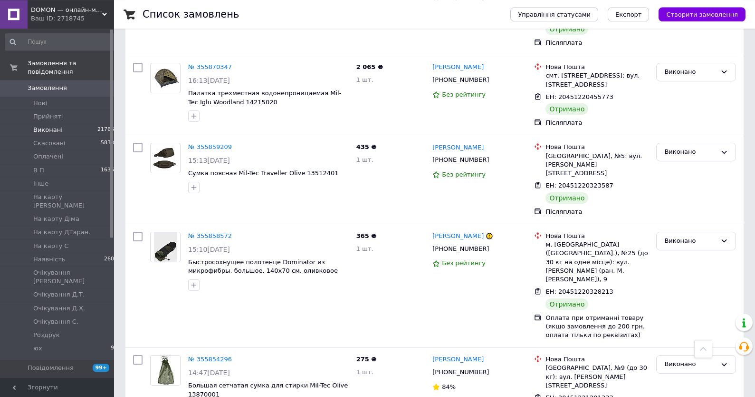
drag, startPoint x: 750, startPoint y: 256, endPoint x: 750, endPoint y: 261, distance: 5.7
drag, startPoint x: 750, startPoint y: 261, endPoint x: 758, endPoint y: 287, distance: 27.1
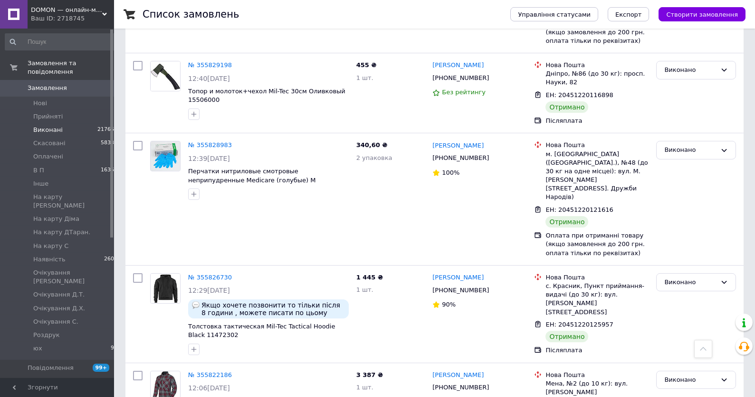
scroll to position [4164, 0]
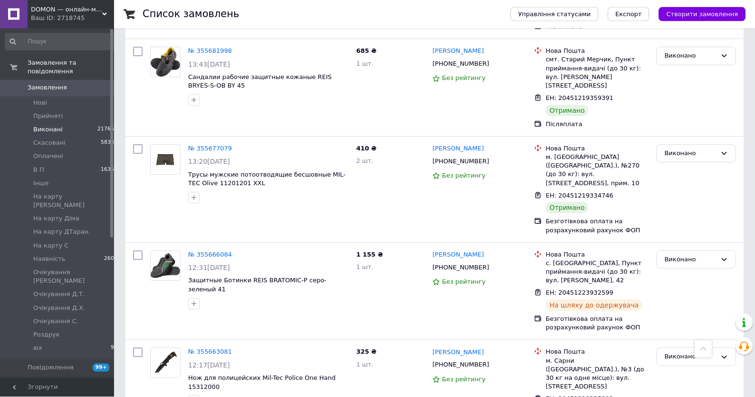
scroll to position [4326, 0]
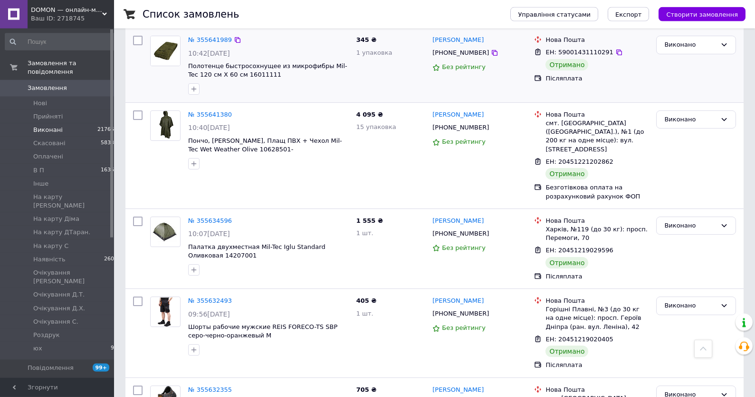
scroll to position [306, 0]
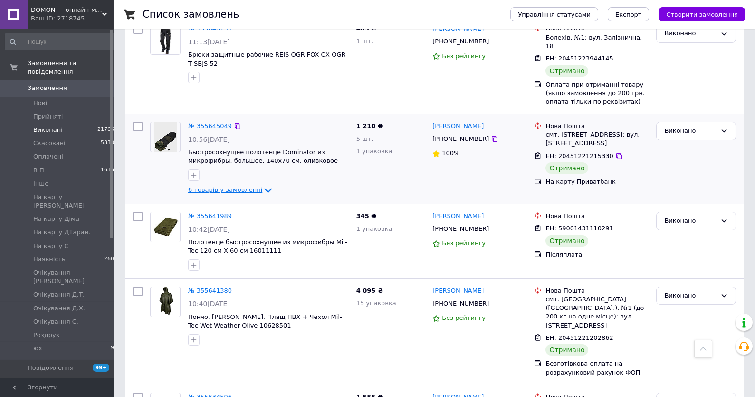
click at [222, 186] on span "6 товарів у замовленні" at bounding box center [225, 189] width 74 height 7
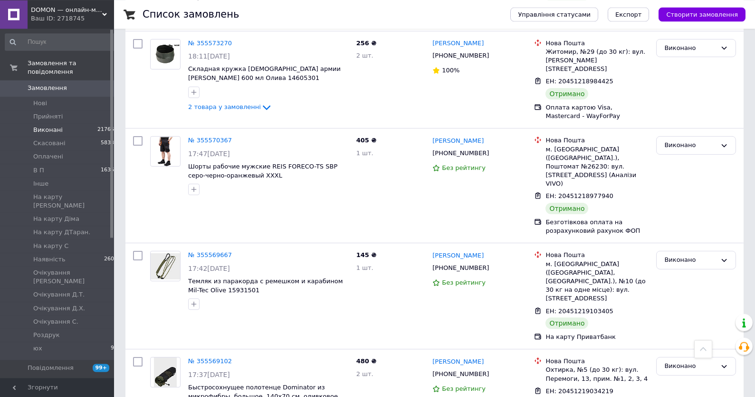
scroll to position [3465, 0]
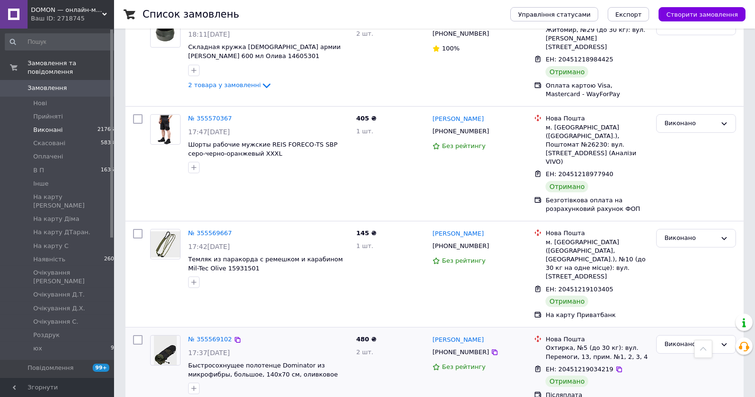
click at [252, 396] on span "2 товара у замовленні" at bounding box center [224, 402] width 73 height 7
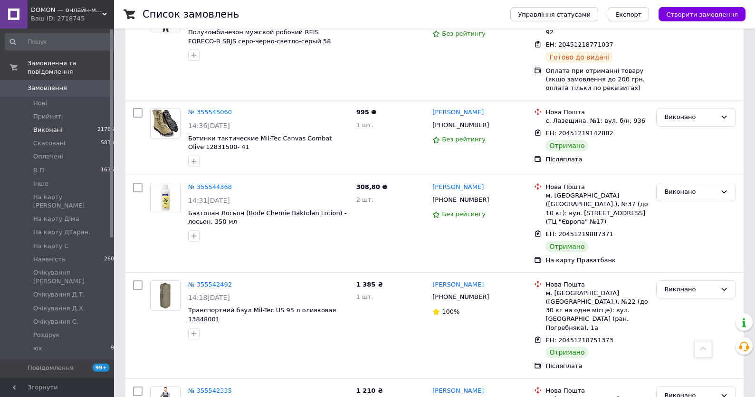
scroll to position [4580, 0]
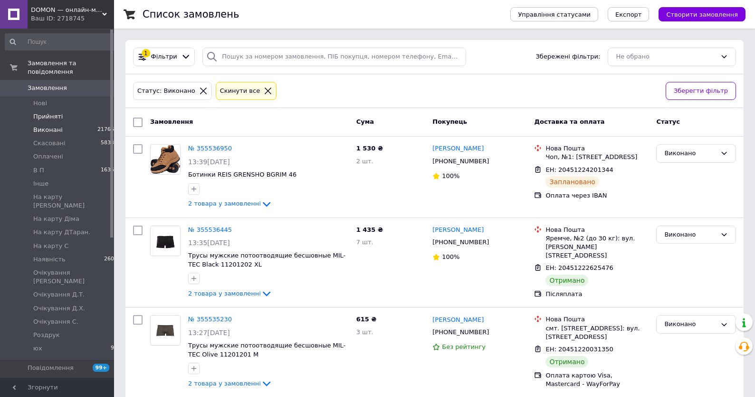
click at [68, 115] on li "Прийняті 1" at bounding box center [61, 116] width 123 height 13
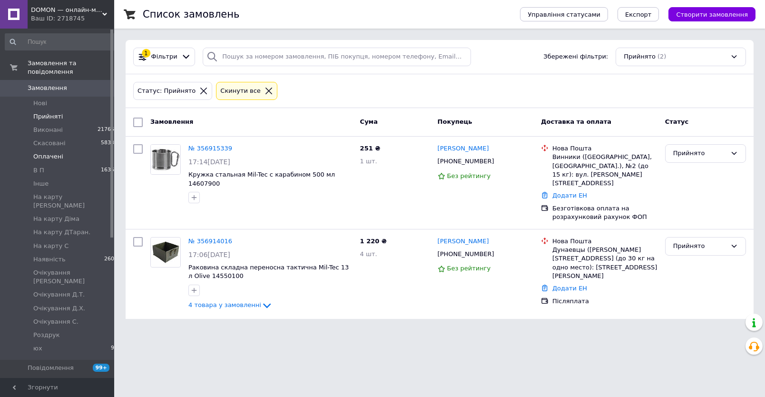
click at [60, 160] on span "Оплачені" at bounding box center [48, 156] width 30 height 9
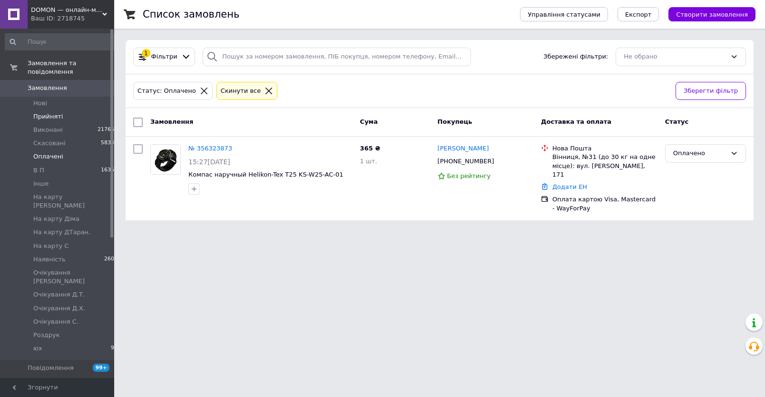
click at [53, 118] on span "Прийняті" at bounding box center [47, 116] width 29 height 9
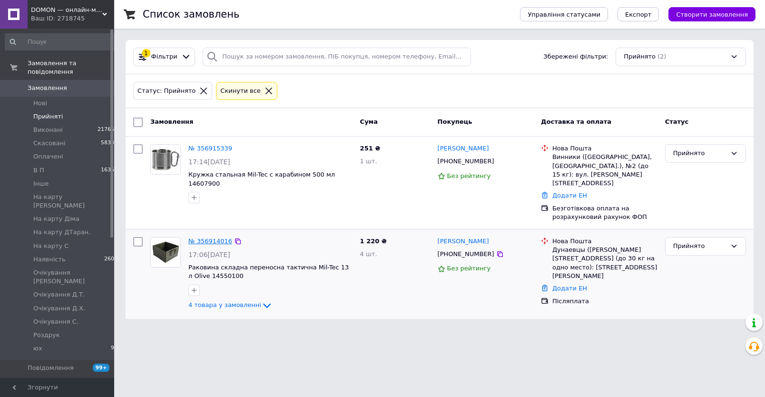
click at [210, 237] on link "№ 356914016" at bounding box center [210, 240] width 44 height 7
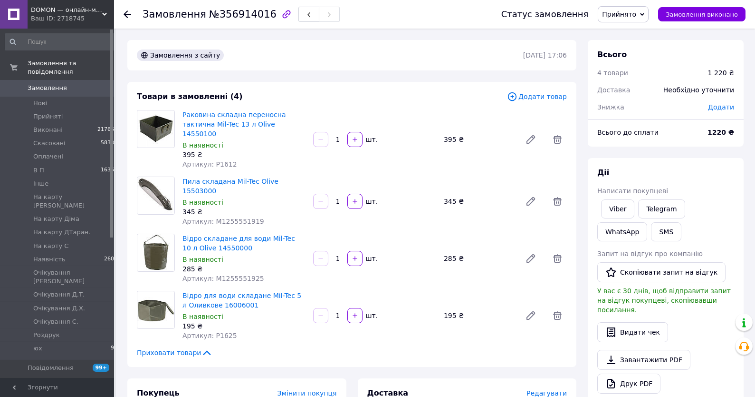
click at [223, 160] on span "Артикул: P1612" at bounding box center [210, 164] width 55 height 8
copy span "P1612"
click at [629, 211] on link "Viber" at bounding box center [617, 208] width 33 height 19
click at [697, 169] on div "Дії" at bounding box center [666, 172] width 137 height 11
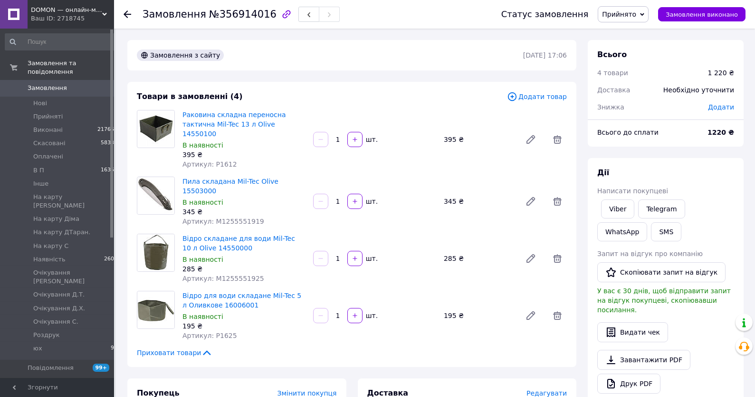
click at [236, 217] on span "Артикул: M1255551919" at bounding box center [224, 221] width 82 height 8
click at [235, 217] on span "Артикул: M1255551919" at bounding box center [224, 221] width 82 height 8
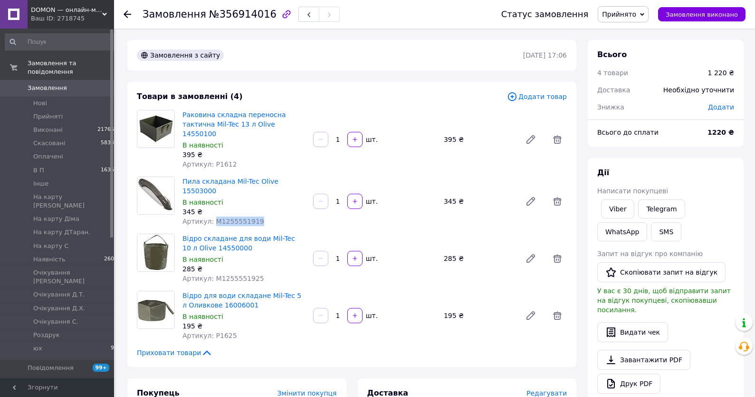
click at [235, 217] on span "Артикул: M1255551919" at bounding box center [224, 221] width 82 height 8
click at [238, 274] on span "Артикул: M1255551925" at bounding box center [224, 278] width 82 height 8
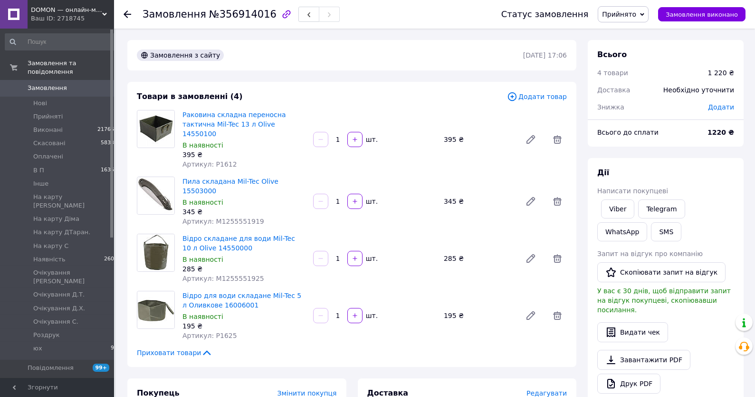
click at [238, 274] on span "Артикул: M1255551925" at bounding box center [224, 278] width 82 height 8
click at [222, 331] on span "Артикул: P1625" at bounding box center [210, 335] width 55 height 8
copy span "P1625"
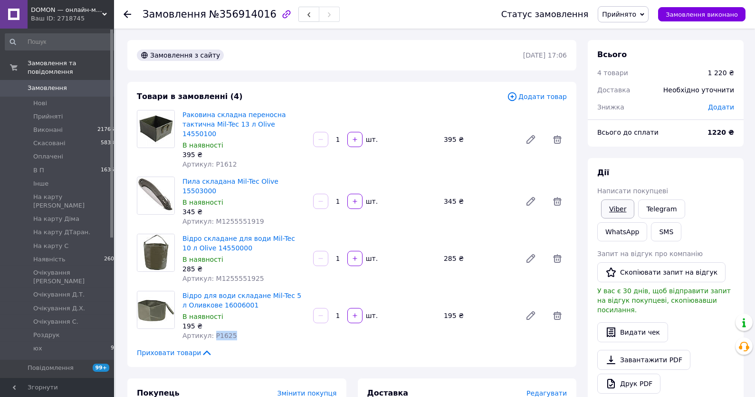
click at [623, 210] on link "Viber" at bounding box center [617, 208] width 33 height 19
click at [647, 165] on div "Дії Написати покупцеві Viber Telegram WhatsApp SMS Запит на відгук про компанію…" at bounding box center [666, 292] width 156 height 269
click at [631, 16] on span "Прийнято" at bounding box center [619, 14] width 34 height 8
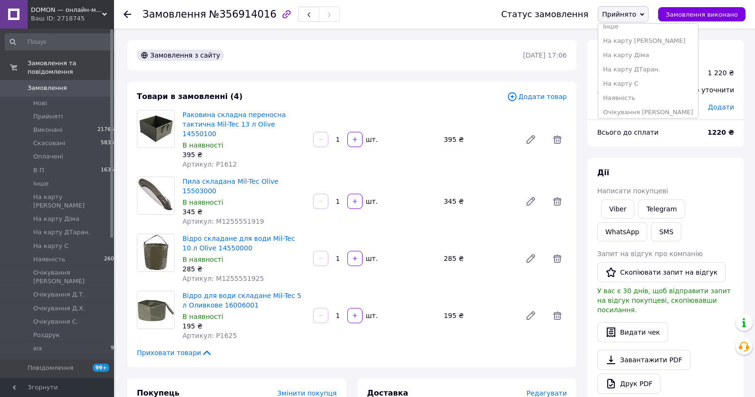
scroll to position [102, 0]
click at [639, 74] on li "Очікування [PERSON_NAME]" at bounding box center [649, 74] width 100 height 14
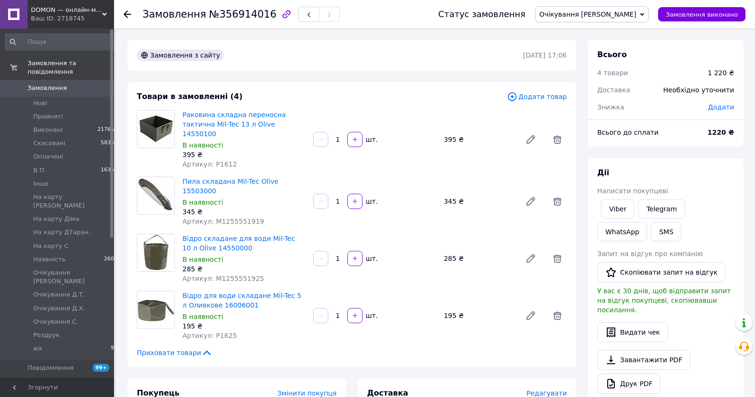
click at [223, 160] on span "Артикул: P1612" at bounding box center [210, 164] width 55 height 8
copy span "P1612"
click at [236, 217] on span "Артикул: M1255551919" at bounding box center [224, 221] width 82 height 8
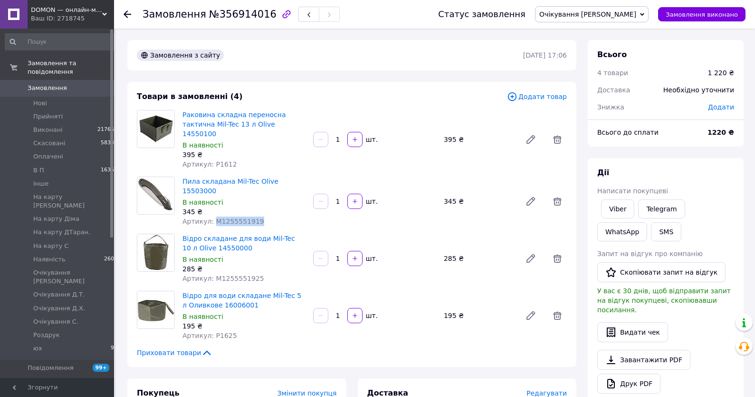
click at [236, 217] on span "Артикул: M1255551919" at bounding box center [224, 221] width 82 height 8
click at [229, 274] on span "Артикул: M1255551925" at bounding box center [224, 278] width 82 height 8
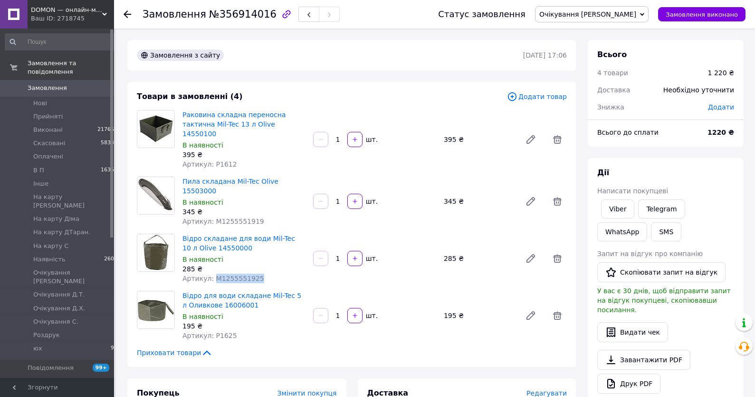
copy span "M1255551925"
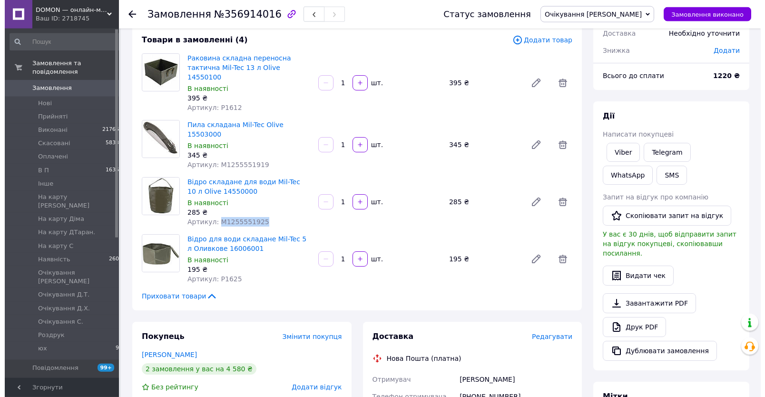
scroll to position [203, 0]
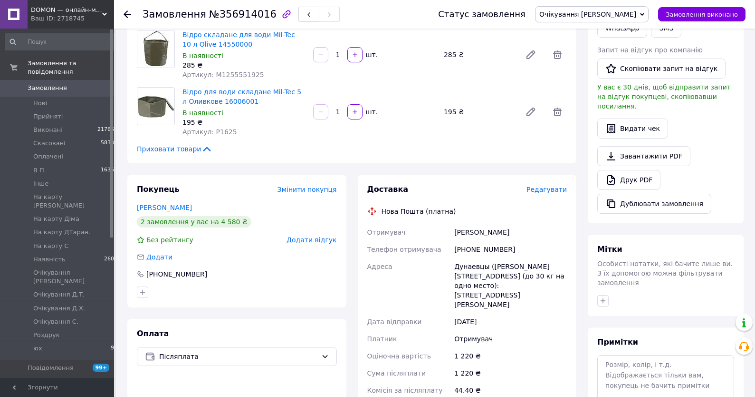
click at [553, 185] on span "Редагувати" at bounding box center [547, 189] width 40 height 8
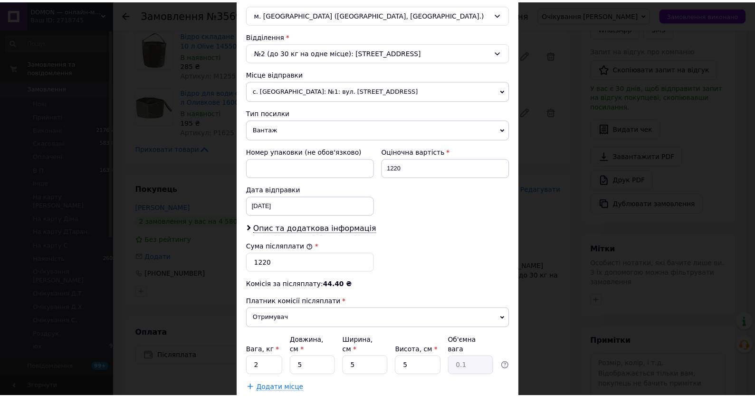
scroll to position [331, 0]
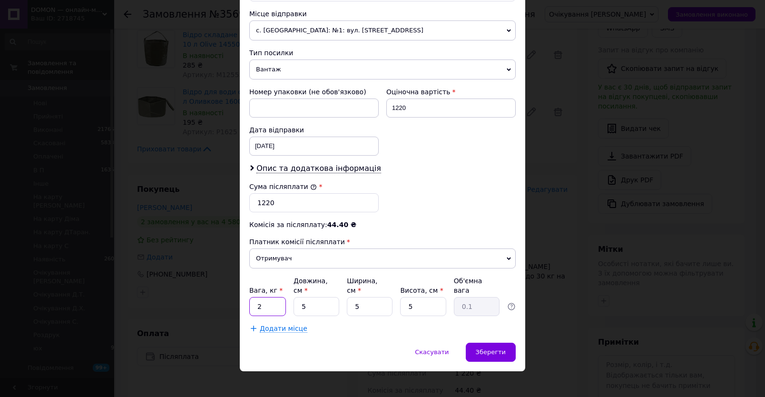
click at [273, 299] on input "2" at bounding box center [267, 306] width 37 height 19
click at [469, 342] on div "Зберегти" at bounding box center [490, 351] width 50 height 19
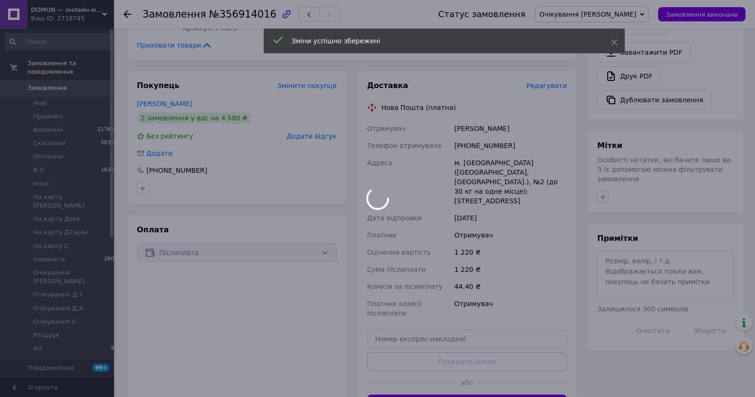
scroll to position [407, 0]
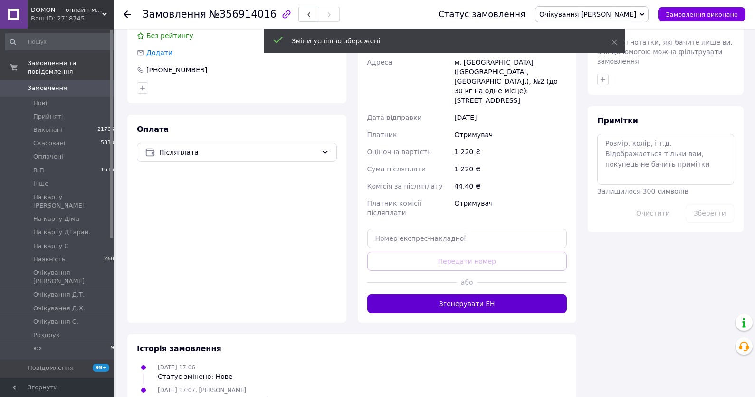
click at [499, 294] on button "Згенерувати ЕН" at bounding box center [468, 303] width 200 height 19
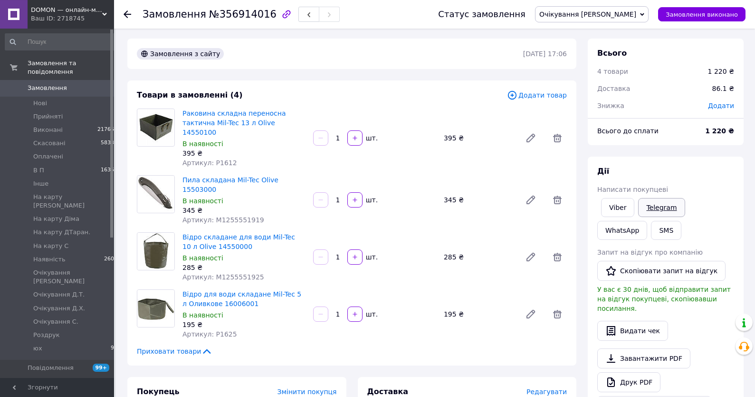
scroll to position [0, 0]
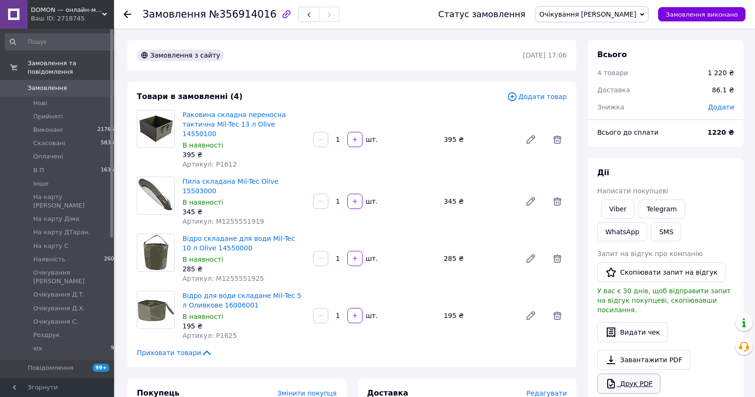
click at [643, 374] on link "Друк PDF" at bounding box center [629, 383] width 63 height 20
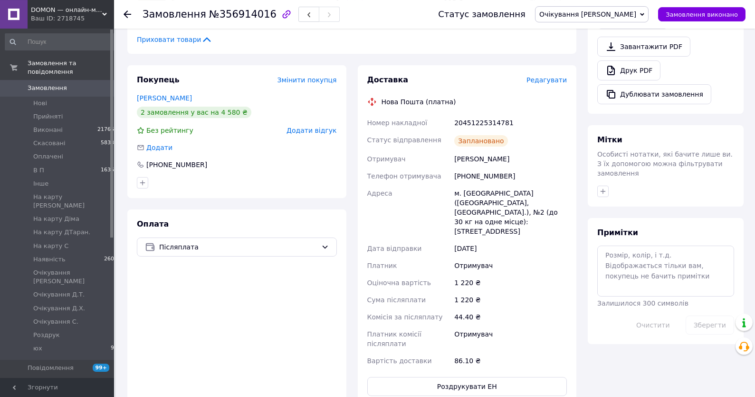
scroll to position [357, 0]
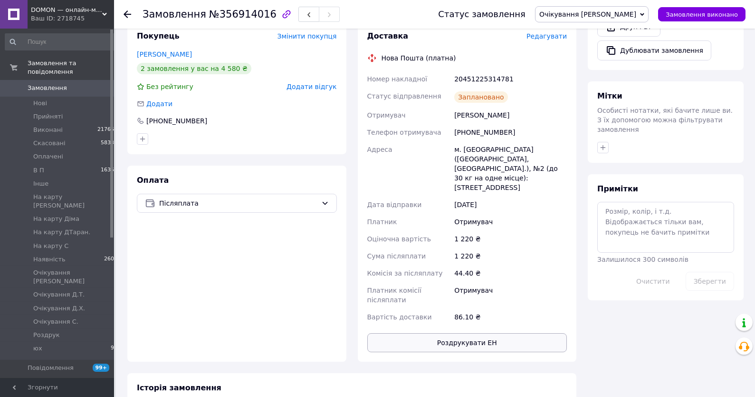
click at [455, 333] on button "Роздрукувати ЕН" at bounding box center [468, 342] width 200 height 19
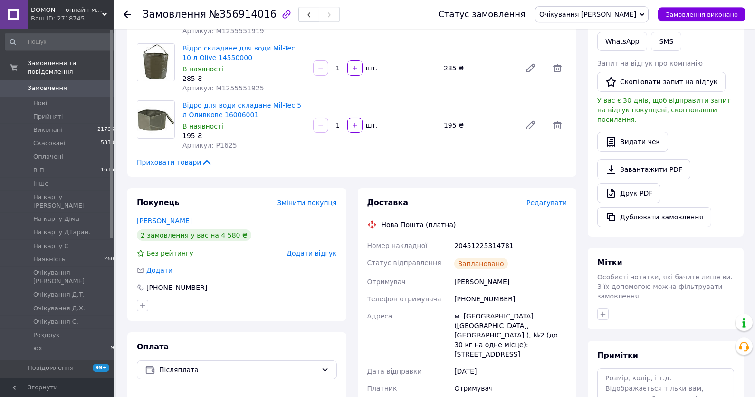
scroll to position [95, 0]
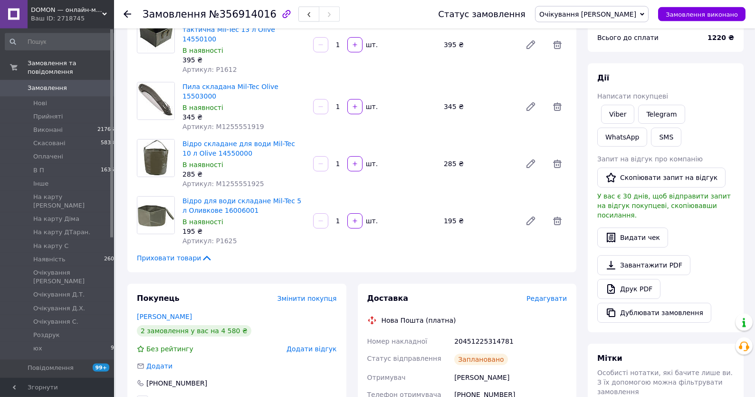
click at [622, 17] on span "Очікування [PERSON_NAME]" at bounding box center [588, 14] width 97 height 8
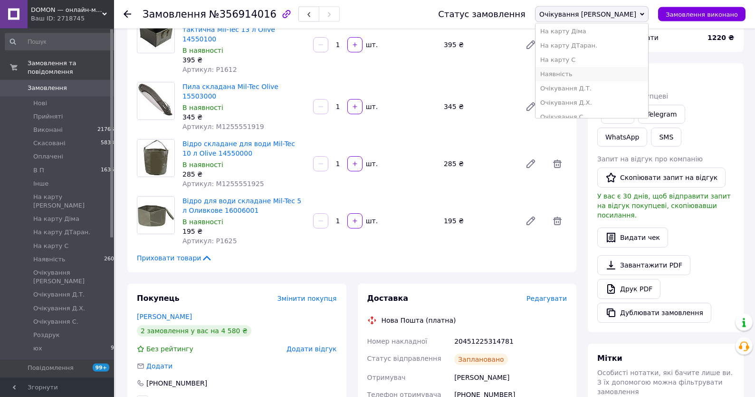
click at [616, 79] on li "Наявність" at bounding box center [592, 74] width 113 height 14
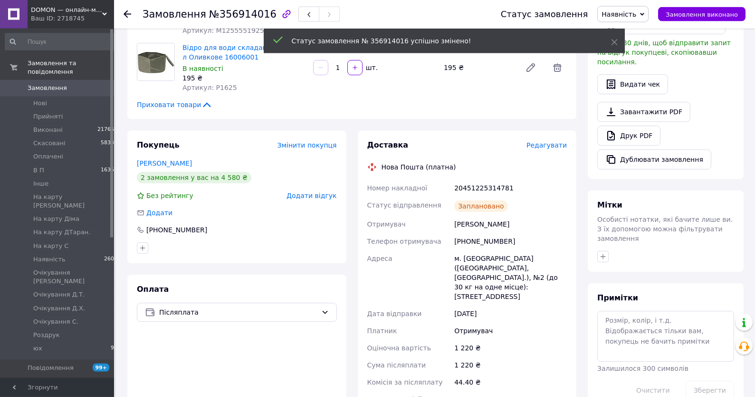
scroll to position [0, 0]
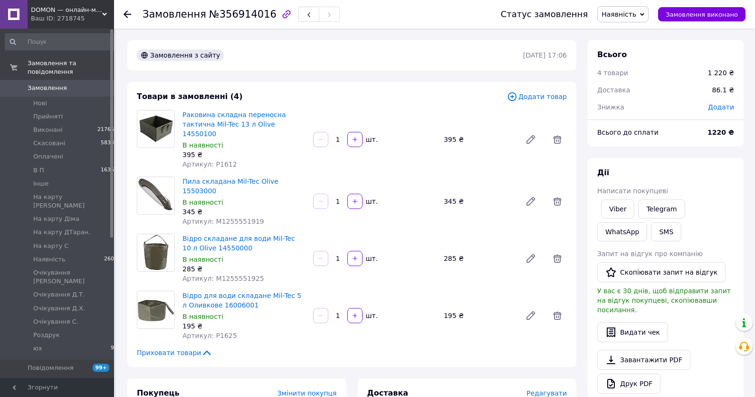
click at [67, 86] on span "Замовлення" at bounding box center [58, 88] width 60 height 9
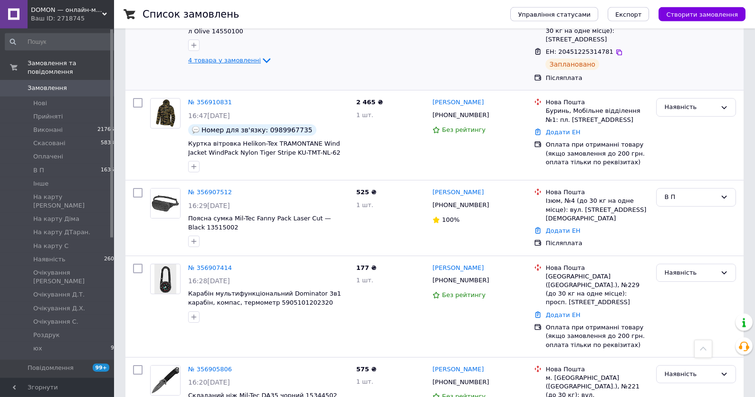
scroll to position [306, 0]
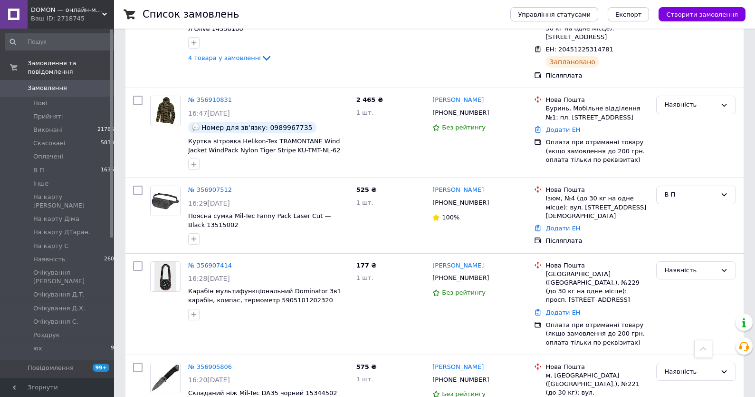
click at [60, 87] on span "Замовлення" at bounding box center [47, 88] width 39 height 9
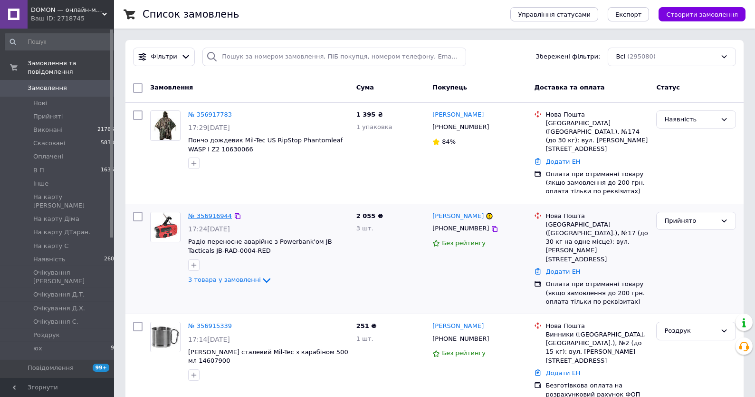
click at [213, 212] on link "№ 356916944" at bounding box center [210, 215] width 44 height 7
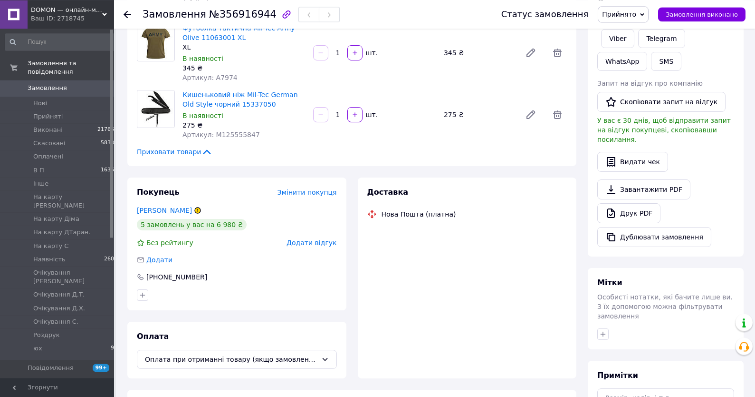
scroll to position [246, 0]
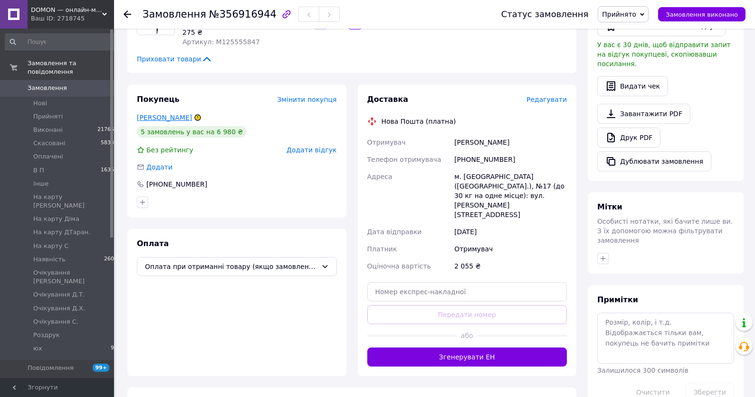
click at [157, 119] on link "Дзьомбак Віктор" at bounding box center [164, 118] width 55 height 8
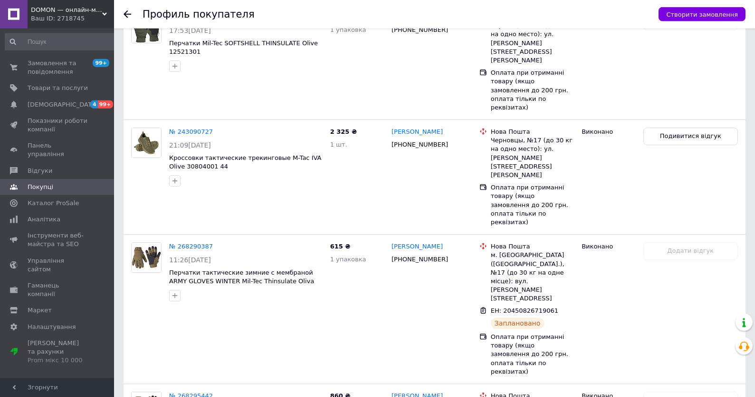
scroll to position [529, 0]
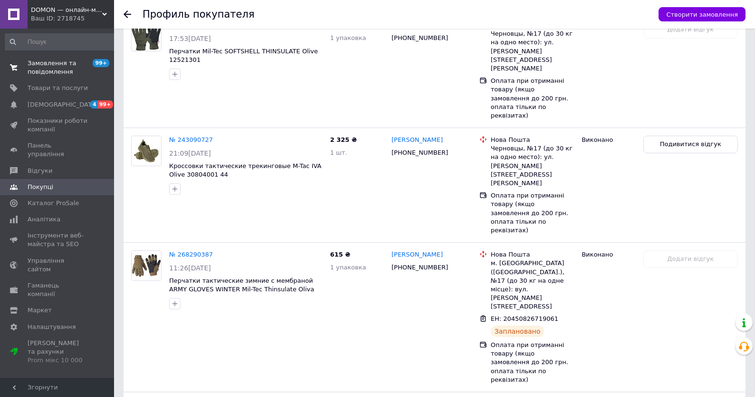
click at [60, 68] on span "Замовлення та повідомлення" at bounding box center [58, 67] width 60 height 17
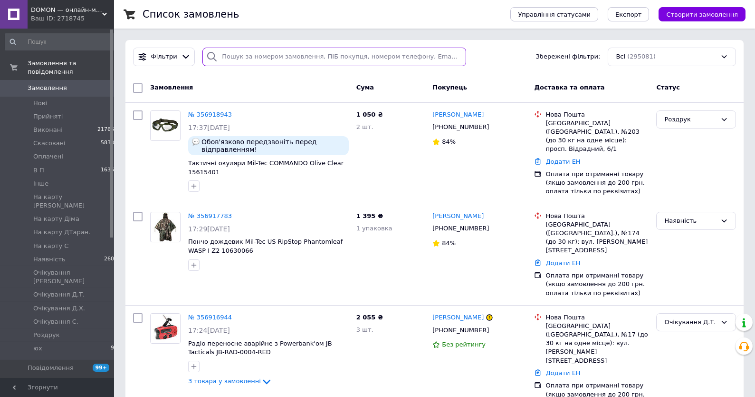
click at [245, 54] on input "search" at bounding box center [335, 57] width 264 height 19
paste input "+380684889651"
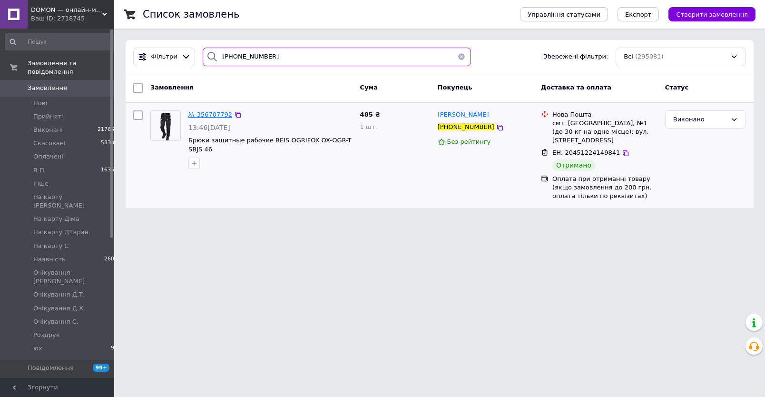
type input "+380684889651"
click at [213, 116] on span "№ 356707792" at bounding box center [210, 114] width 44 height 7
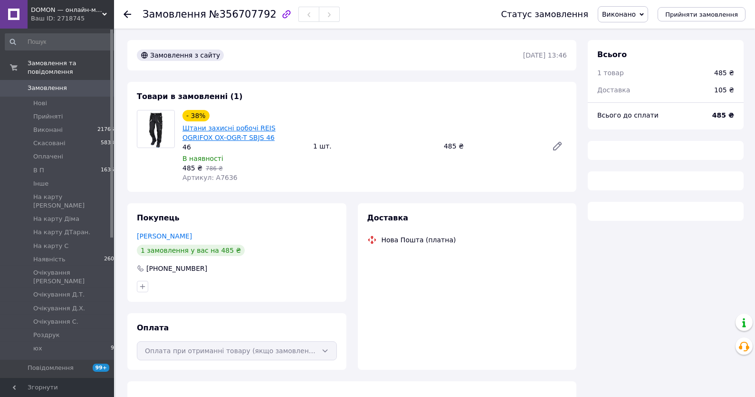
click at [218, 136] on link "Штани захисні робочі REIS OGRIFOX OX-OGR-T SBJS 46" at bounding box center [229, 132] width 93 height 17
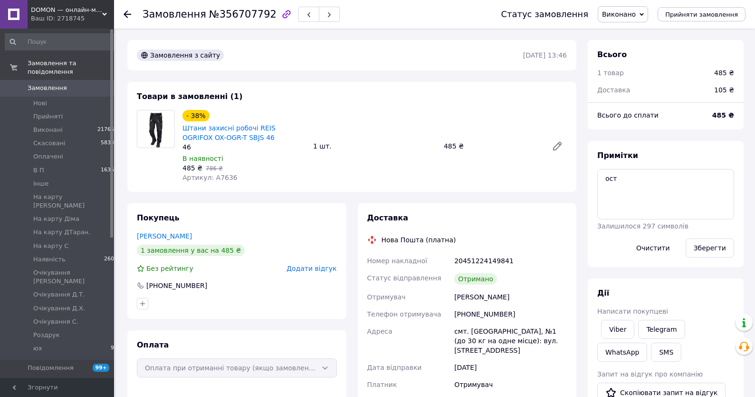
click at [85, 93] on link "Замовлення 0" at bounding box center [61, 88] width 123 height 16
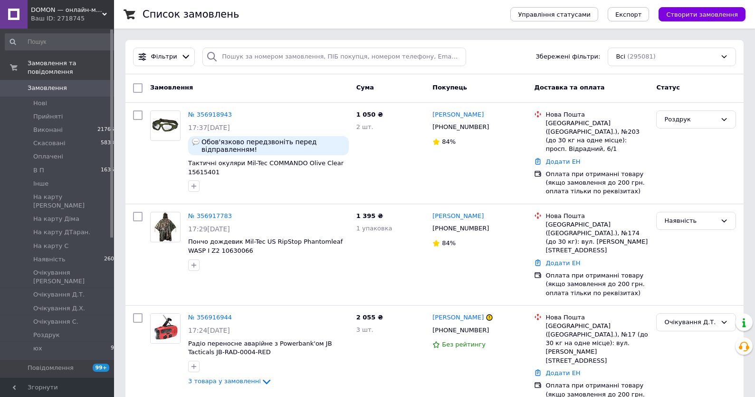
drag, startPoint x: 63, startPoint y: 95, endPoint x: 69, endPoint y: 90, distance: 7.4
click at [63, 95] on link "Замовлення 0" at bounding box center [61, 88] width 123 height 16
click at [97, 87] on span "0" at bounding box center [101, 88] width 26 height 9
click at [46, 91] on span "Замовлення" at bounding box center [47, 88] width 39 height 9
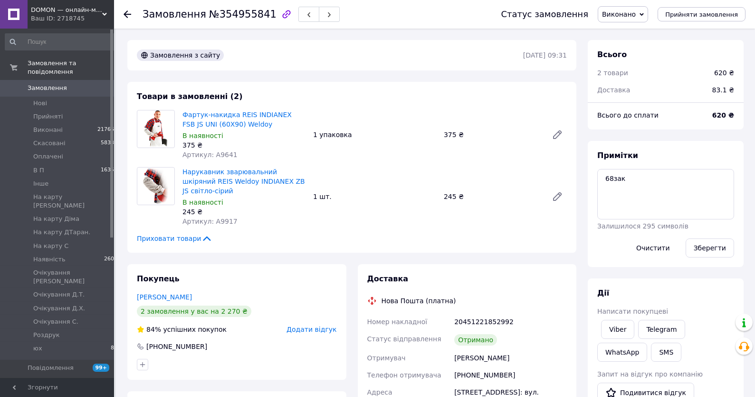
click at [48, 85] on span "Замовлення" at bounding box center [47, 88] width 39 height 9
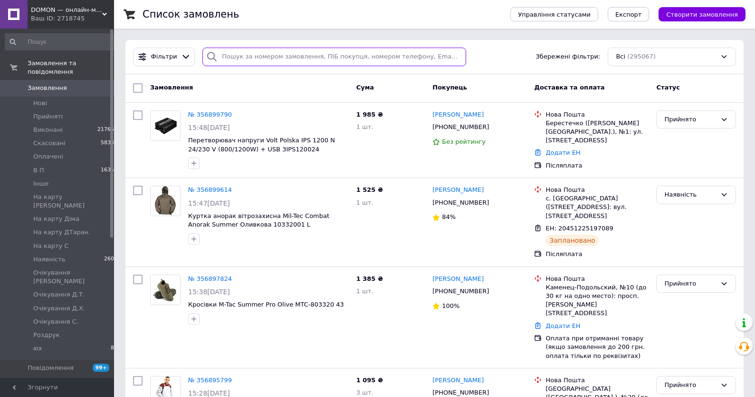
paste input "[PHONE_NUMBER]"
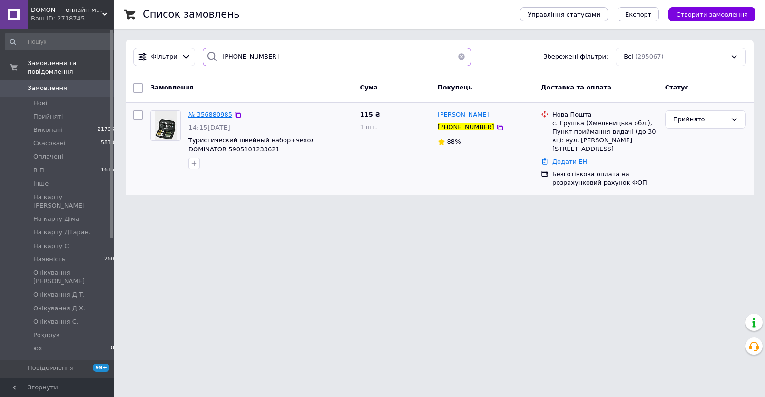
type input "[PHONE_NUMBER]"
click at [212, 116] on span "№ 356880985" at bounding box center [210, 114] width 44 height 7
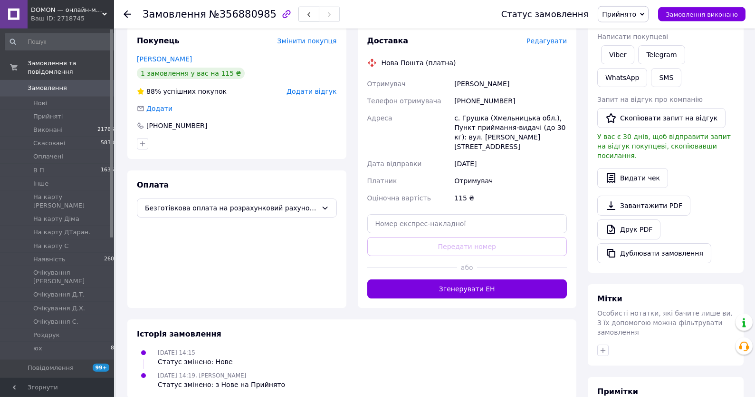
scroll to position [262, 0]
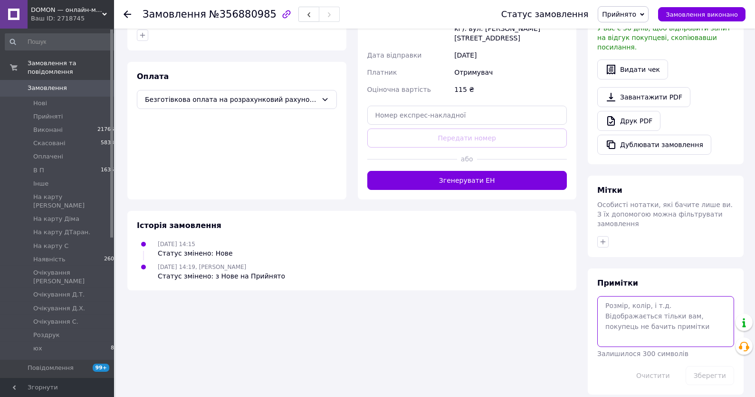
click at [620, 330] on textarea at bounding box center [666, 321] width 137 height 50
type textarea "25-27,08"
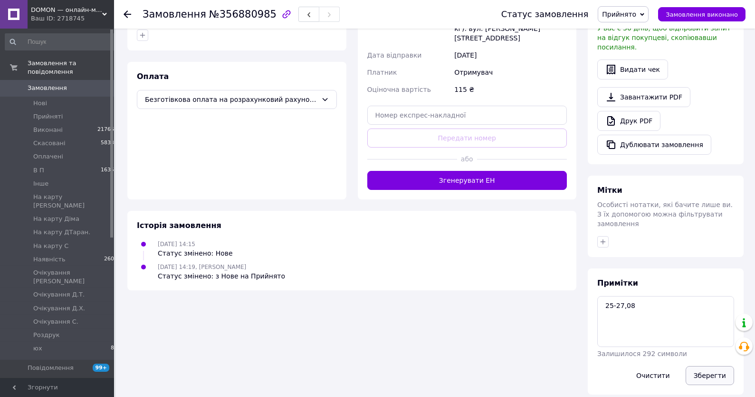
click at [708, 369] on button "Зберегти" at bounding box center [710, 375] width 48 height 19
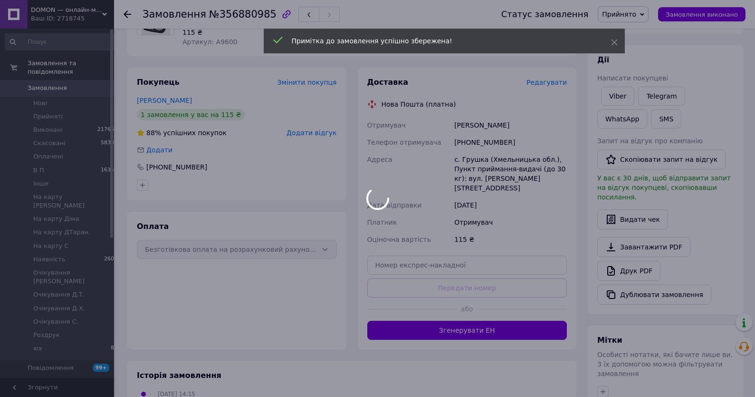
scroll to position [110, 0]
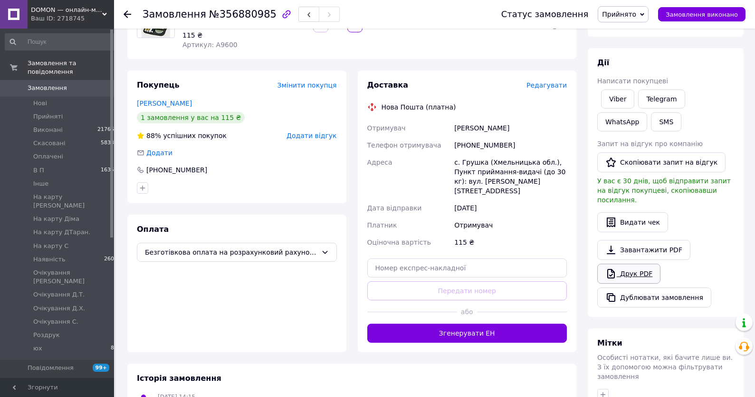
click at [640, 264] on link "Друк PDF" at bounding box center [629, 273] width 63 height 20
click at [606, 17] on div "Статус замовлення Прийнято Виконано Скасовано Оплачено В П Інше На карту Аня На…" at bounding box center [619, 14] width 254 height 16
drag, startPoint x: 626, startPoint y: 18, endPoint x: 628, endPoint y: 24, distance: 6.5
click at [626, 17] on span "Прийнято" at bounding box center [619, 14] width 34 height 8
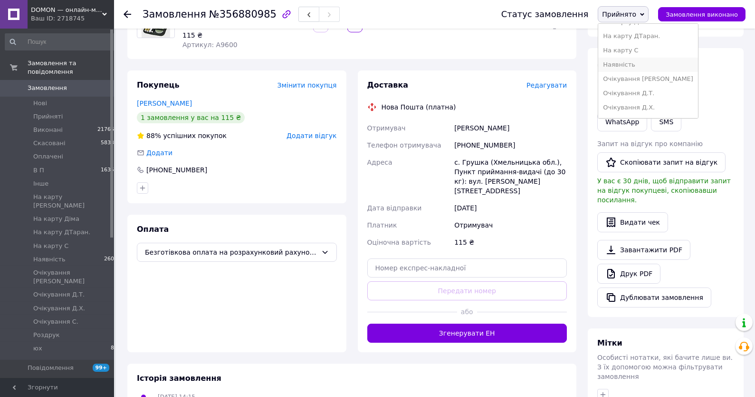
click at [628, 65] on li "Наявність" at bounding box center [649, 65] width 100 height 14
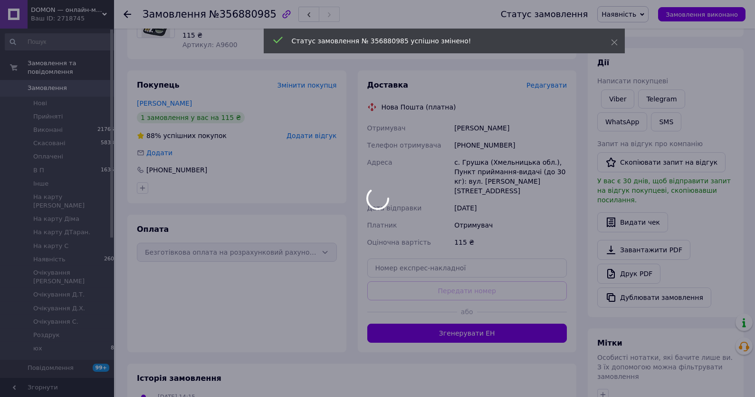
scroll to position [0, 0]
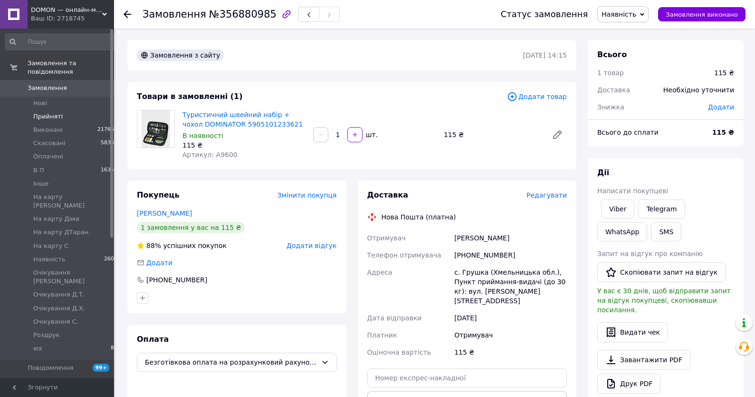
click at [54, 118] on span "Прийняті" at bounding box center [47, 116] width 29 height 9
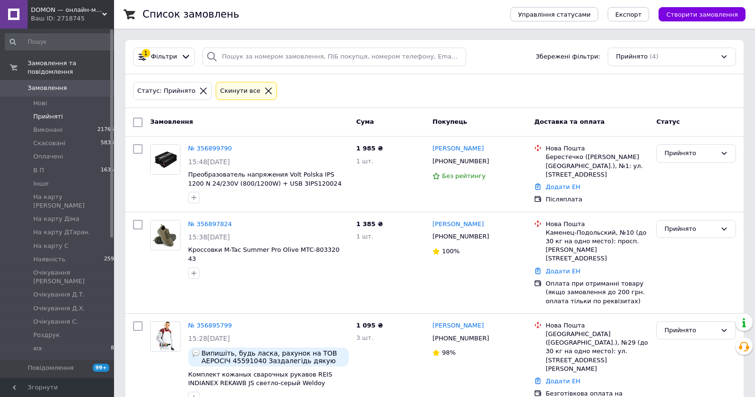
click at [64, 92] on span "Замовлення" at bounding box center [58, 88] width 60 height 9
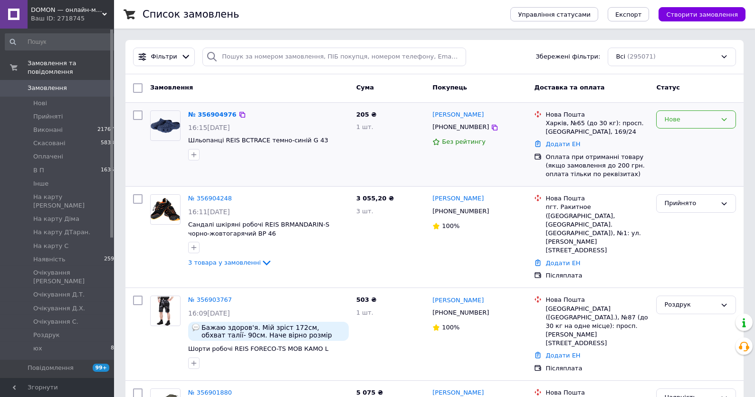
click at [694, 126] on div "Нове" at bounding box center [697, 119] width 80 height 19
click at [688, 138] on li "Прийнято" at bounding box center [696, 139] width 79 height 18
click at [729, 155] on div "Прийнято" at bounding box center [696, 144] width 87 height 76
click at [205, 116] on link "№ 356904976" at bounding box center [210, 114] width 44 height 7
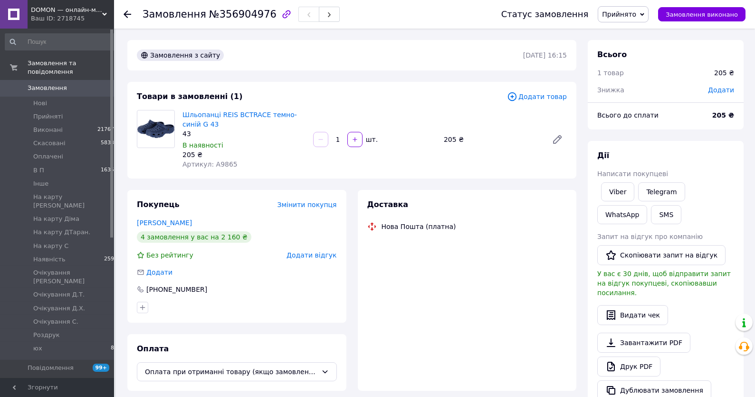
click at [229, 165] on span "Артикул: A9865" at bounding box center [210, 164] width 55 height 8
click at [229, 165] on div "Артикул: A9865" at bounding box center [244, 164] width 123 height 10
click at [231, 165] on div "Артикул: A9865" at bounding box center [244, 164] width 123 height 10
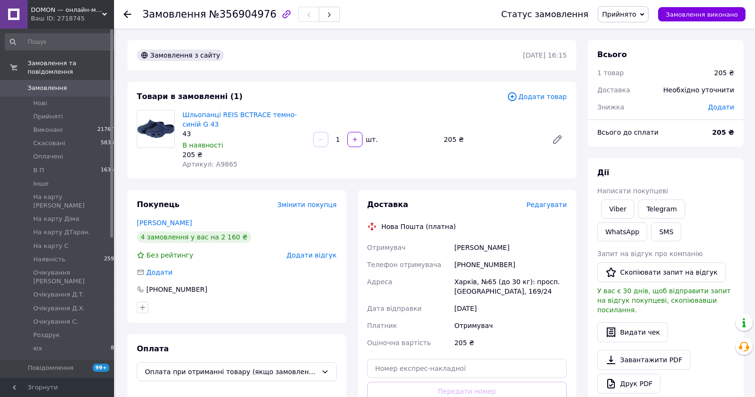
click at [231, 165] on div "Артикул: A9865" at bounding box center [244, 164] width 123 height 10
drag, startPoint x: 231, startPoint y: 165, endPoint x: 238, endPoint y: 168, distance: 8.5
click at [231, 165] on div "Артикул: A9865" at bounding box center [244, 164] width 123 height 10
click at [217, 169] on div "Шльопанці REIS BCTRACE темно-синій G 43 43 В наявності 205 ₴ Артикул: A9865" at bounding box center [244, 139] width 131 height 63
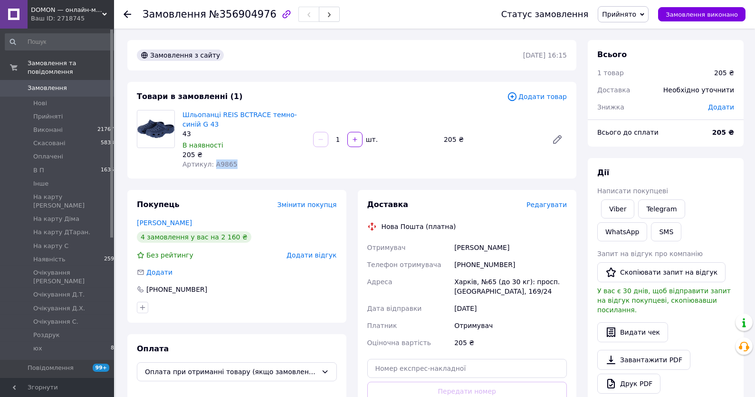
copy span "A9865"
click at [163, 225] on link "Попов Сергей" at bounding box center [164, 223] width 55 height 8
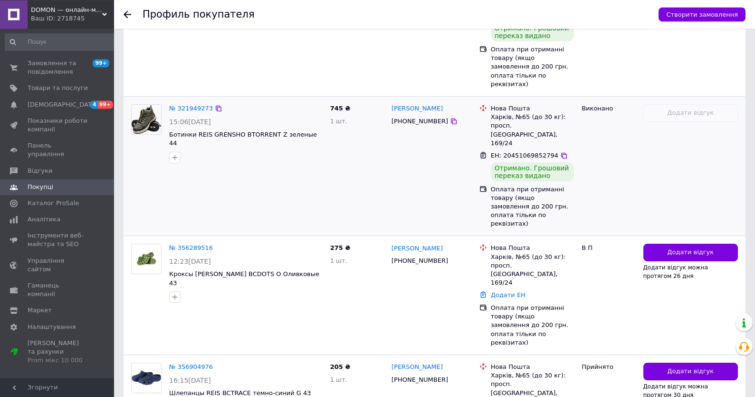
scroll to position [354, 0]
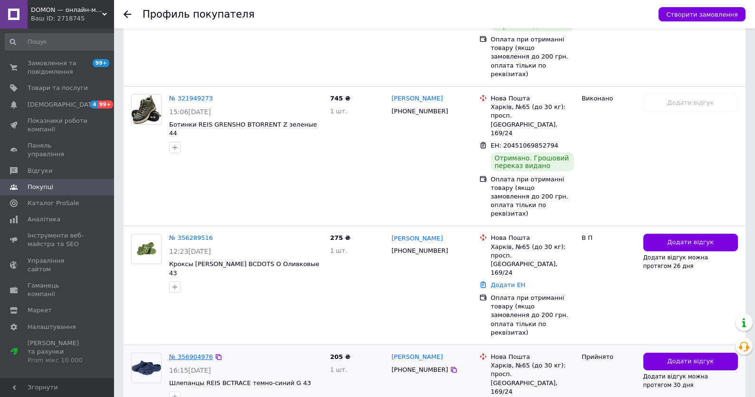
click at [196, 353] on link "№ 356904976" at bounding box center [191, 356] width 44 height 7
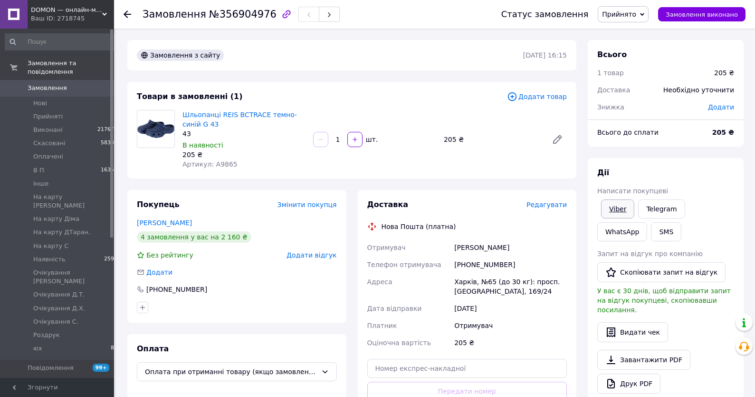
click at [619, 210] on link "Viber" at bounding box center [617, 208] width 33 height 19
click at [64, 82] on link "Замовлення 0" at bounding box center [61, 88] width 123 height 16
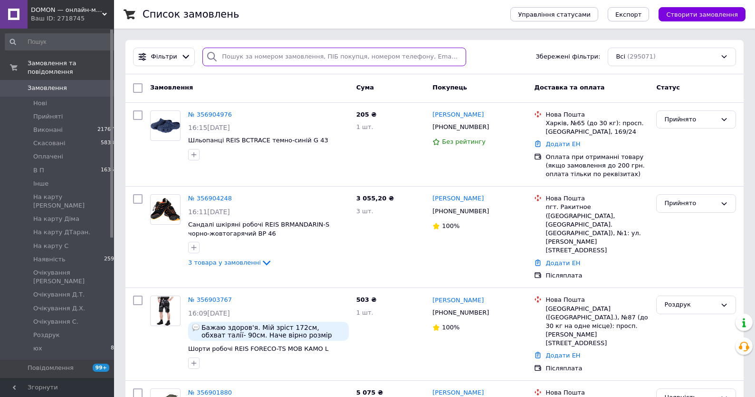
click at [241, 49] on input "search" at bounding box center [335, 57] width 264 height 19
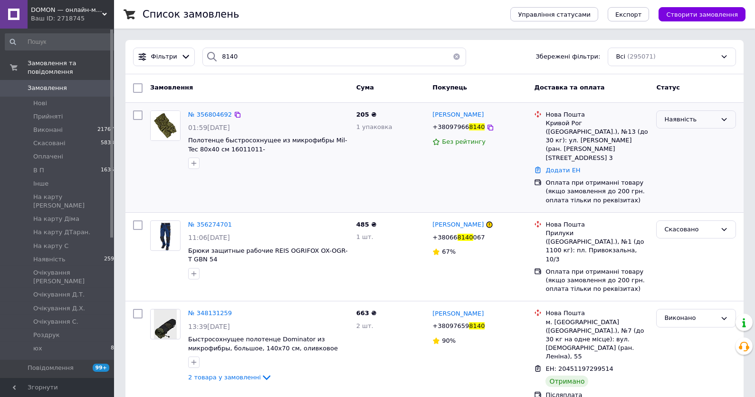
click at [702, 120] on div "Наявність" at bounding box center [691, 120] width 52 height 10
click at [678, 121] on div "Наявність" at bounding box center [691, 120] width 52 height 10
click at [678, 122] on div "Наявність" at bounding box center [691, 120] width 52 height 10
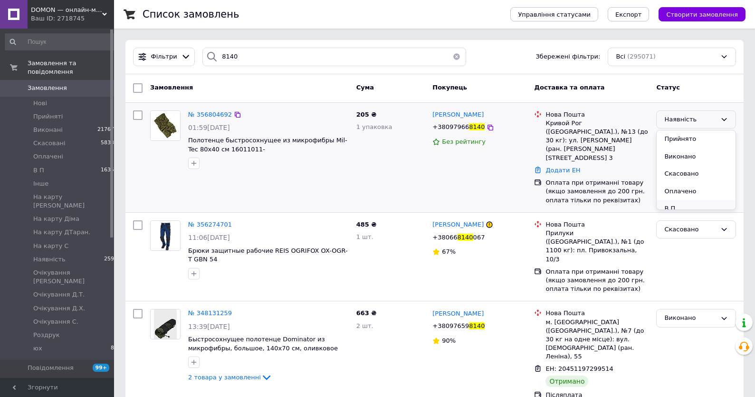
click at [676, 207] on li "В П" at bounding box center [696, 209] width 79 height 18
click at [244, 59] on input "8140" at bounding box center [335, 57] width 264 height 19
click at [242, 62] on input "8140" at bounding box center [335, 57] width 264 height 19
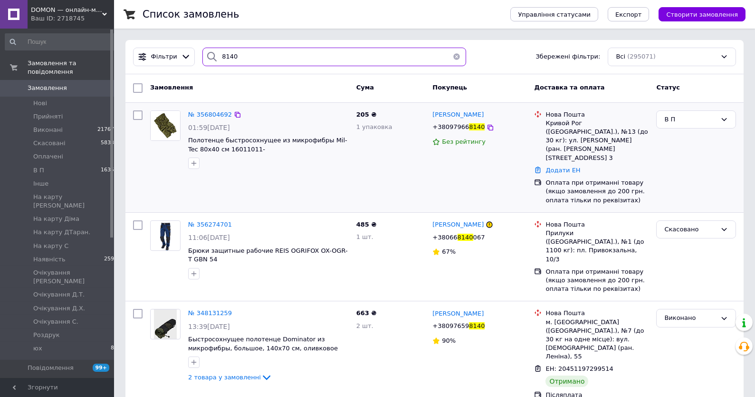
paste input "+380689796868"
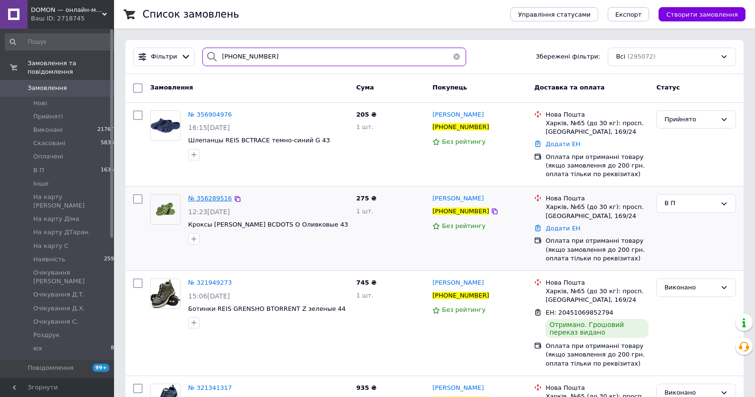
type input "+380689796868"
click at [210, 115] on span "№ 356904976" at bounding box center [210, 114] width 44 height 7
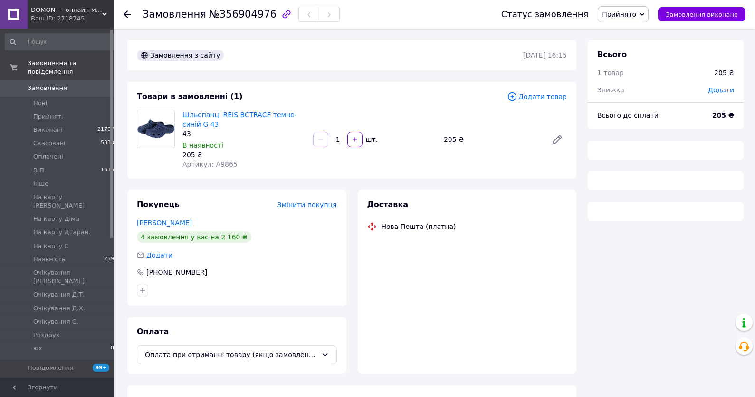
scroll to position [19, 0]
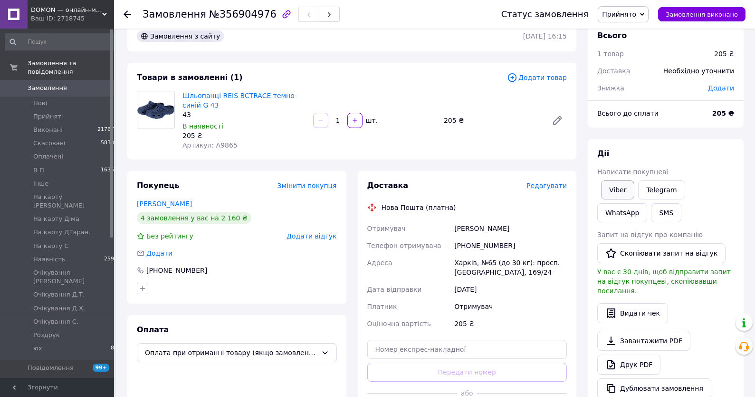
click at [607, 189] on link "Viber" at bounding box center [617, 189] width 33 height 19
click at [732, 144] on div "Дії Написати покупцеві Viber Telegram WhatsApp SMS Запит на відгук про компанію…" at bounding box center [666, 273] width 156 height 269
click at [618, 184] on link "Viber" at bounding box center [617, 189] width 33 height 19
click at [697, 150] on div "Дії" at bounding box center [666, 153] width 137 height 11
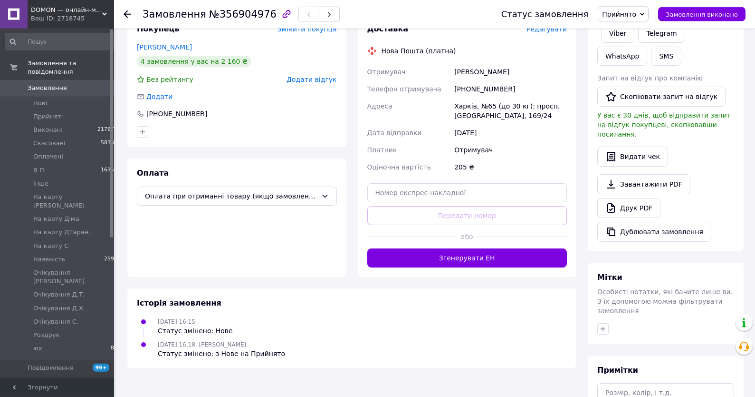
scroll to position [223, 0]
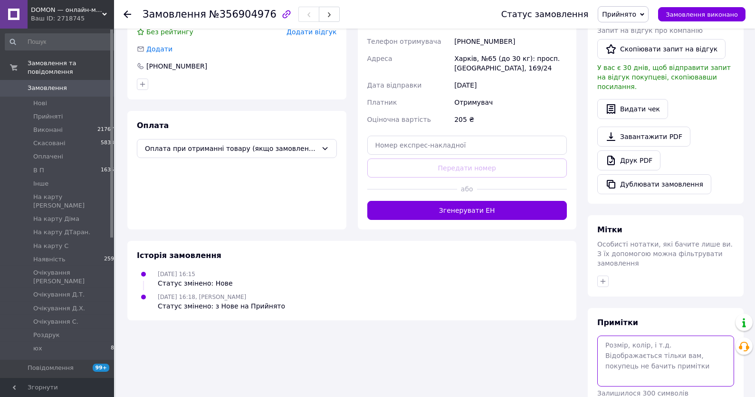
drag, startPoint x: 637, startPoint y: 343, endPoint x: 637, endPoint y: 323, distance: 19.5
click at [638, 341] on textarea at bounding box center [666, 360] width 137 height 50
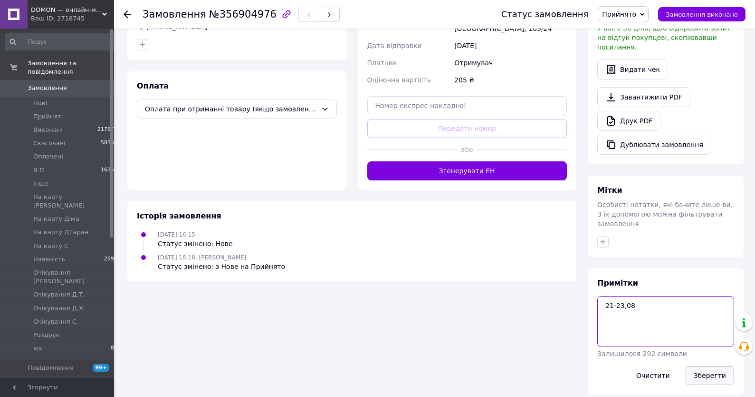
type textarea "21-23,08"
click at [705, 366] on button "Зберегти" at bounding box center [710, 375] width 48 height 19
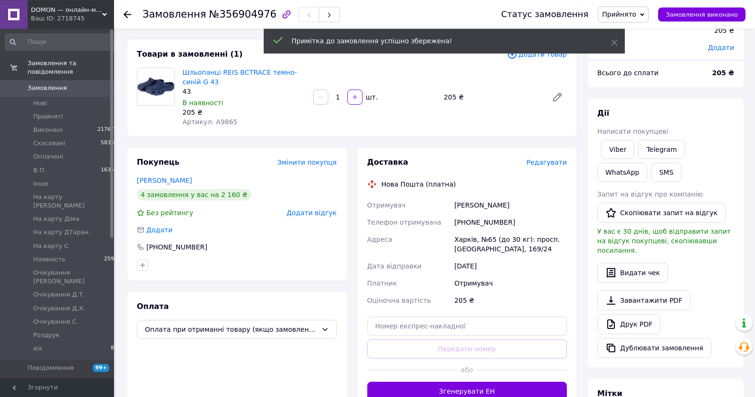
scroll to position [8, 0]
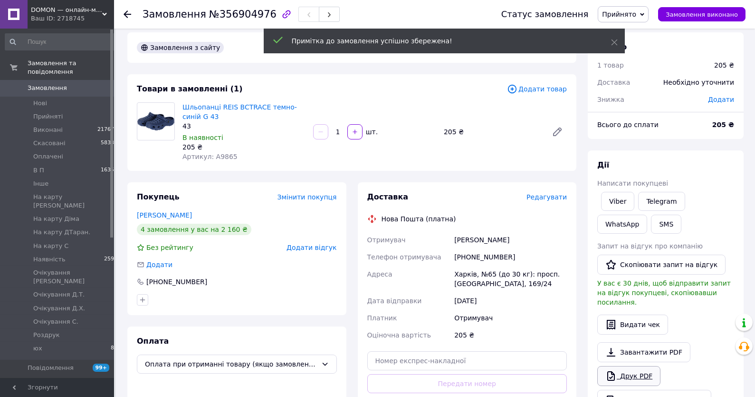
click at [638, 366] on link "Друк PDF" at bounding box center [629, 376] width 63 height 20
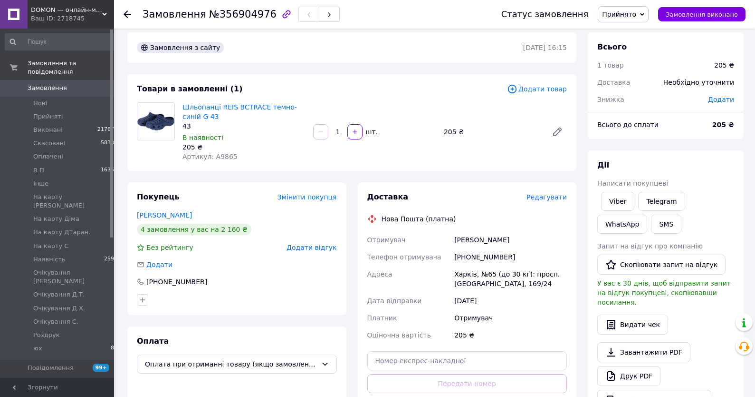
click at [633, 12] on span "Прийнято" at bounding box center [619, 14] width 34 height 8
click at [640, 67] on li "Наявність" at bounding box center [649, 60] width 100 height 14
click at [63, 91] on span "Замовлення" at bounding box center [47, 88] width 39 height 9
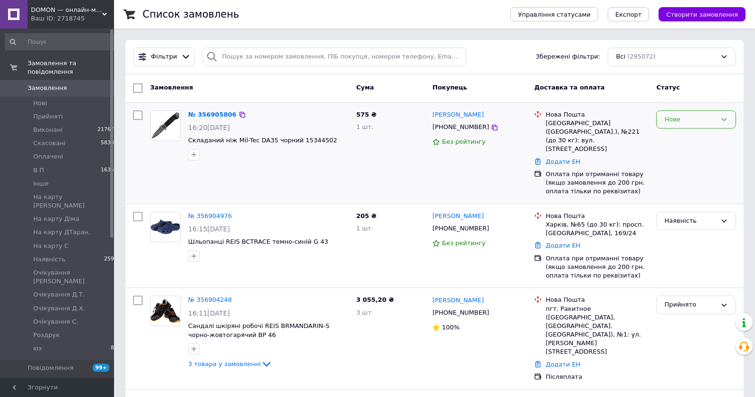
click at [695, 119] on div "Нове" at bounding box center [691, 120] width 52 height 10
click at [685, 136] on li "Прийнято" at bounding box center [696, 139] width 79 height 18
click at [669, 149] on div "Прийнято" at bounding box center [696, 152] width 87 height 93
click at [199, 117] on link "№ 356905806" at bounding box center [210, 114] width 44 height 7
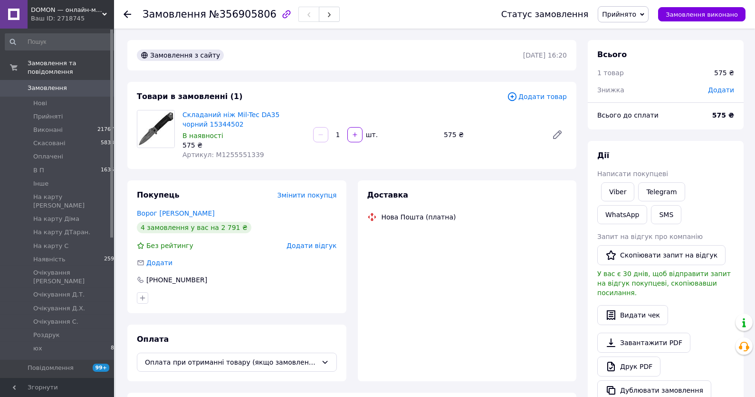
click at [228, 161] on div "Складаний ніж Mil-Tec DA35 чорний 15344502 В наявності 575 ₴ Артикул: M12555513…" at bounding box center [244, 134] width 131 height 53
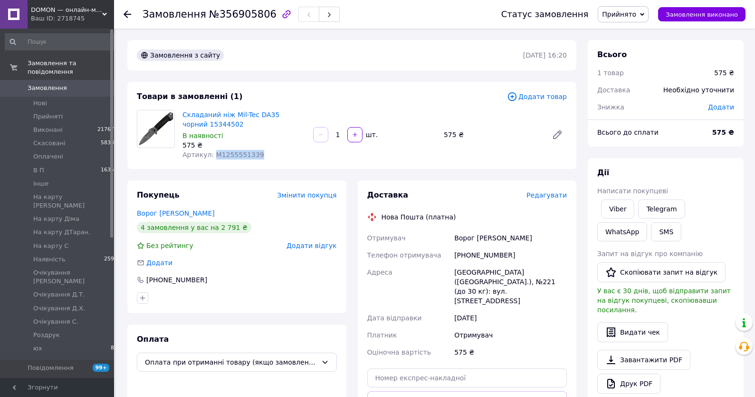
click at [228, 161] on div "Складаний ніж Mil-Tec DA35 чорний 15344502 В наявності 575 ₴ Артикул: M12555513…" at bounding box center [244, 134] width 131 height 53
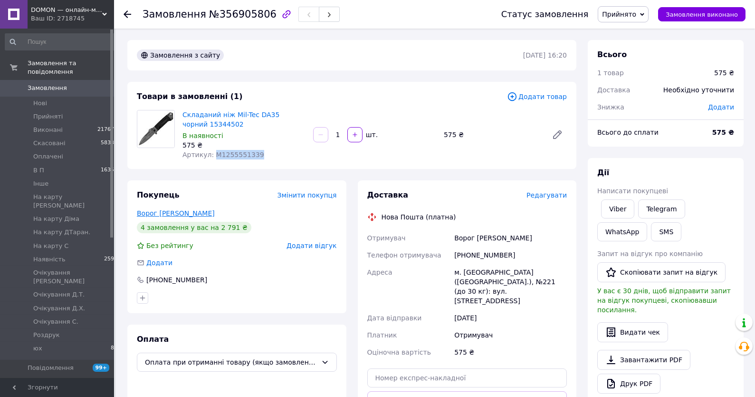
click at [182, 212] on link "Ворог Анатолій" at bounding box center [176, 213] width 78 height 8
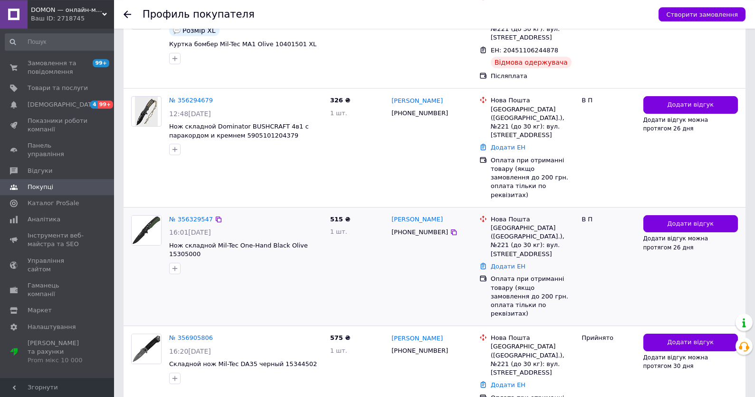
scroll to position [334, 0]
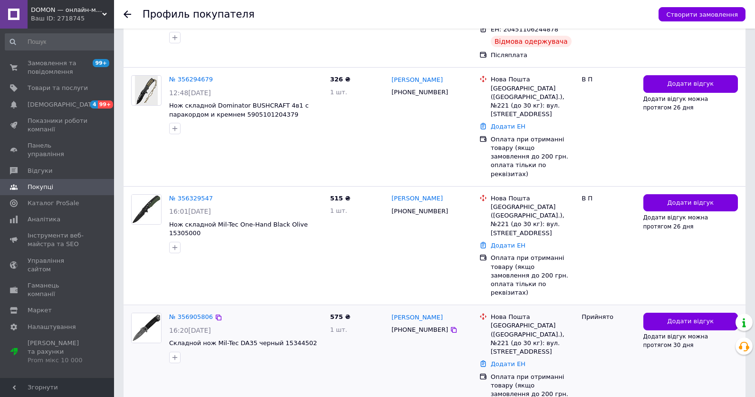
click at [187, 311] on div "№ 356905806" at bounding box center [191, 316] width 46 height 11
click at [196, 311] on div "№ 356905806" at bounding box center [191, 316] width 46 height 11
click at [195, 313] on link "№ 356905806" at bounding box center [191, 316] width 44 height 7
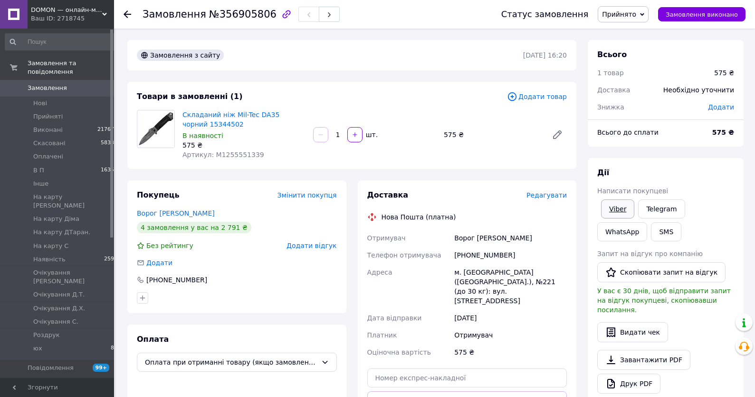
click at [617, 208] on link "Viber" at bounding box center [617, 208] width 33 height 19
click at [703, 165] on div "Дії Написати покупцеві Viber Telegram WhatsApp SMS Запит на відгук про компанію…" at bounding box center [666, 292] width 156 height 269
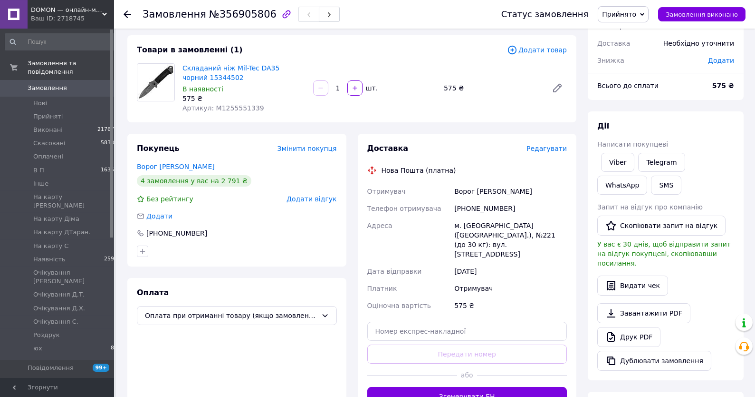
scroll to position [51, 0]
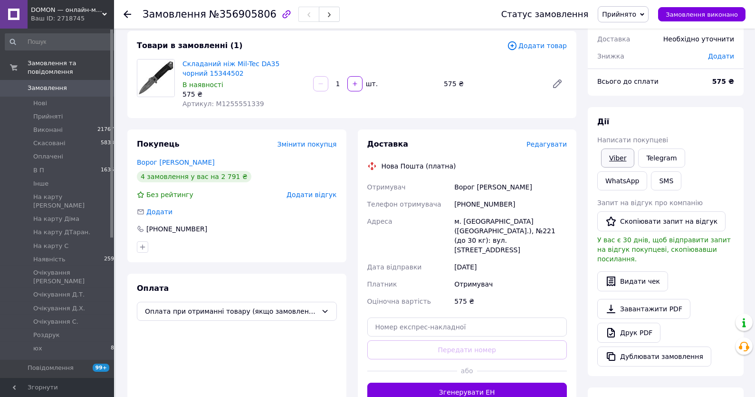
click at [625, 161] on link "Viber" at bounding box center [617, 157] width 33 height 19
drag, startPoint x: 679, startPoint y: 116, endPoint x: 616, endPoint y: 167, distance: 81.8
click at [678, 116] on div "Дії Написати покупцеві Viber Telegram WhatsApp SMS Запит на відгук про компанію…" at bounding box center [666, 241] width 156 height 269
click at [552, 145] on span "Редагувати" at bounding box center [547, 144] width 40 height 8
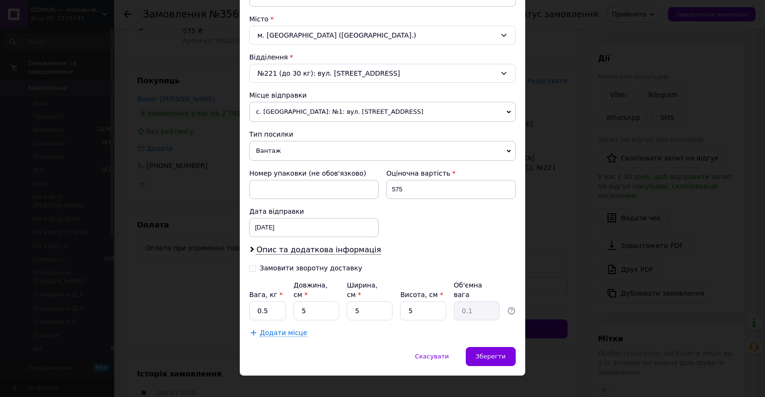
scroll to position [253, 0]
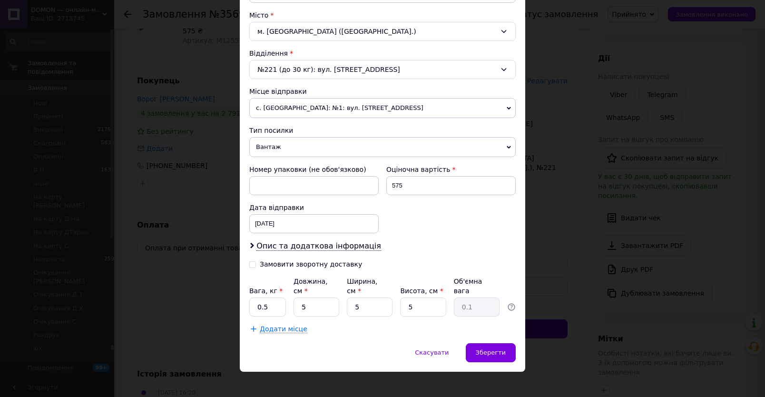
click at [302, 264] on div "Замовити зворотну доставку" at bounding box center [311, 264] width 102 height 8
click at [256, 264] on input "Замовити зворотну доставку" at bounding box center [252, 263] width 7 height 7
checkbox input "true"
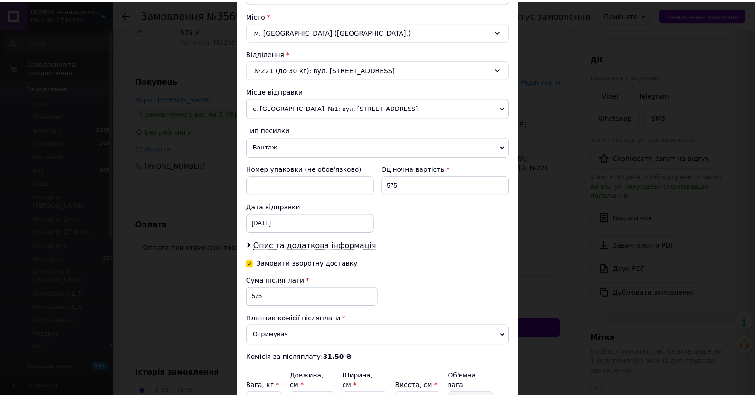
scroll to position [350, 0]
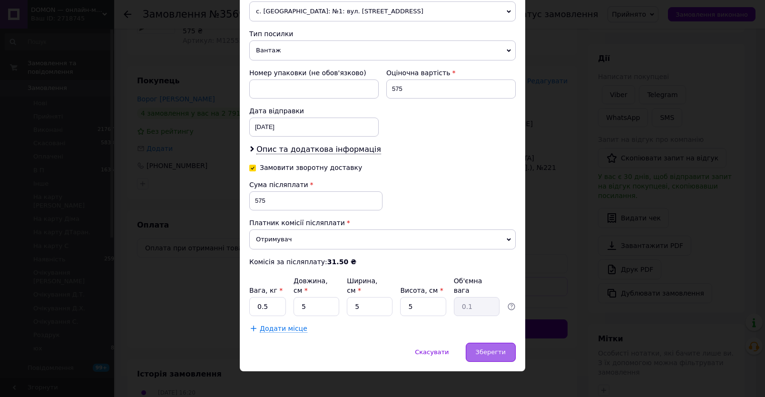
click at [488, 351] on div "Зберегти" at bounding box center [490, 351] width 50 height 19
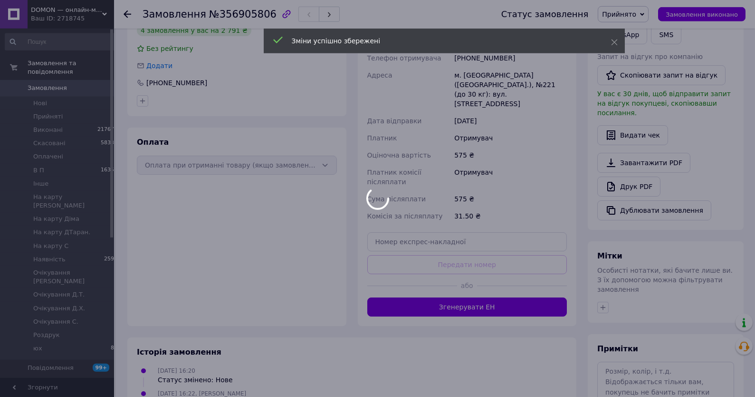
scroll to position [262, 0]
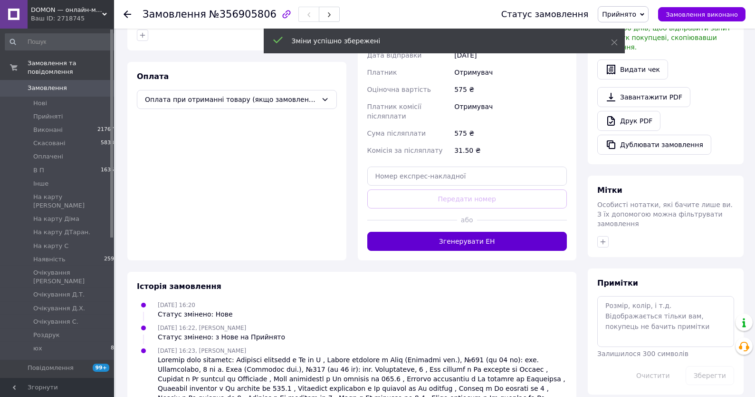
click at [460, 232] on button "Згенерувати ЕН" at bounding box center [468, 241] width 200 height 19
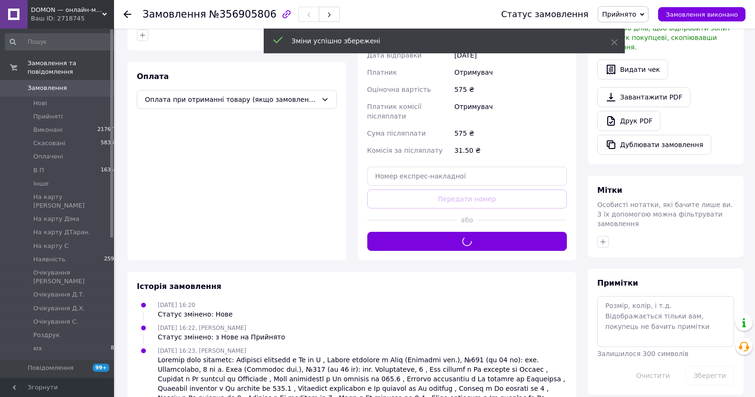
scroll to position [161, 0]
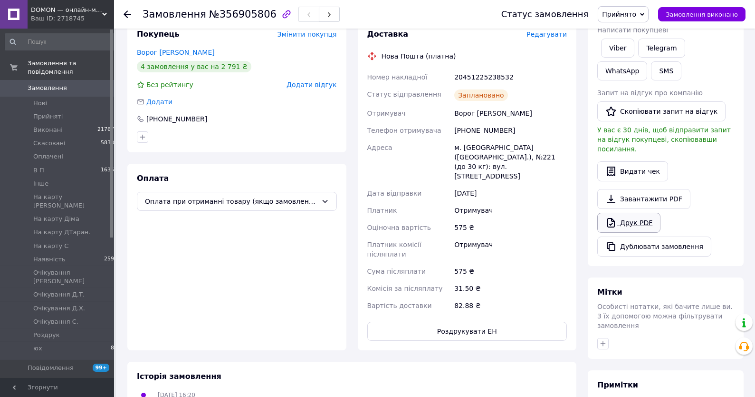
click at [651, 213] on link "Друк PDF" at bounding box center [629, 223] width 63 height 20
click at [514, 321] on button "Роздрукувати ЕН" at bounding box center [468, 330] width 200 height 19
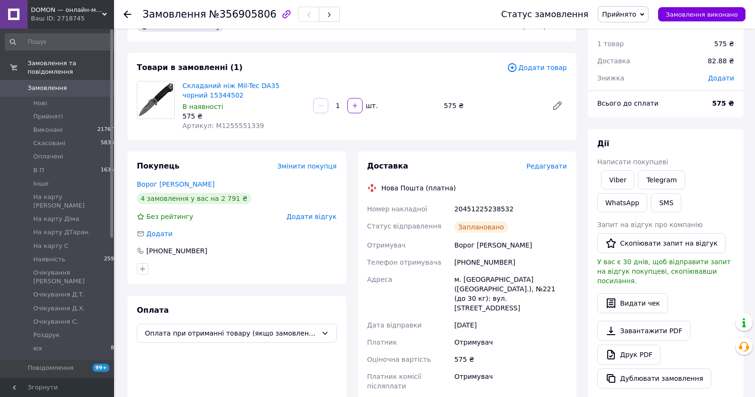
scroll to position [0, 0]
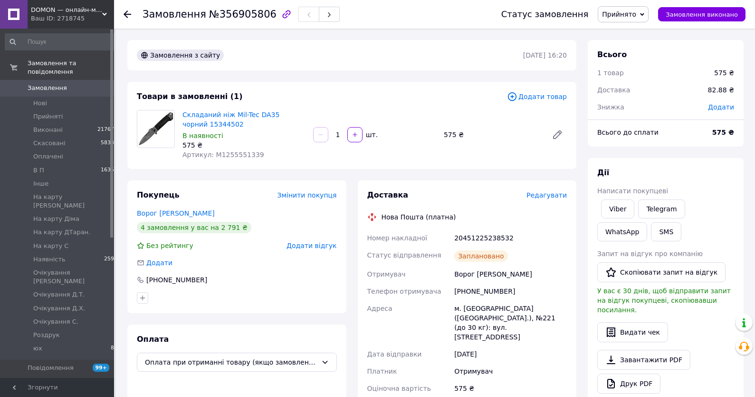
click at [620, 15] on span "Прийнято" at bounding box center [619, 14] width 34 height 8
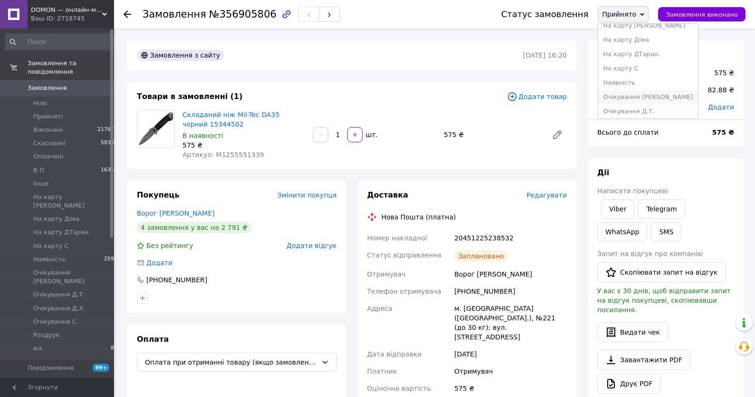
scroll to position [102, 0]
click at [637, 67] on li "Наявність" at bounding box center [649, 60] width 100 height 14
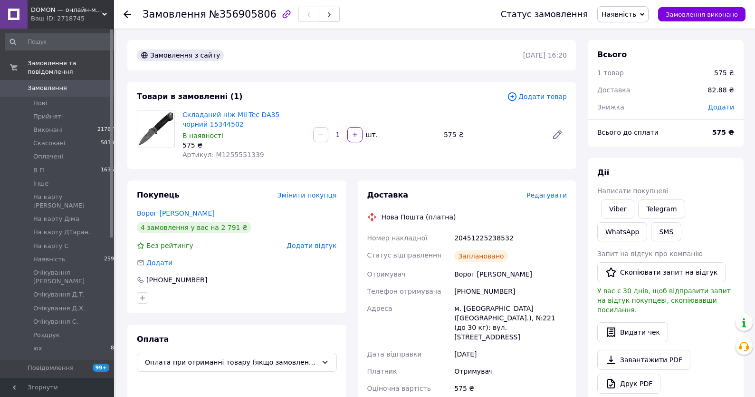
click at [683, 151] on div "Всього 1 товар 575 ₴ Доставка 82.88 ₴ Знижка Додати Всього до сплати 575 ₴ Дії …" at bounding box center [666, 348] width 156 height 617
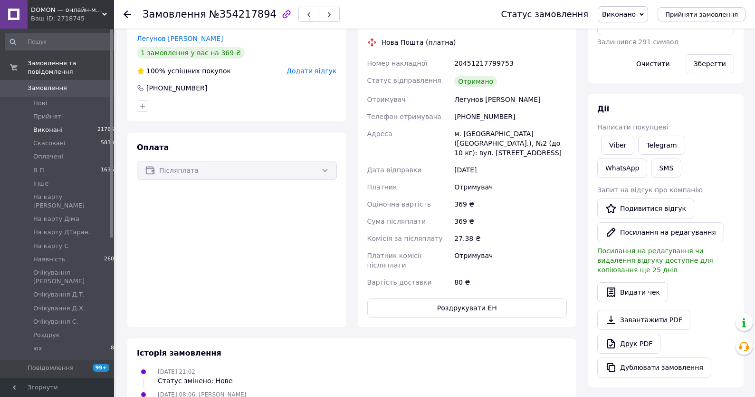
scroll to position [176, 0]
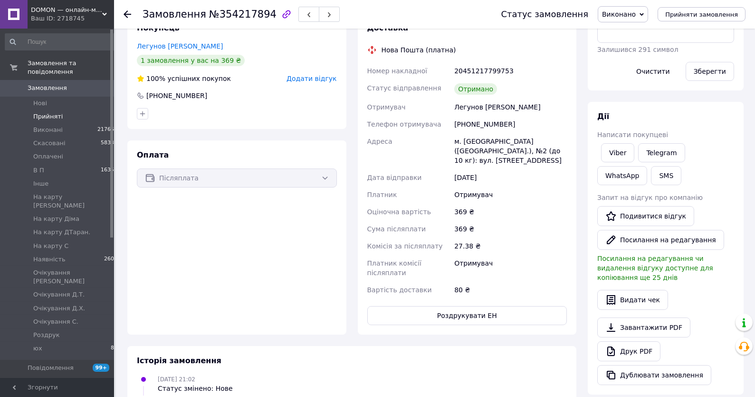
click at [81, 121] on li "Прийняті 4" at bounding box center [61, 116] width 123 height 13
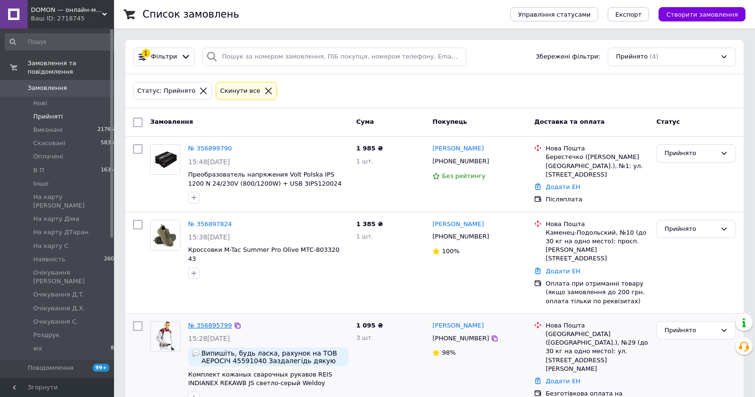
click at [208, 321] on link "№ 356895799" at bounding box center [210, 324] width 44 height 7
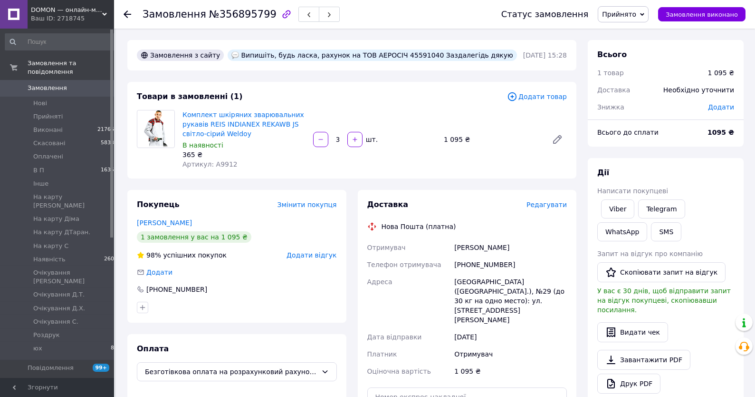
click at [174, 226] on link "Луценко Владислав" at bounding box center [164, 223] width 55 height 8
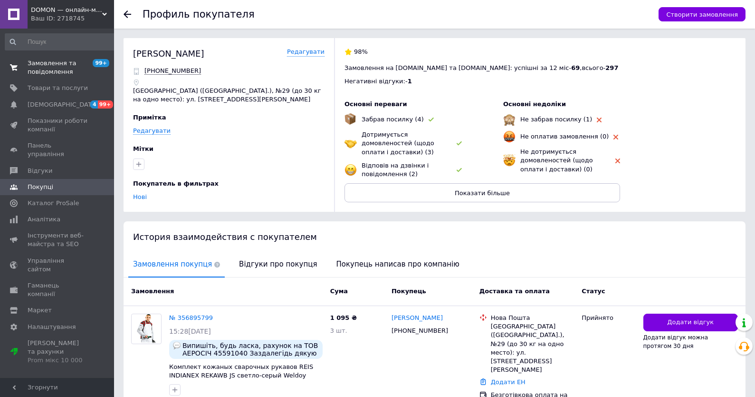
click at [58, 69] on span "Замовлення та повідомлення" at bounding box center [58, 67] width 60 height 17
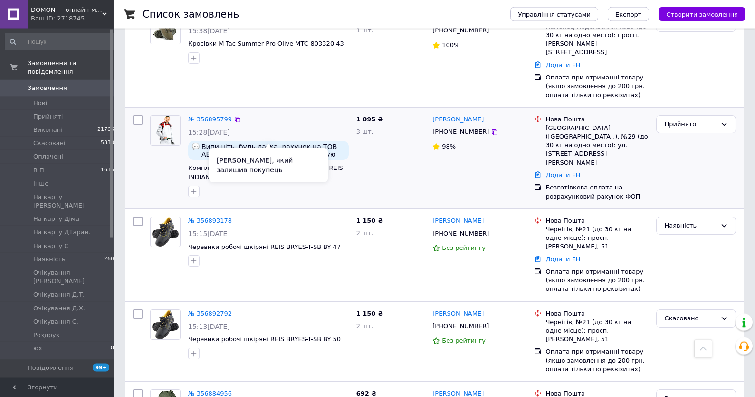
scroll to position [203, 0]
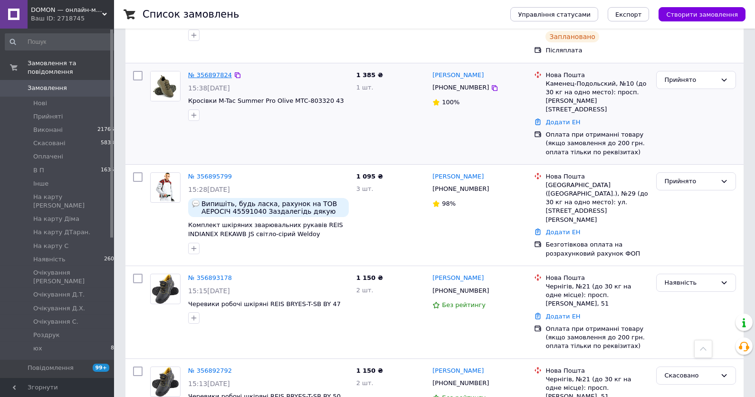
click at [202, 71] on link "№ 356897824" at bounding box center [210, 74] width 44 height 7
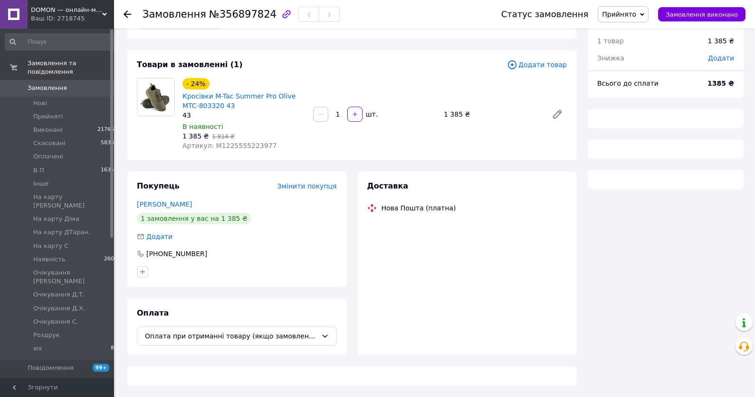
scroll to position [33, 0]
click at [233, 137] on div "1 385 ₴   1 814 ₴" at bounding box center [244, 136] width 123 height 10
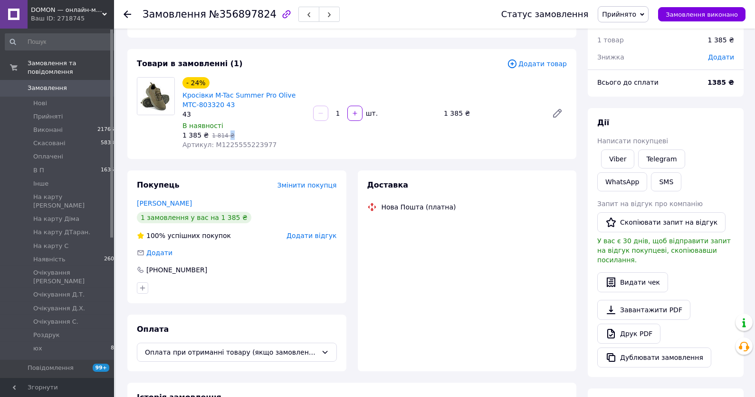
click at [233, 137] on div "1 385 ₴   1 814 ₴" at bounding box center [244, 135] width 123 height 10
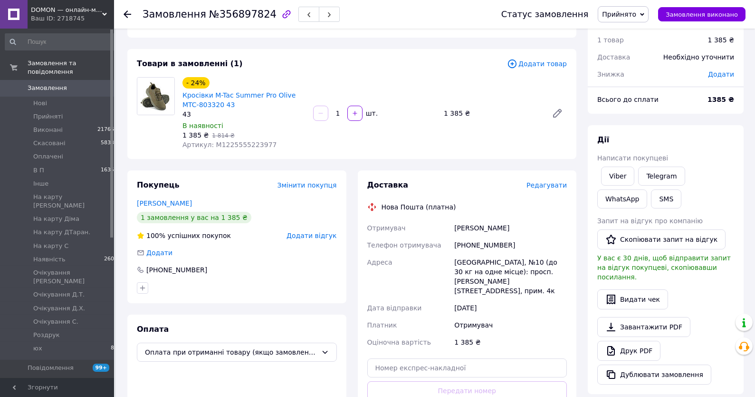
click at [240, 145] on span "Артикул: M1225555223977" at bounding box center [230, 145] width 94 height 8
copy span "M1225555223977"
click at [474, 132] on div "- 24% Кросівки M-Tac Summer Pro Olive MTC-803320 43 43 В наявності 1 385 ₴   1 …" at bounding box center [375, 113] width 392 height 76
click at [622, 173] on link "Viber" at bounding box center [617, 175] width 33 height 19
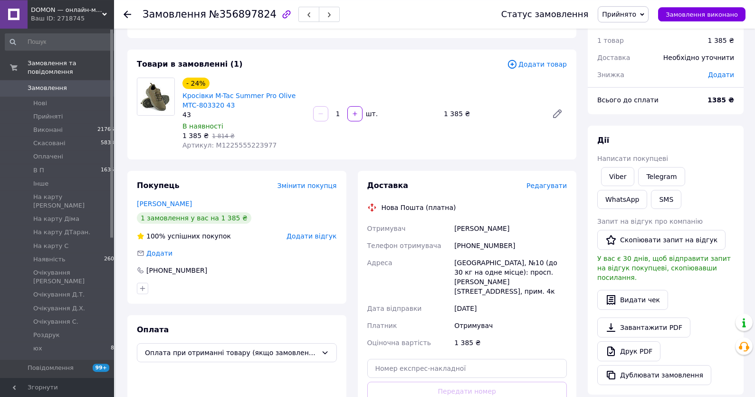
scroll to position [0, 0]
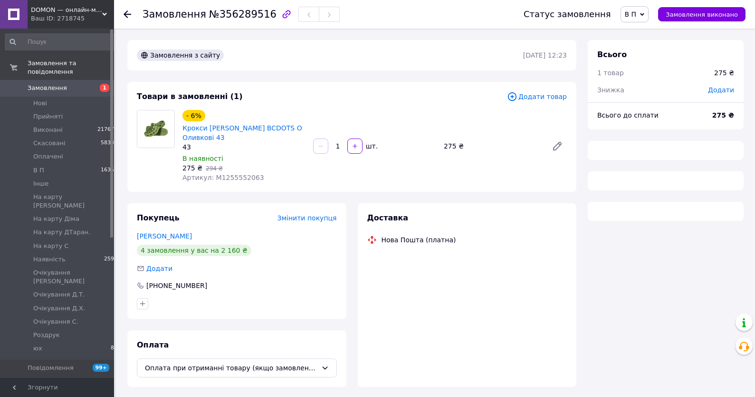
click at [225, 180] on span "Артикул: M1255552063" at bounding box center [224, 178] width 82 height 8
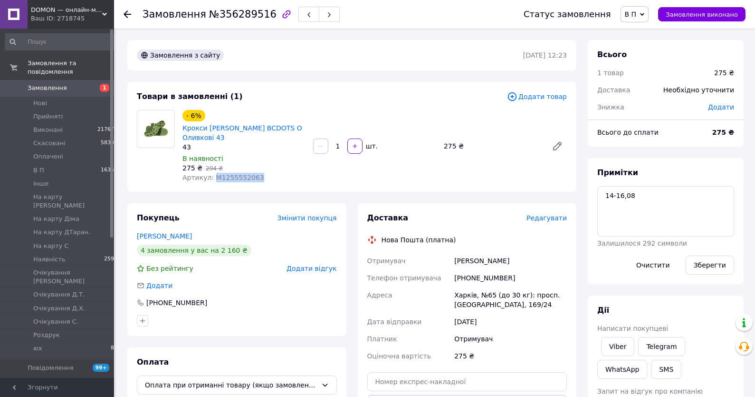
click at [225, 180] on span "Артикул: M1255552063" at bounding box center [224, 178] width 82 height 8
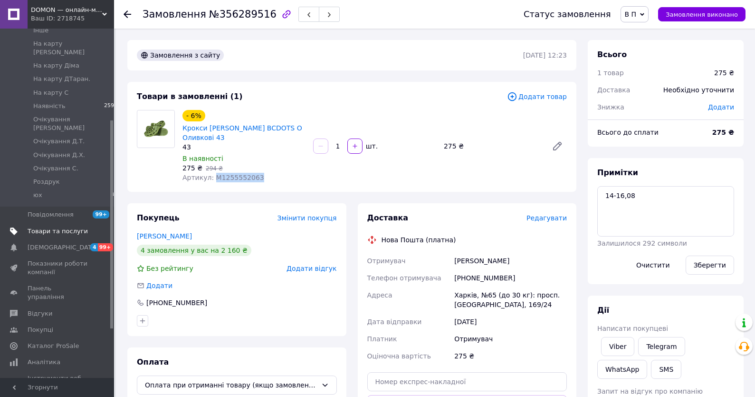
click at [60, 227] on span "Товари та послуги" at bounding box center [58, 231] width 60 height 9
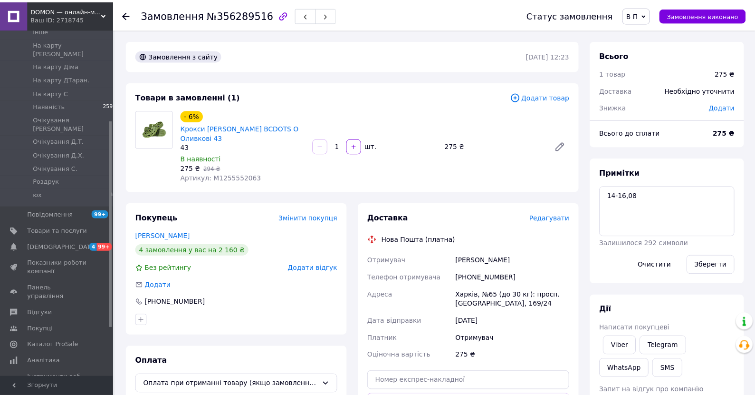
scroll to position [145, 0]
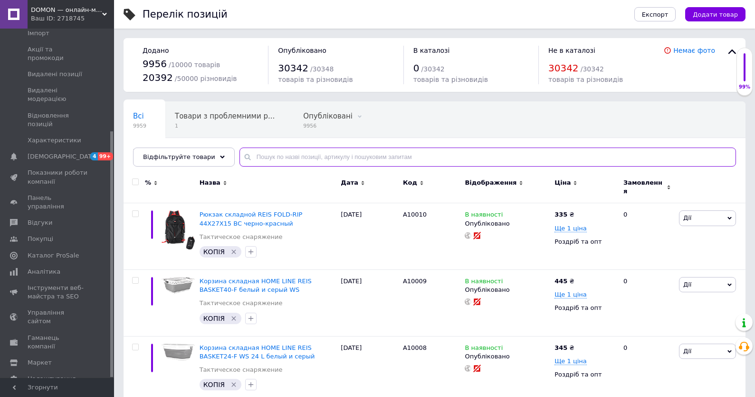
click at [285, 156] on input "text" at bounding box center [488, 156] width 497 height 19
paste input "M1255552063"
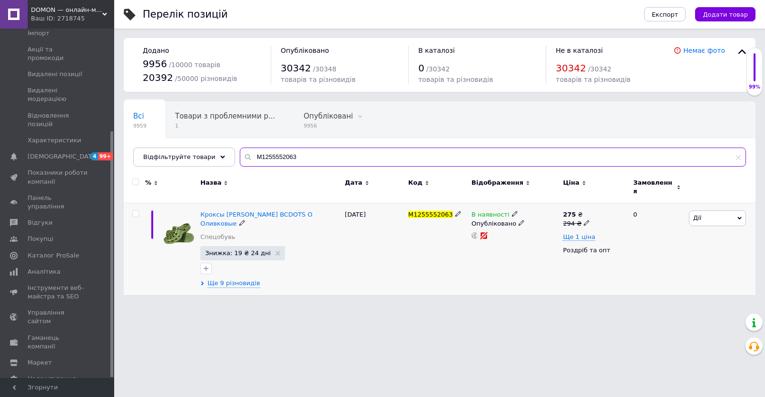
type input "M1255552063"
click at [255, 279] on div "Ще 9 різновидів" at bounding box center [270, 283] width 140 height 9
click at [218, 279] on span "Ще 9 різновидів" at bounding box center [233, 283] width 52 height 9
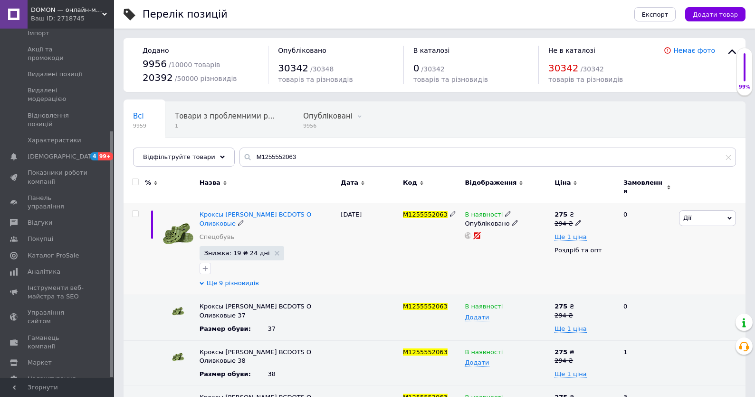
click at [244, 279] on span "Ще 9 різновидів" at bounding box center [233, 283] width 52 height 9
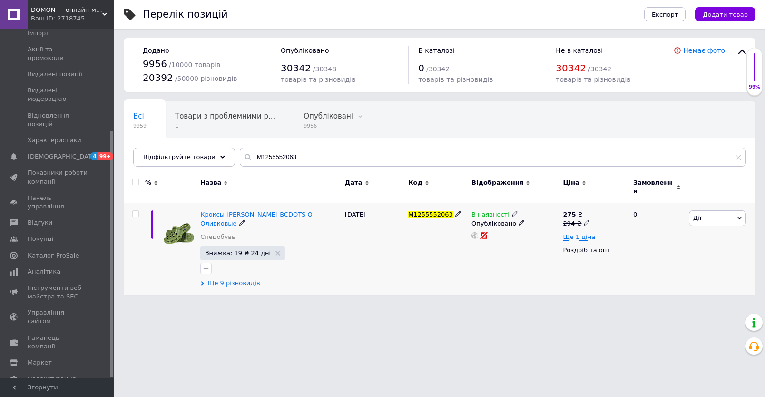
click at [244, 279] on span "Ще 9 різновидів" at bounding box center [233, 283] width 52 height 9
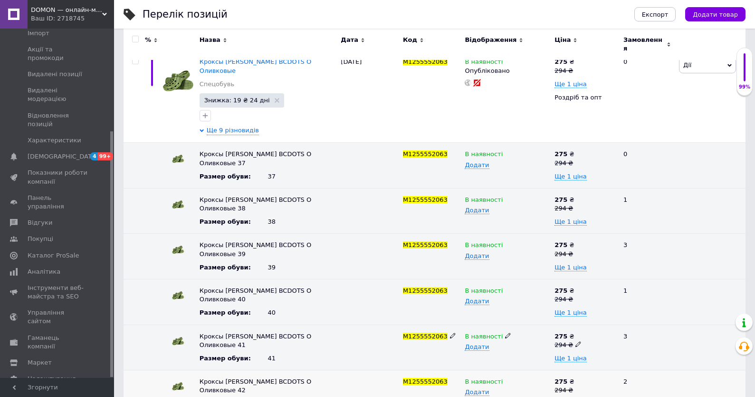
scroll to position [255, 0]
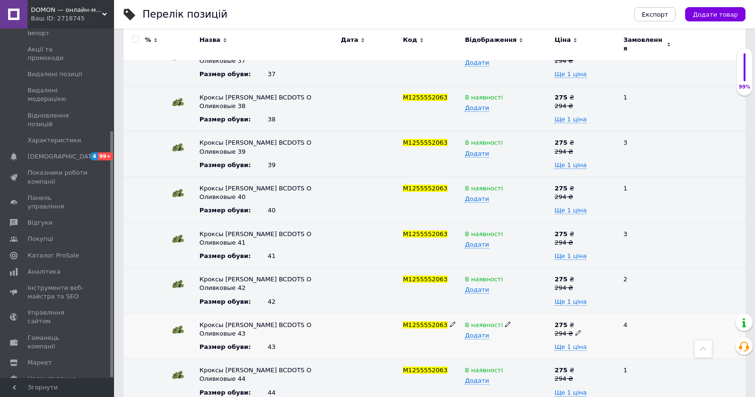
click at [505, 321] on icon at bounding box center [508, 324] width 6 height 6
click at [495, 336] on li "Немає в наявності" at bounding box center [505, 342] width 88 height 13
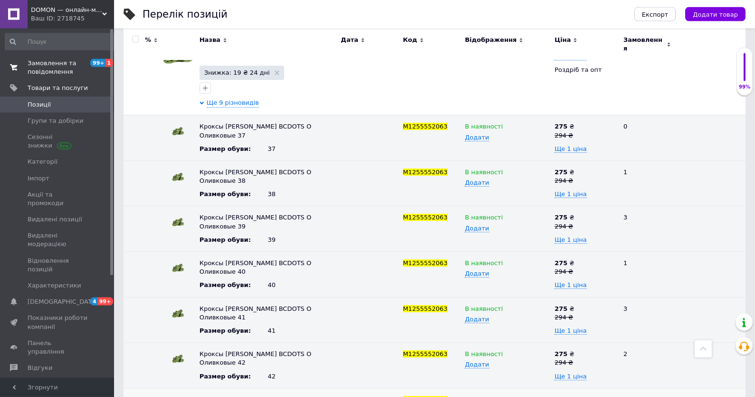
scroll to position [153, 0]
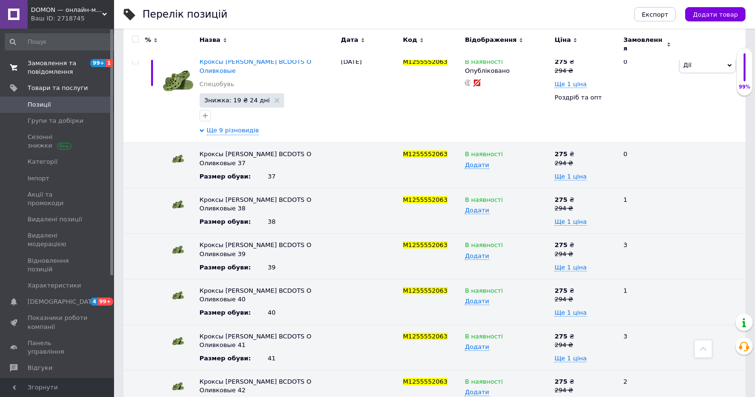
click at [57, 68] on span "Замовлення та повідомлення" at bounding box center [58, 67] width 60 height 17
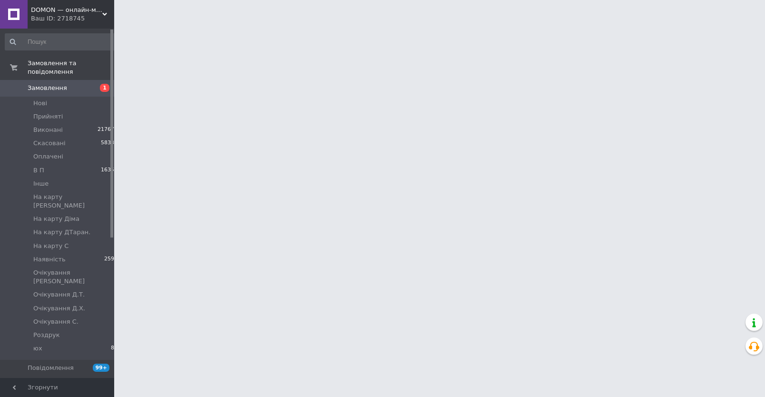
click at [58, 85] on span "Замовлення" at bounding box center [47, 88] width 39 height 9
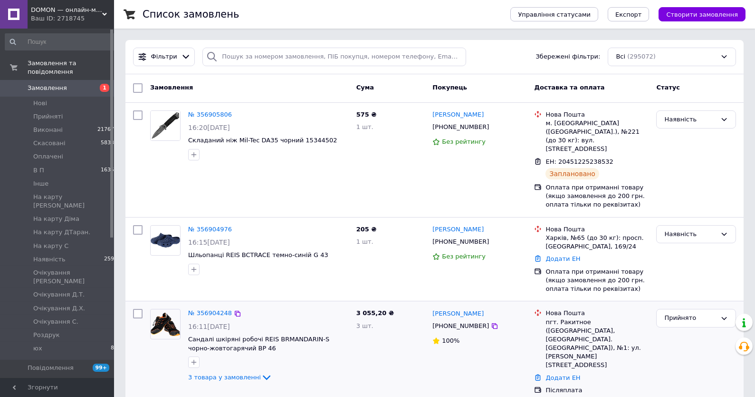
click at [201, 305] on div "№ 356904248 16:11[DATE] Сандалі шкіряні робочі REIS BRMANDARIN-S чорно-жовтогар…" at bounding box center [268, 346] width 168 height 82
click at [214, 309] on link "№ 356904248" at bounding box center [210, 312] width 44 height 7
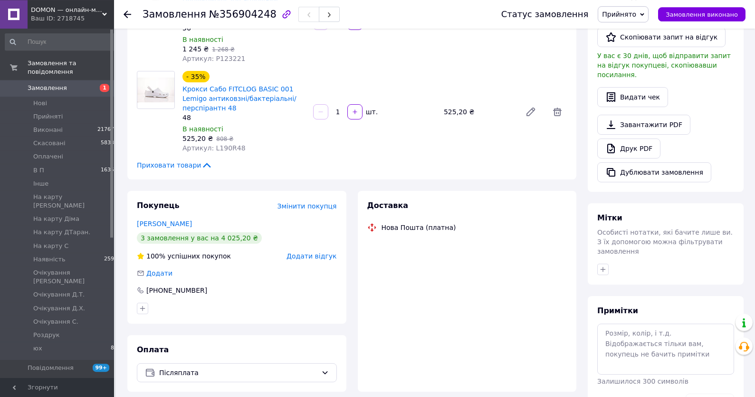
scroll to position [239, 0]
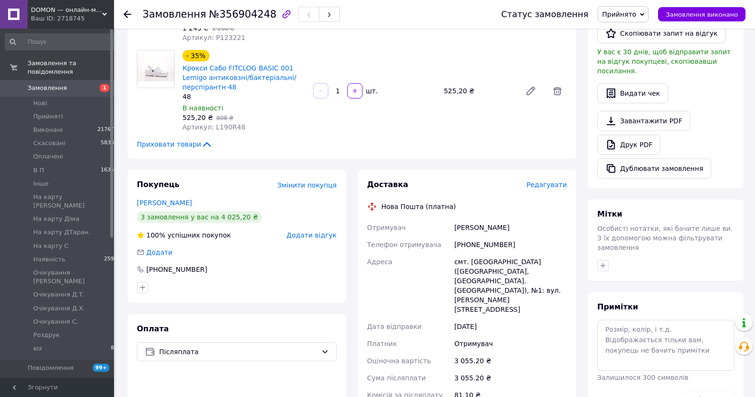
click at [651, 199] on div "Мітки Особисті нотатки, які бачите лише ви. З їх допомогою можна фільтрувати за…" at bounding box center [666, 239] width 156 height 81
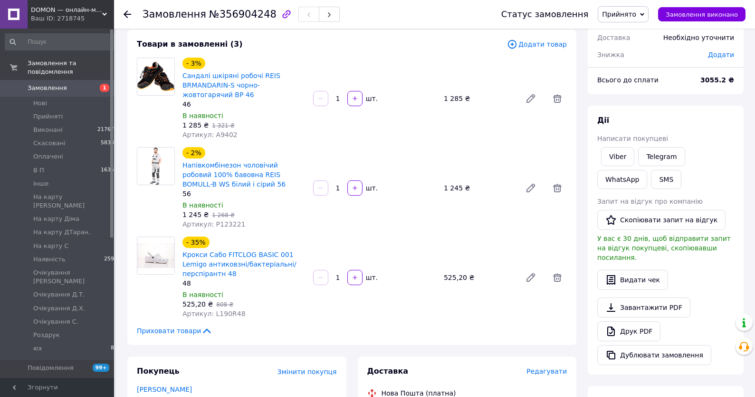
scroll to position [51, 0]
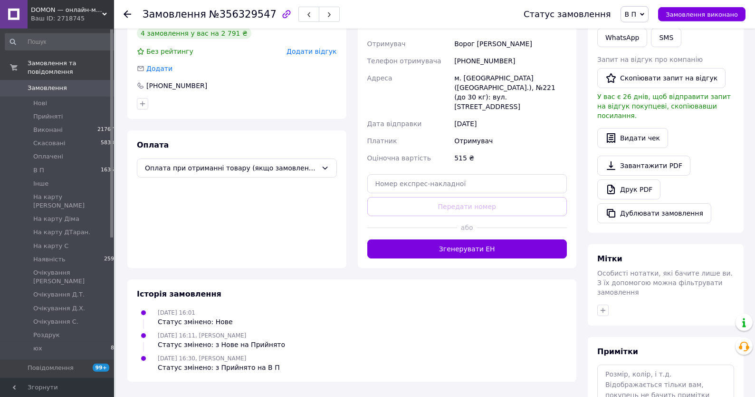
scroll to position [8, 0]
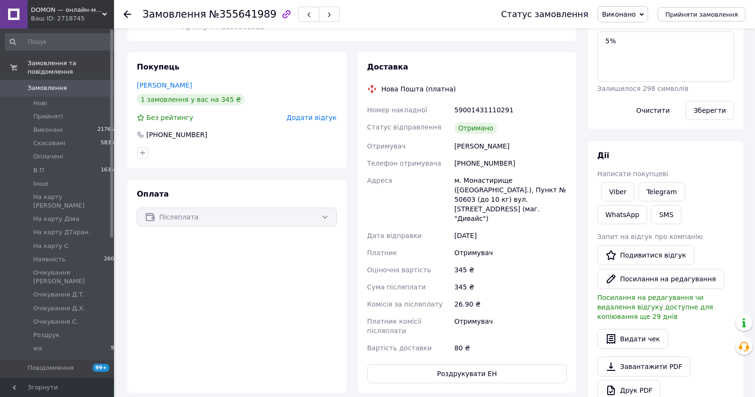
scroll to position [72, 0]
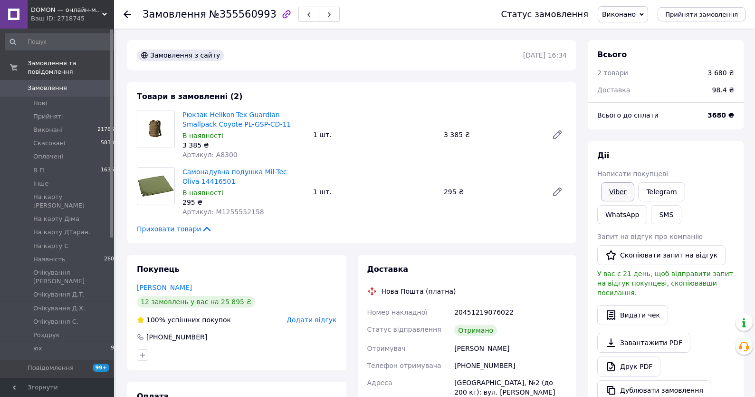
click at [623, 196] on link "Viber" at bounding box center [617, 191] width 33 height 19
click at [81, 91] on span "Замовлення" at bounding box center [58, 88] width 60 height 9
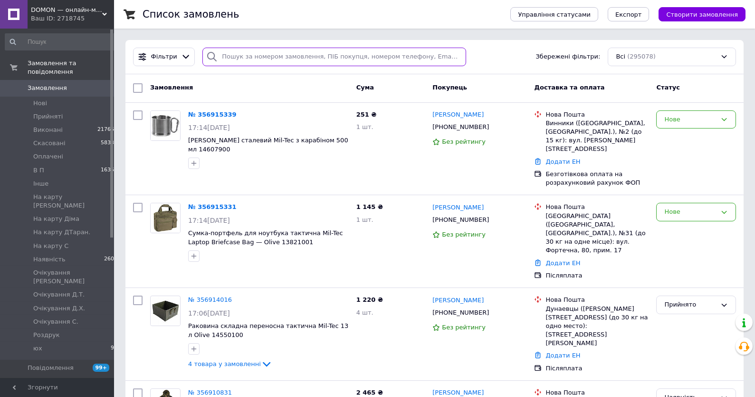
paste input "0958846837"
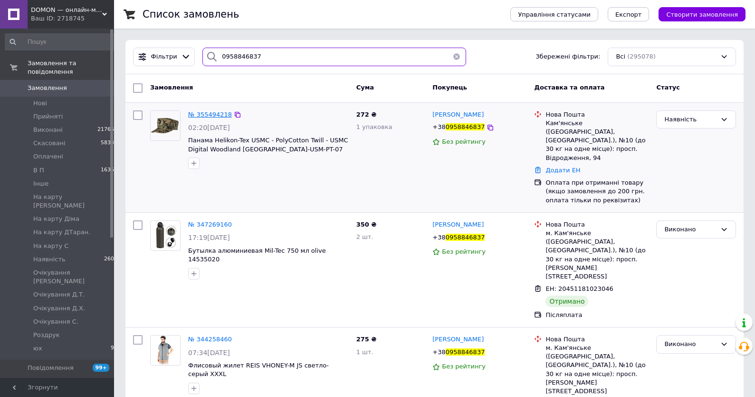
type input "0958846837"
click at [205, 118] on span "№ 355494218" at bounding box center [210, 114] width 44 height 7
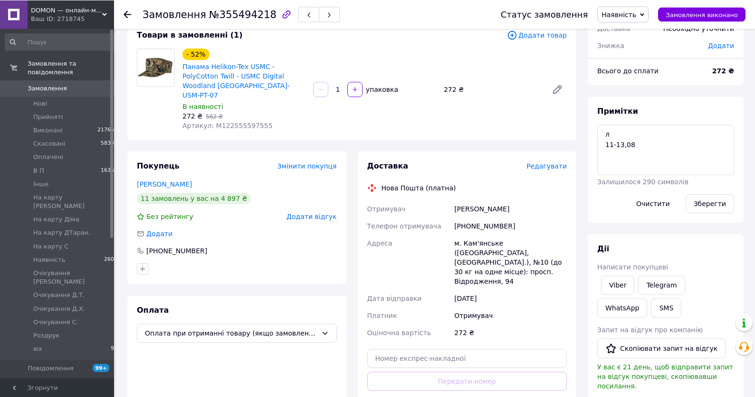
scroll to position [37, 0]
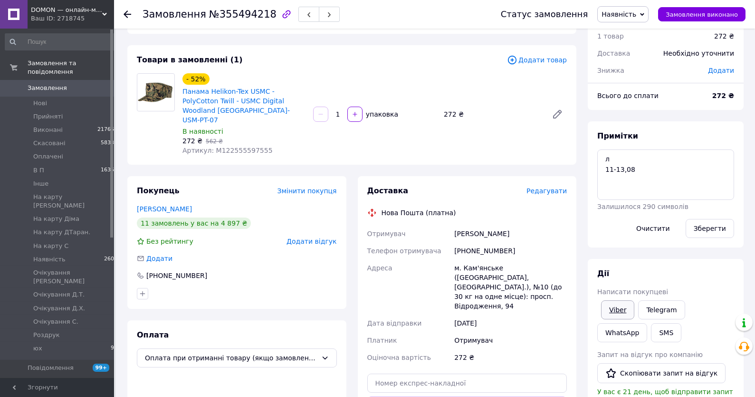
click at [624, 310] on link "Viber" at bounding box center [617, 309] width 33 height 19
click at [684, 163] on textarea "л 11-13,08" at bounding box center [666, 174] width 137 height 50
click at [254, 146] on span "Артикул: M122555597555" at bounding box center [228, 150] width 90 height 8
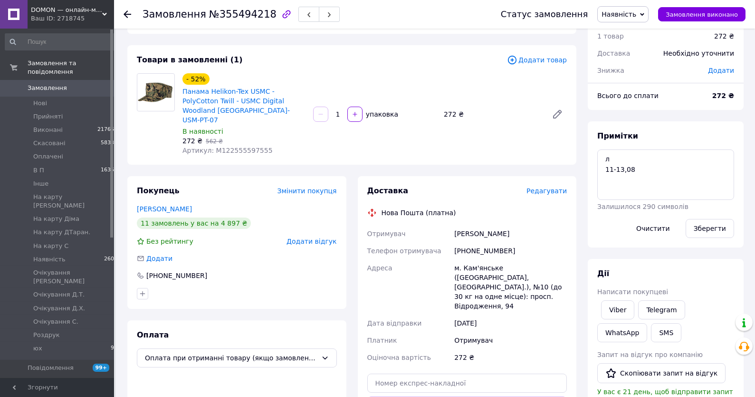
click at [254, 146] on span "Артикул: M122555597555" at bounding box center [228, 150] width 90 height 8
copy span "M122555597555"
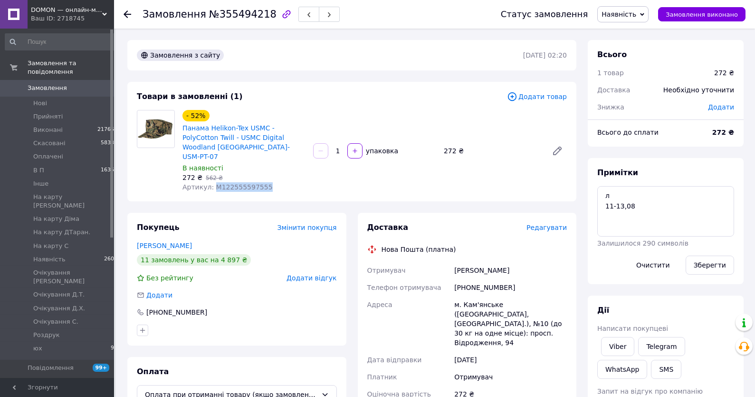
click at [54, 89] on span "Замовлення" at bounding box center [47, 88] width 39 height 9
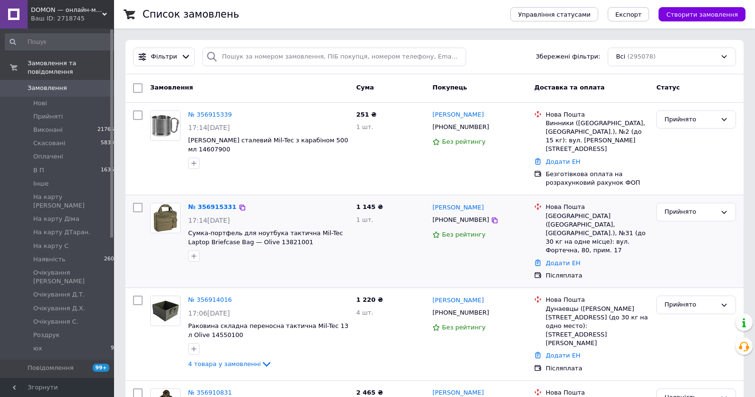
click at [214, 199] on div "№ 356915331 17:14[DATE] Сумка-портфель для ноутбука тактична Mil-Tec Laptop Bri…" at bounding box center [268, 232] width 168 height 67
click at [210, 203] on link "№ 356915331" at bounding box center [212, 206] width 48 height 7
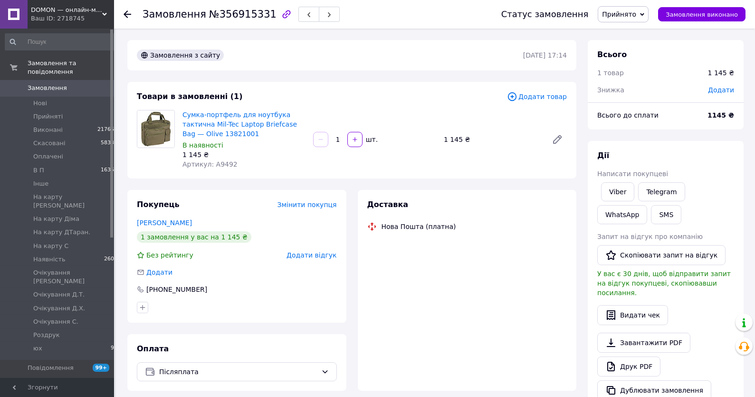
click at [224, 165] on span "Артикул: A9492" at bounding box center [210, 164] width 55 height 8
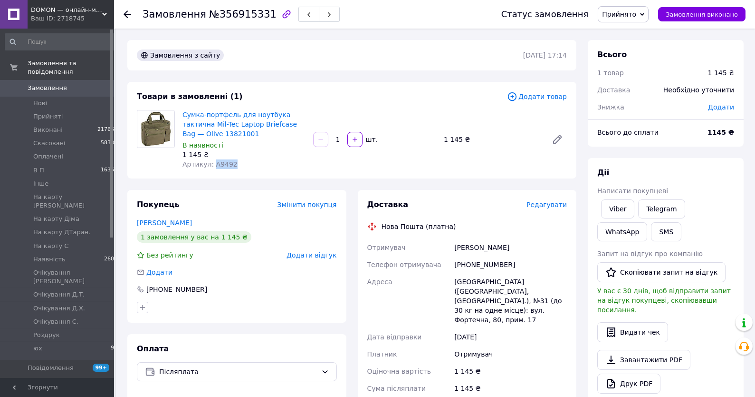
click at [224, 165] on span "Артикул: A9492" at bounding box center [210, 164] width 55 height 8
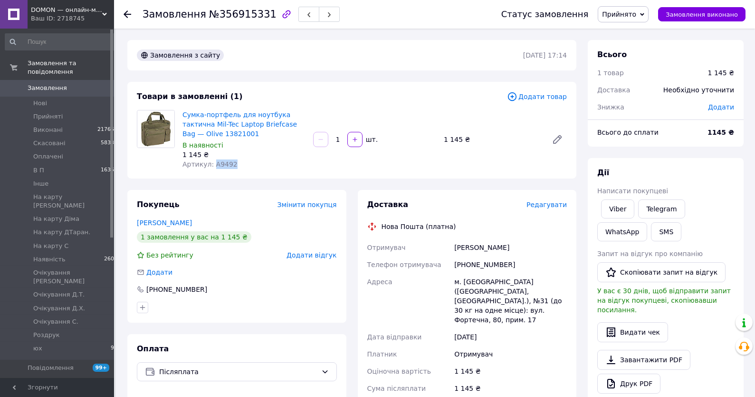
copy span "A9492"
click at [270, 123] on link "Сумка-портфель для ноутбука тактична Mil-Tec Laptop Briefcase Bag — Olive 13821…" at bounding box center [240, 124] width 115 height 27
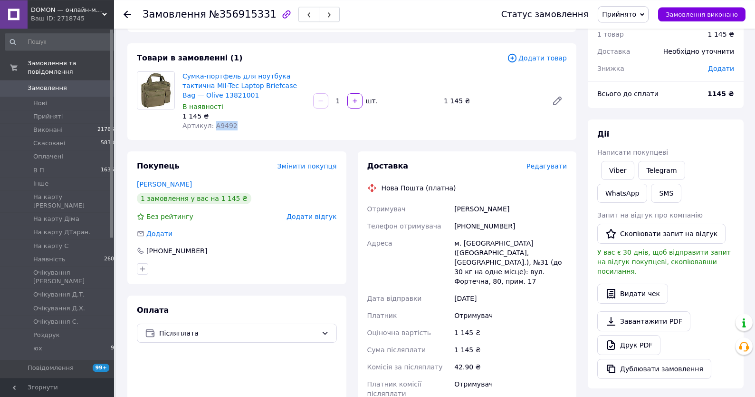
scroll to position [51, 0]
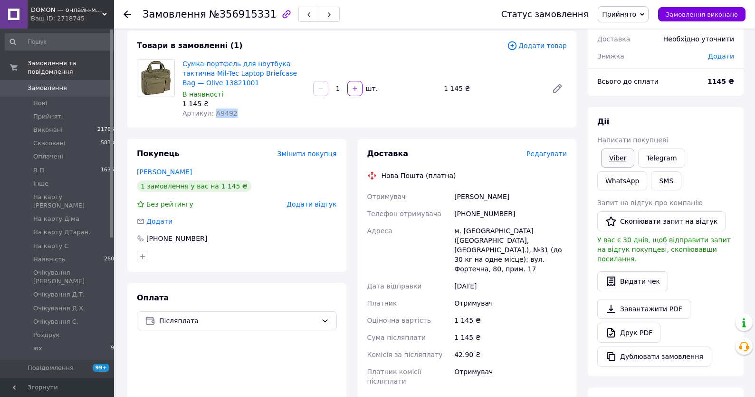
click at [620, 163] on link "Viber" at bounding box center [617, 157] width 33 height 19
click at [709, 100] on div "Всього 1 товар 1 145 ₴ Доставка Необхідно уточнити Знижка Додати Всього до спла…" at bounding box center [666, 297] width 156 height 617
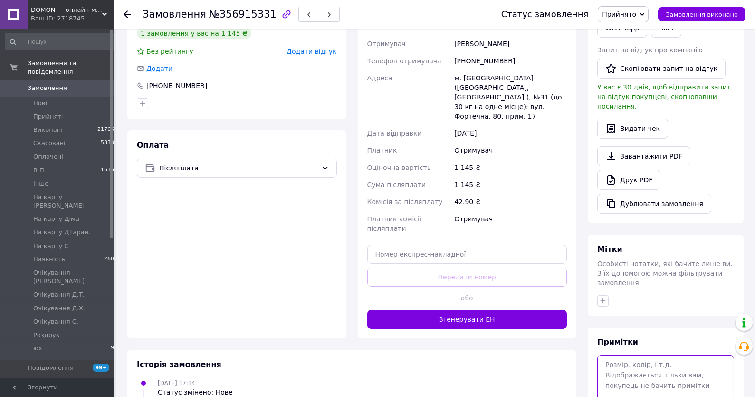
click at [645, 358] on textarea at bounding box center [666, 380] width 137 height 50
type textarea "1"
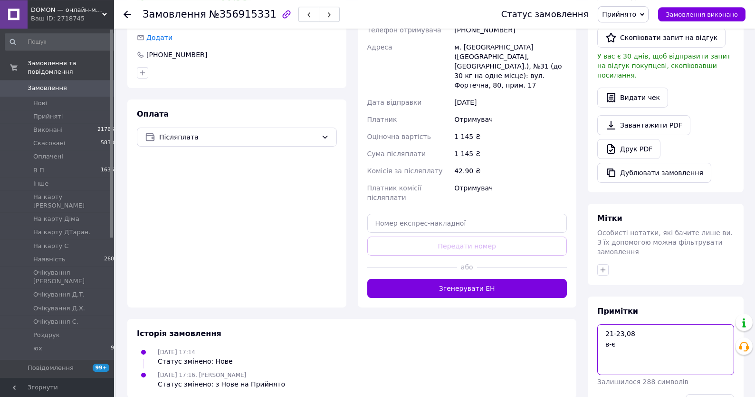
scroll to position [262, 0]
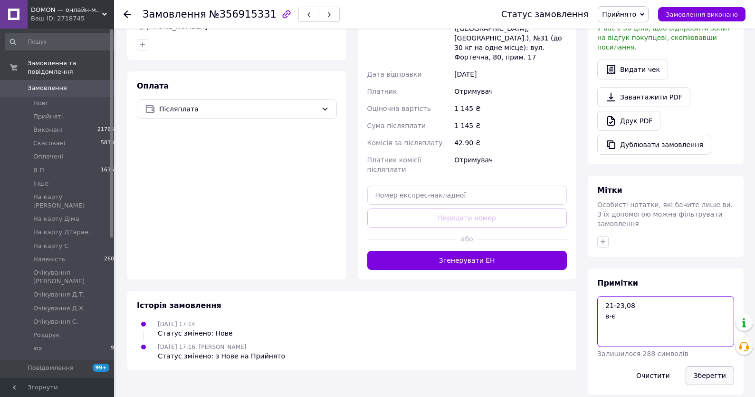
type textarea "21-23,08 в-є"
drag, startPoint x: 714, startPoint y: 368, endPoint x: 707, endPoint y: 368, distance: 7.1
click at [714, 368] on button "Зберегти" at bounding box center [710, 375] width 48 height 19
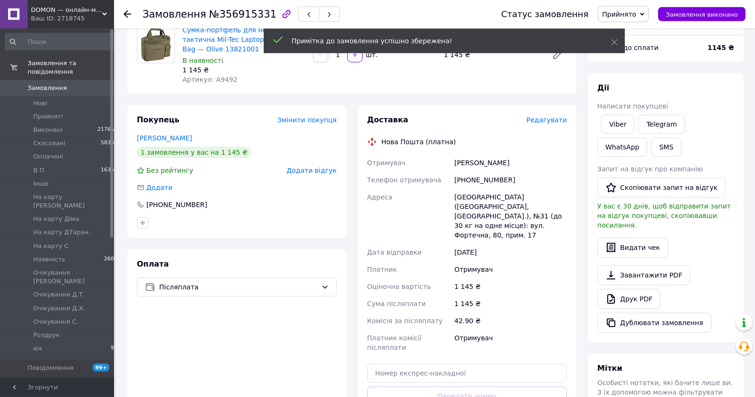
scroll to position [102, 0]
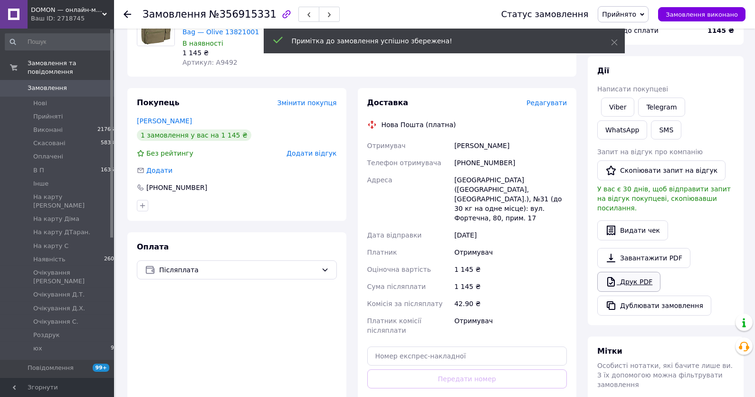
click at [650, 272] on link "Друк PDF" at bounding box center [629, 281] width 63 height 20
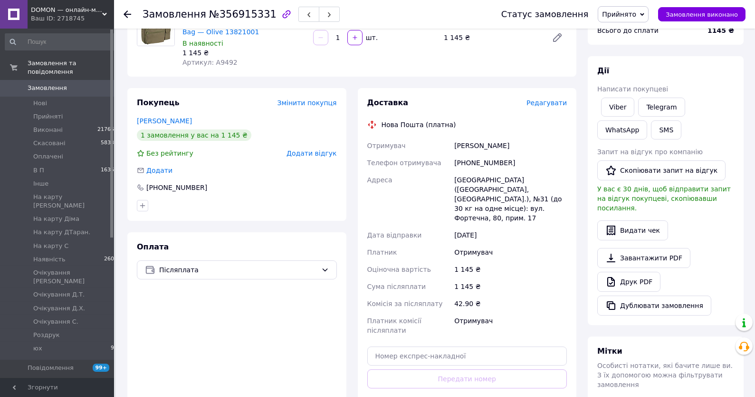
click at [627, 18] on span "Прийнято" at bounding box center [619, 14] width 34 height 8
click at [629, 60] on li "Наявність" at bounding box center [649, 60] width 100 height 14
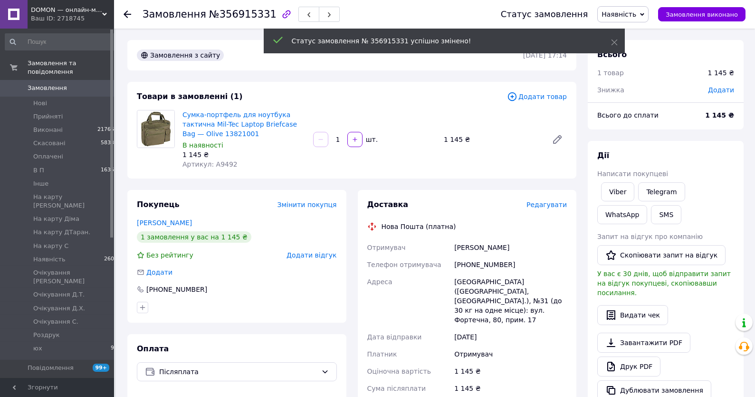
click at [69, 90] on span "Замовлення" at bounding box center [58, 88] width 60 height 9
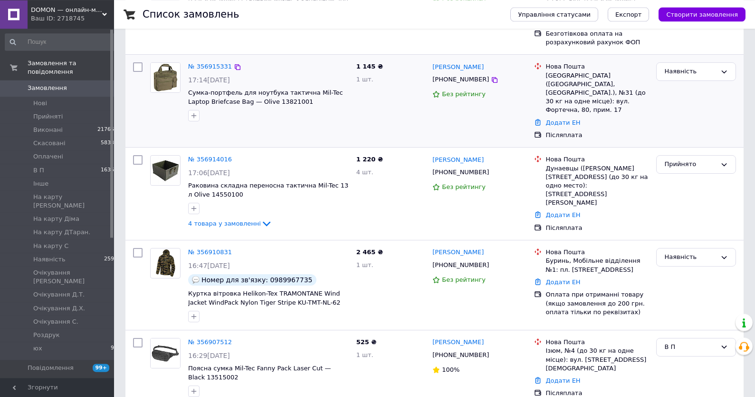
scroll to position [153, 0]
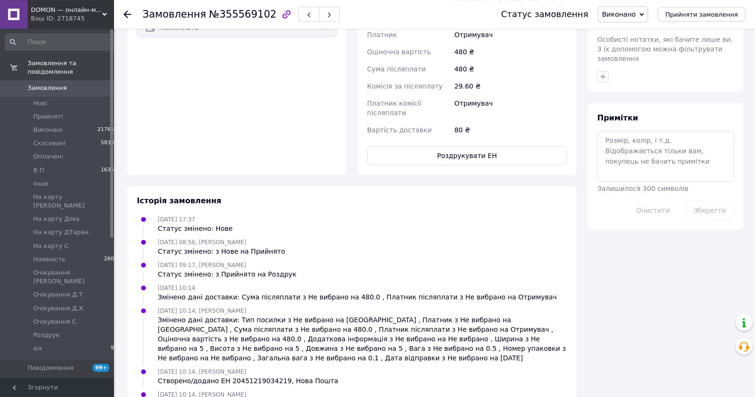
scroll to position [161, 0]
